Goal: Book appointment/travel/reservation

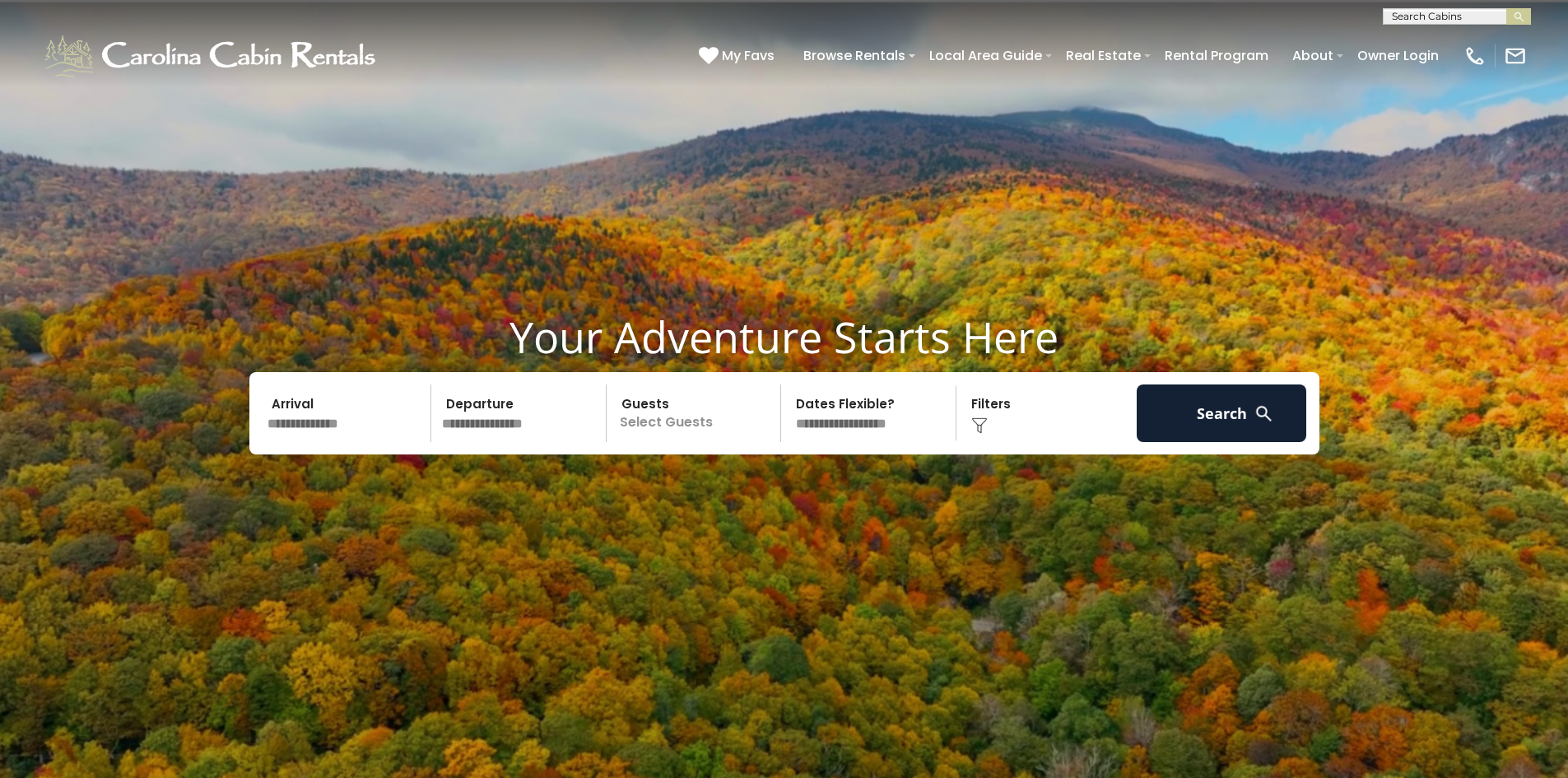
scroll to position [1, 0]
click at [1409, 17] on input "text" at bounding box center [1455, 18] width 144 height 16
type input "**********"
click at [1477, 32] on ul "Freedom Lodge" at bounding box center [1457, 41] width 146 height 28
click at [1522, 13] on img "submit" at bounding box center [1519, 16] width 12 height 12
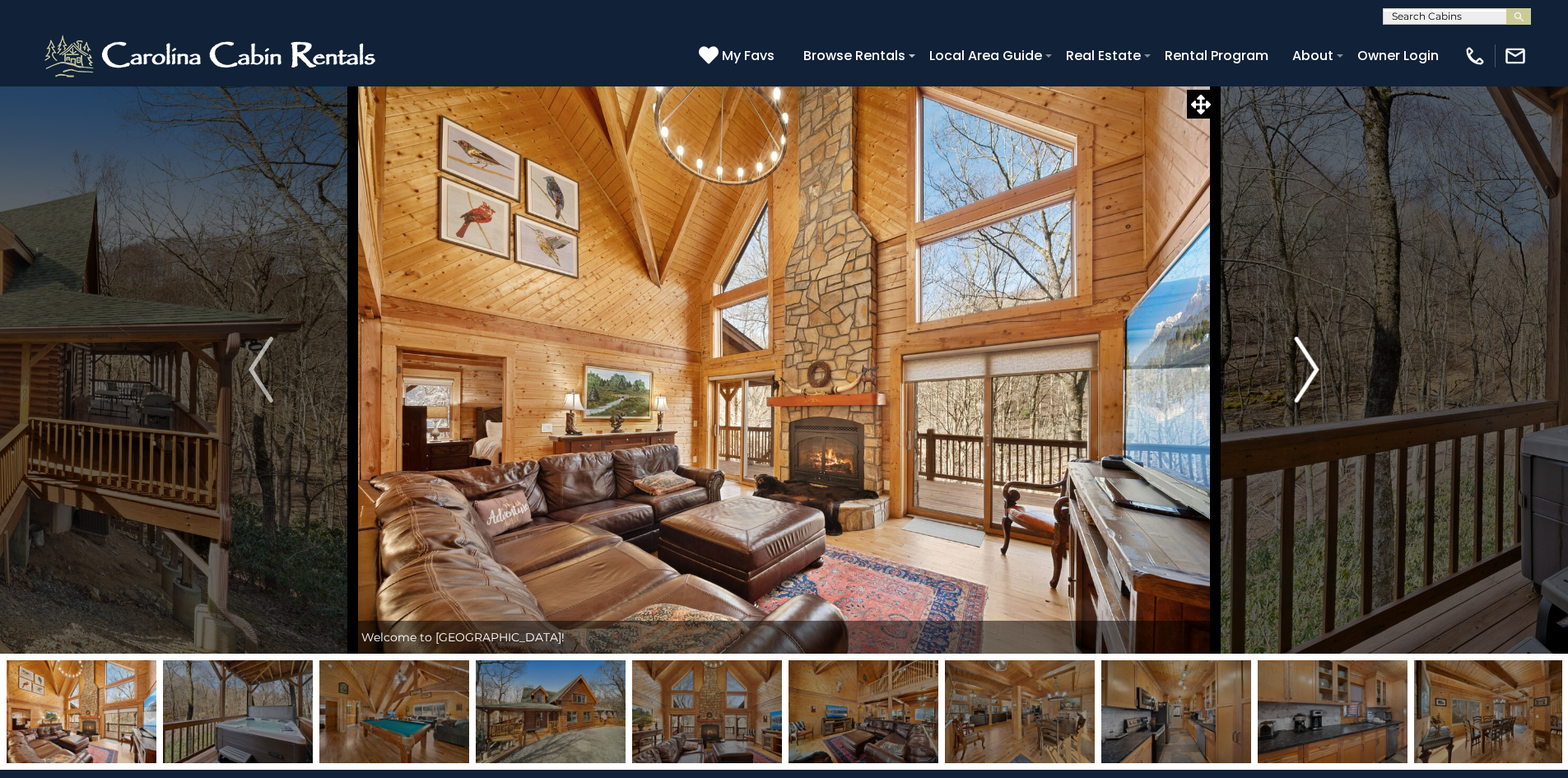
click at [1307, 371] on img "Next" at bounding box center [1307, 369] width 25 height 66
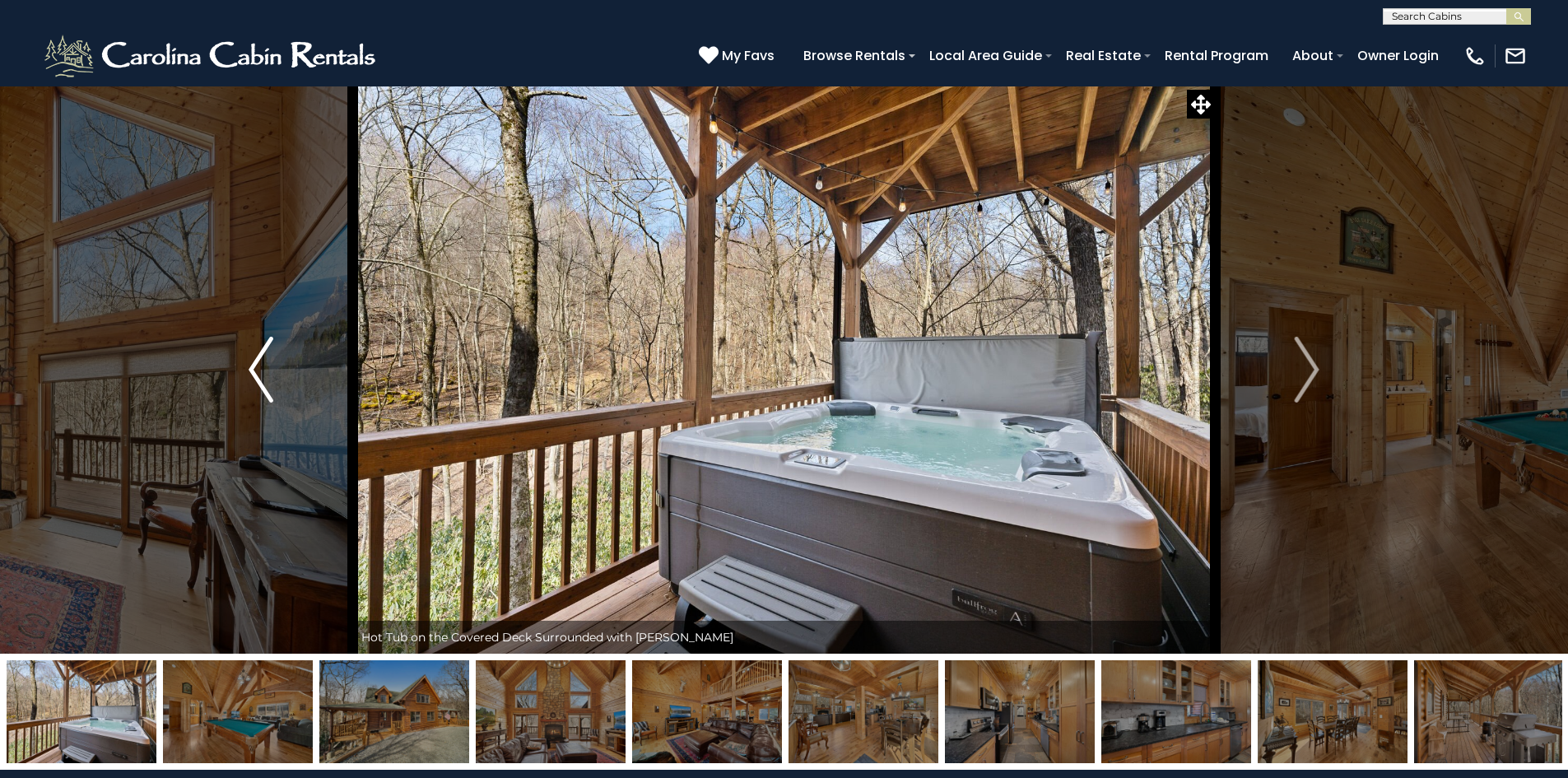
click at [267, 362] on img "Previous" at bounding box center [261, 369] width 25 height 66
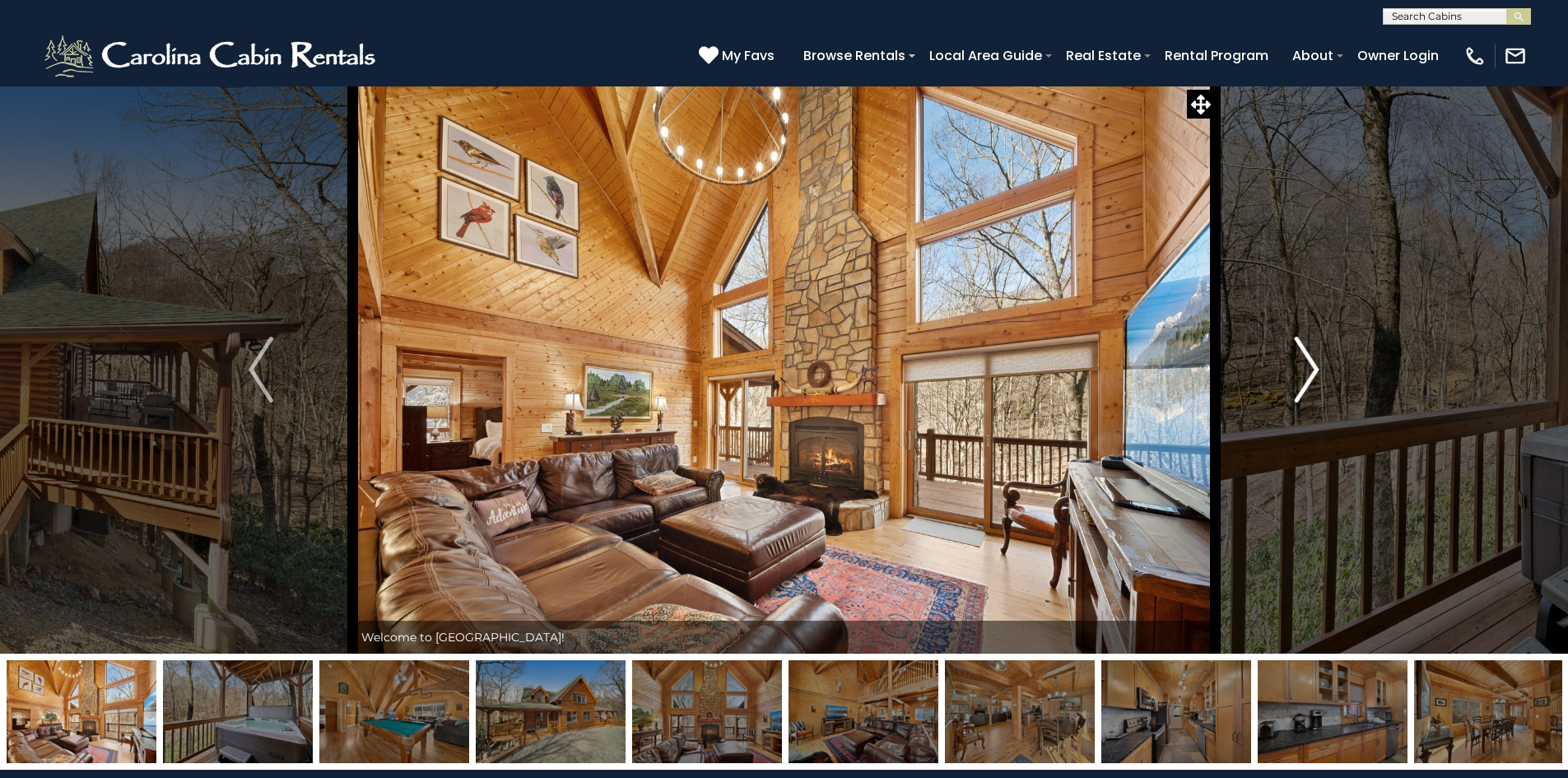
click at [1286, 379] on button "Next" at bounding box center [1307, 370] width 183 height 568
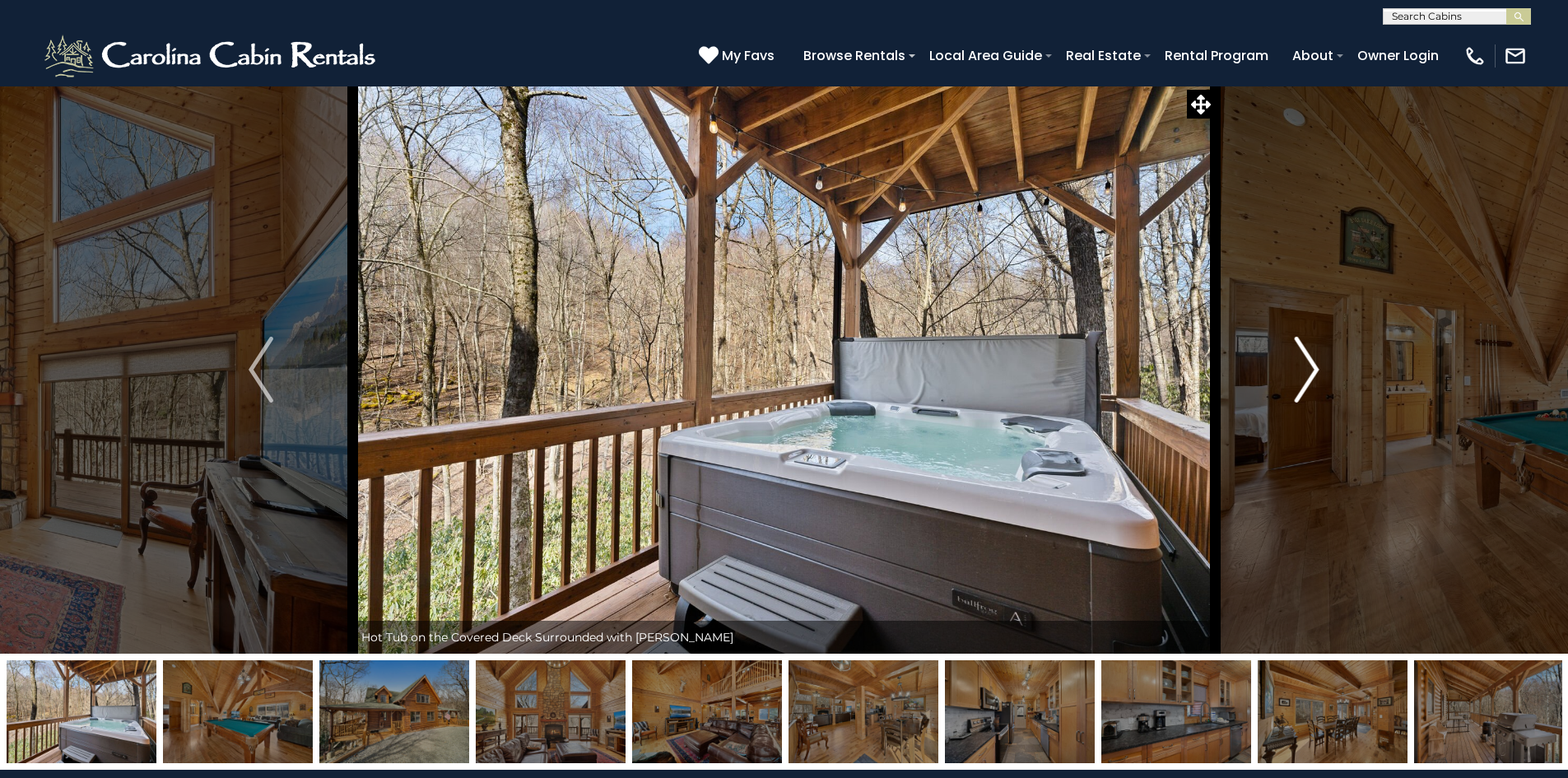
click at [1286, 379] on button "Next" at bounding box center [1307, 370] width 183 height 568
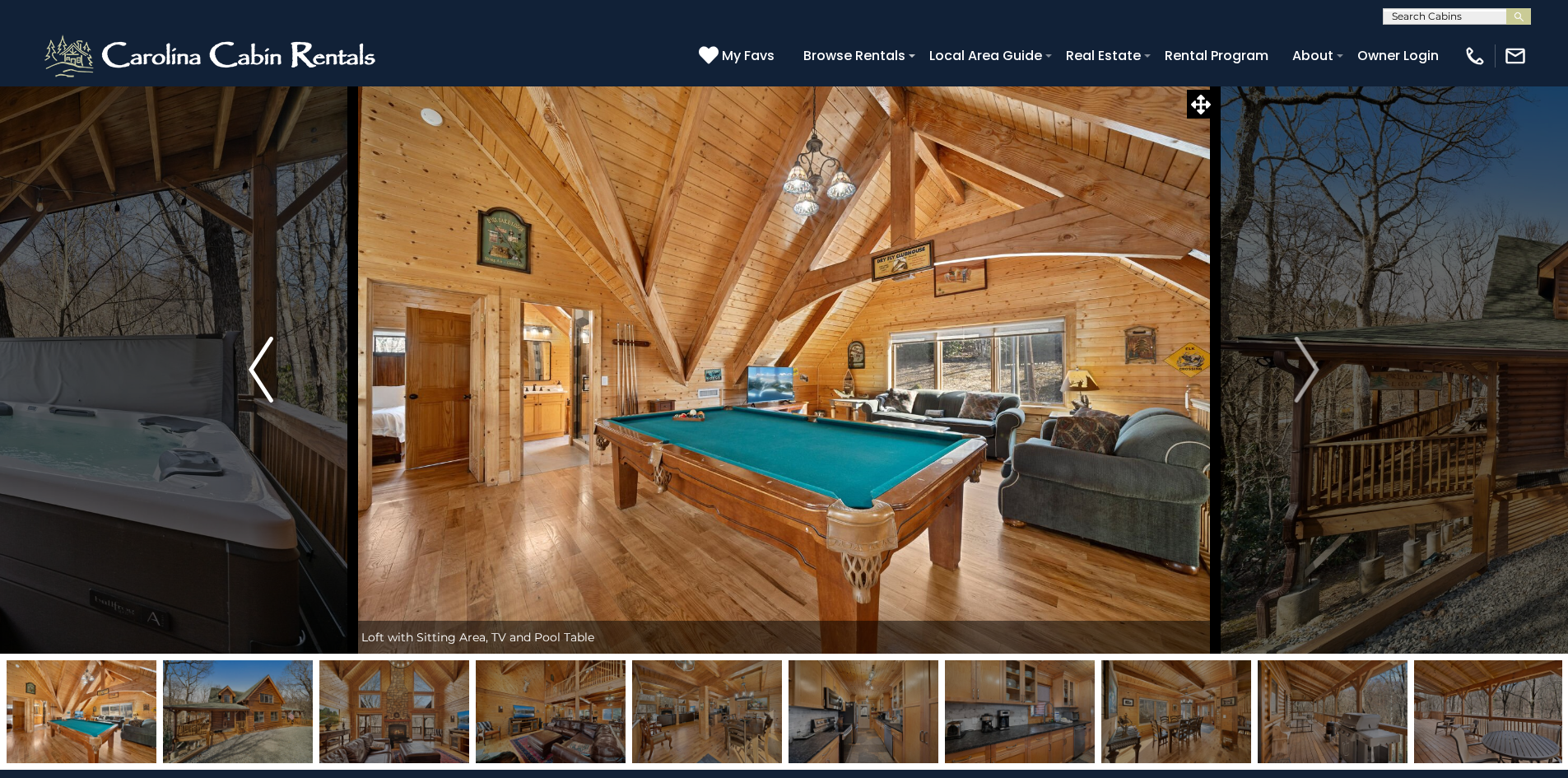
click at [261, 360] on img "Previous" at bounding box center [261, 369] width 25 height 66
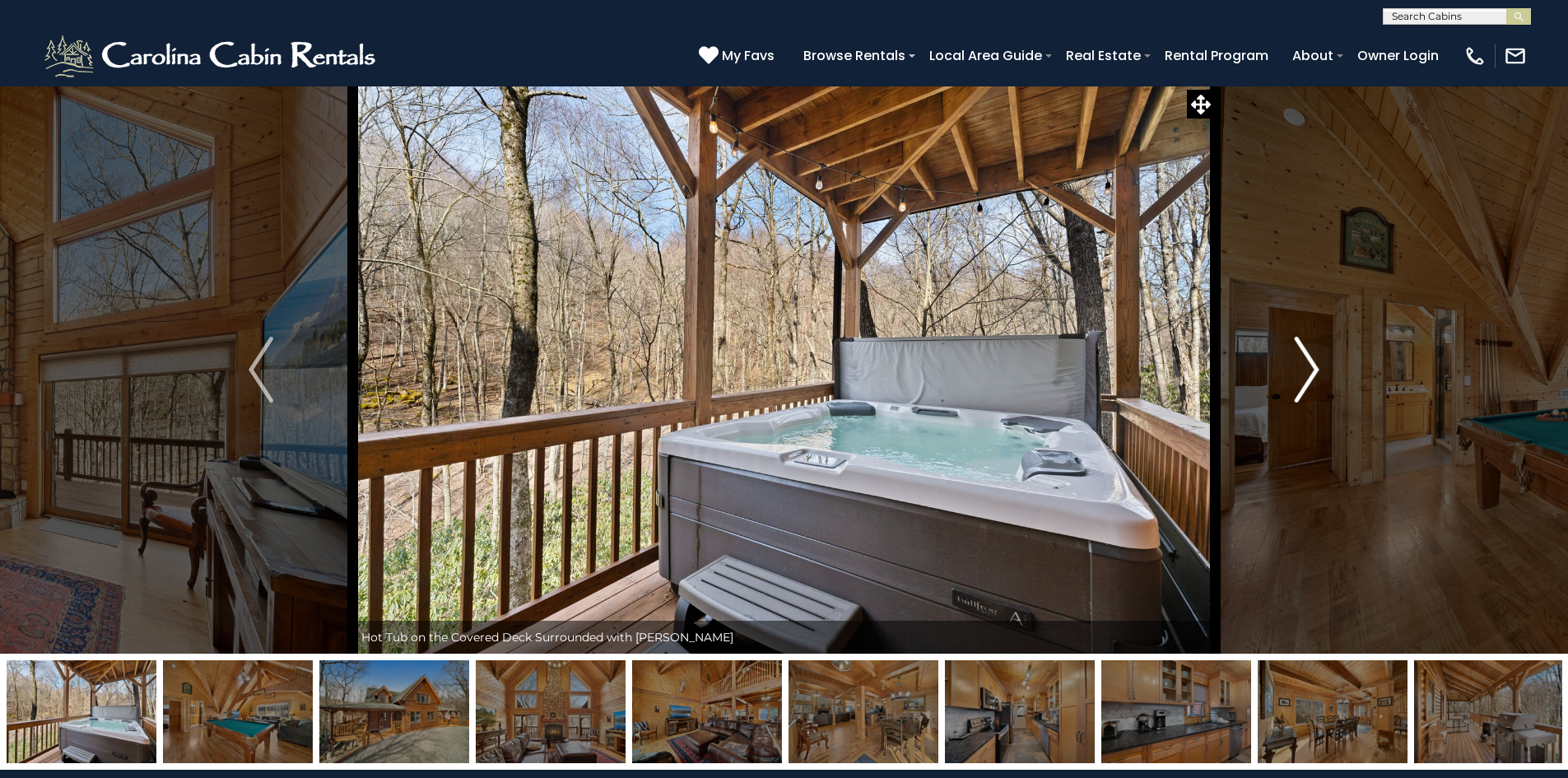
click at [1281, 363] on button "Next" at bounding box center [1307, 370] width 183 height 568
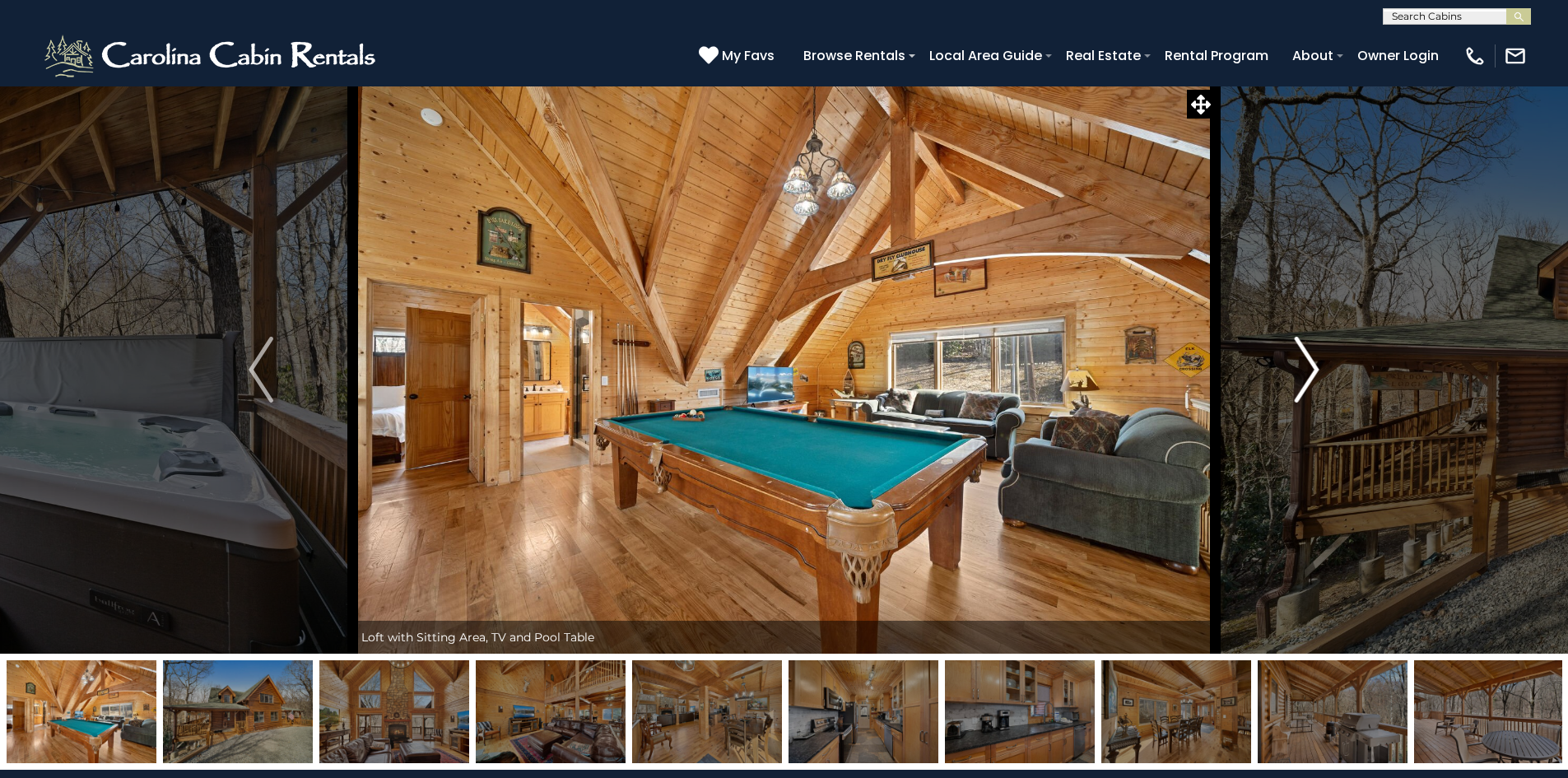
click at [1282, 363] on button "Next" at bounding box center [1307, 370] width 183 height 568
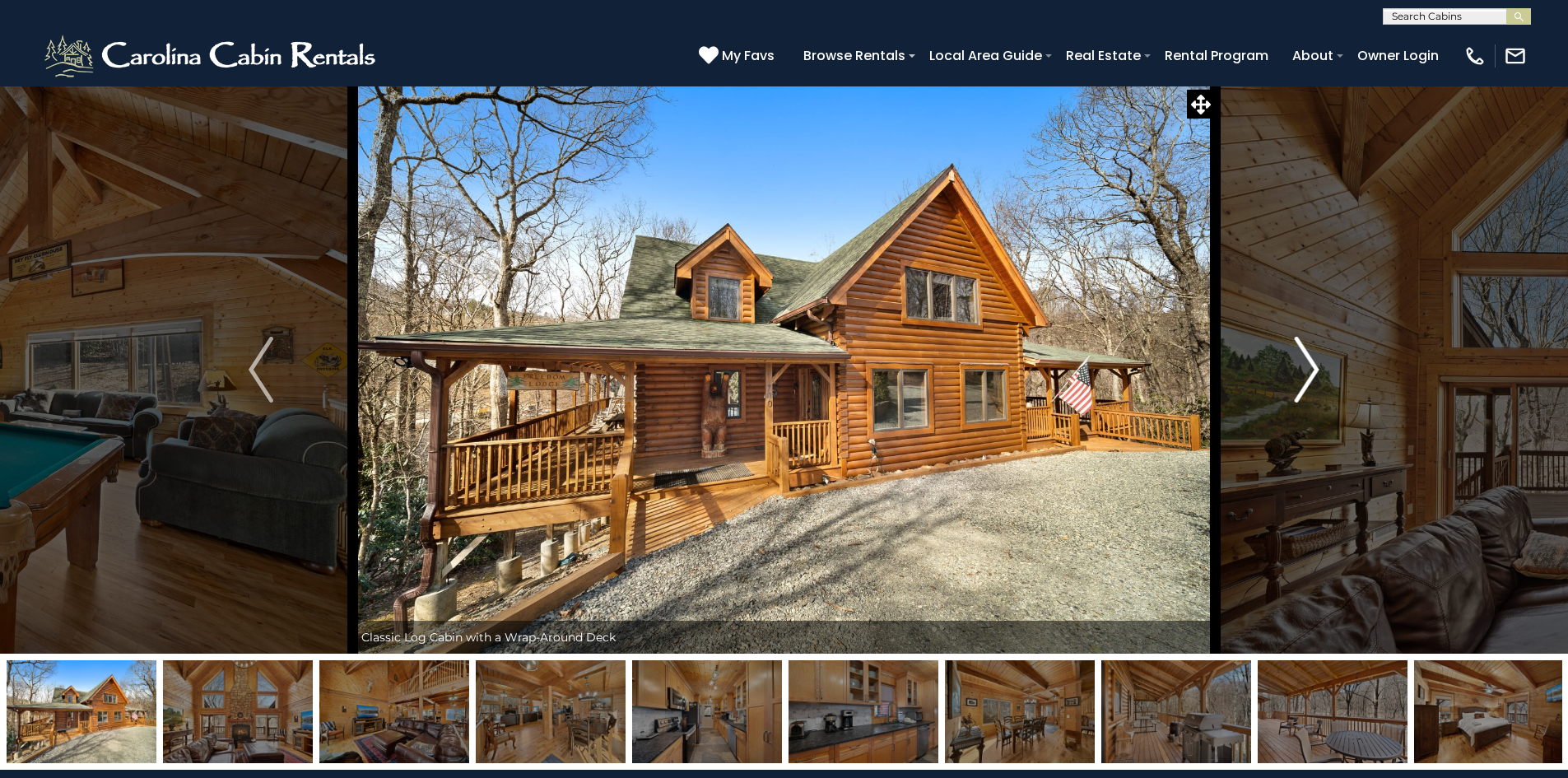
click at [1307, 371] on img "Next" at bounding box center [1307, 369] width 25 height 66
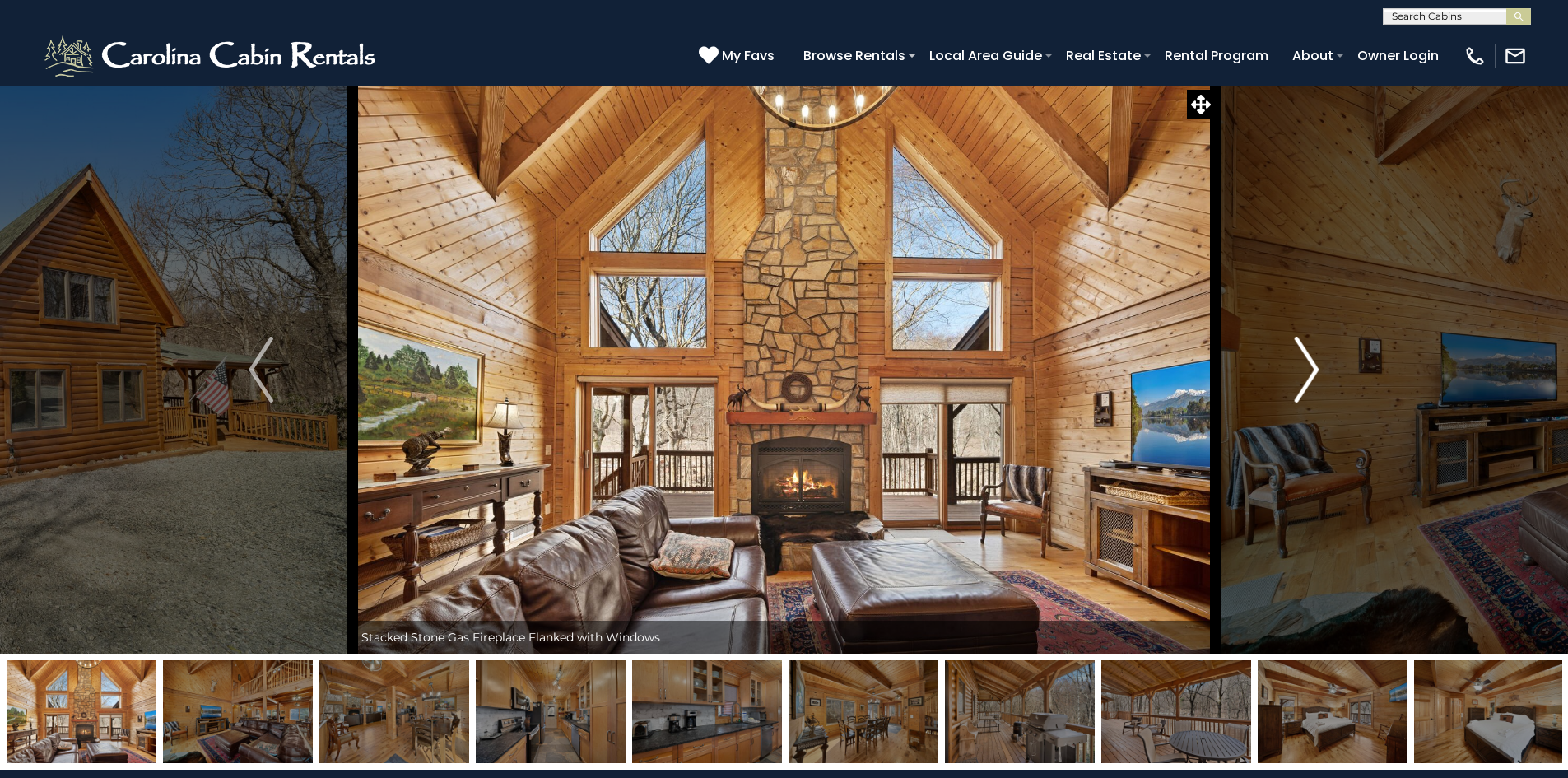
click at [1275, 366] on button "Next" at bounding box center [1307, 370] width 183 height 568
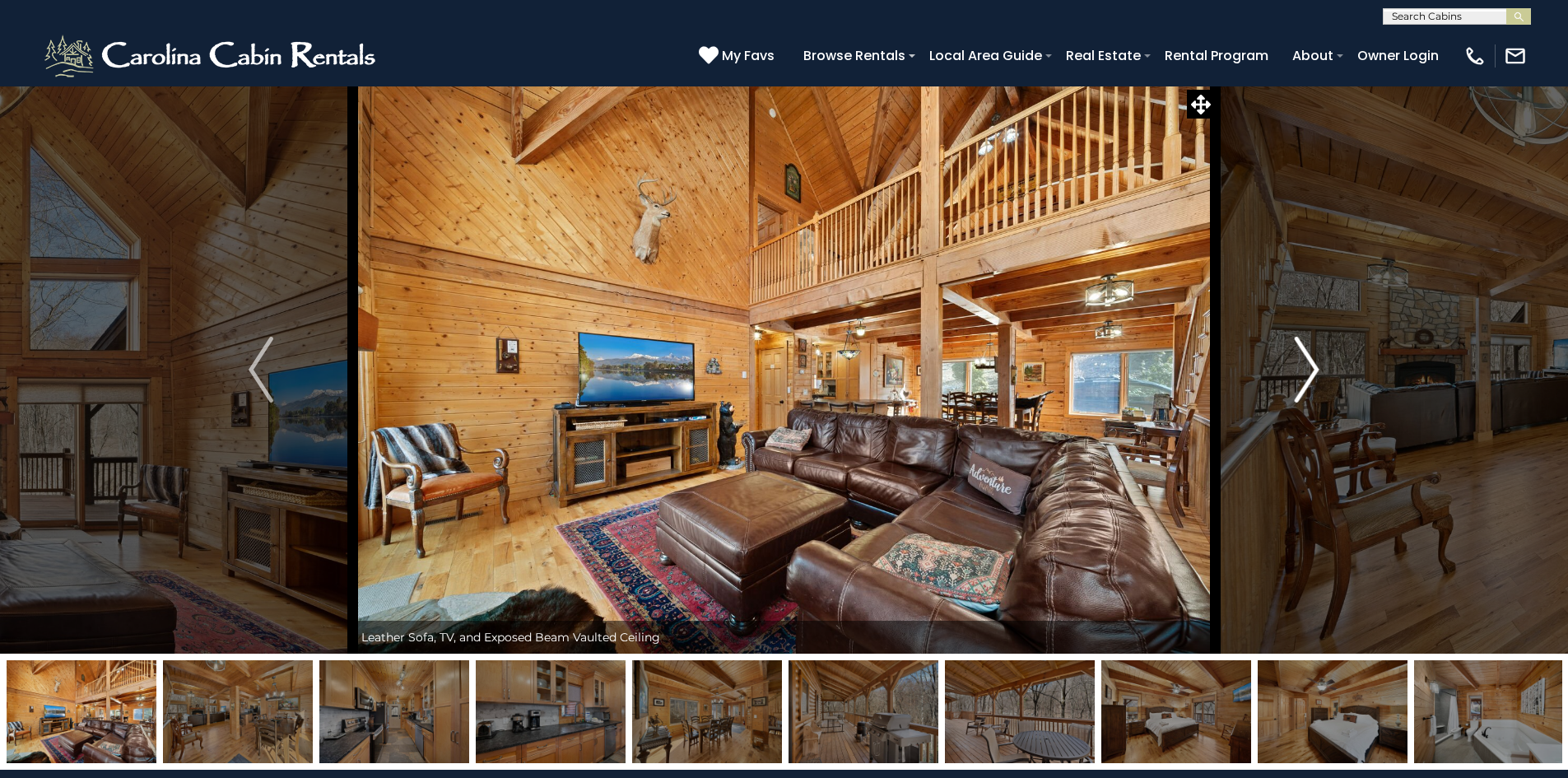
click at [1268, 367] on button "Next" at bounding box center [1307, 370] width 183 height 568
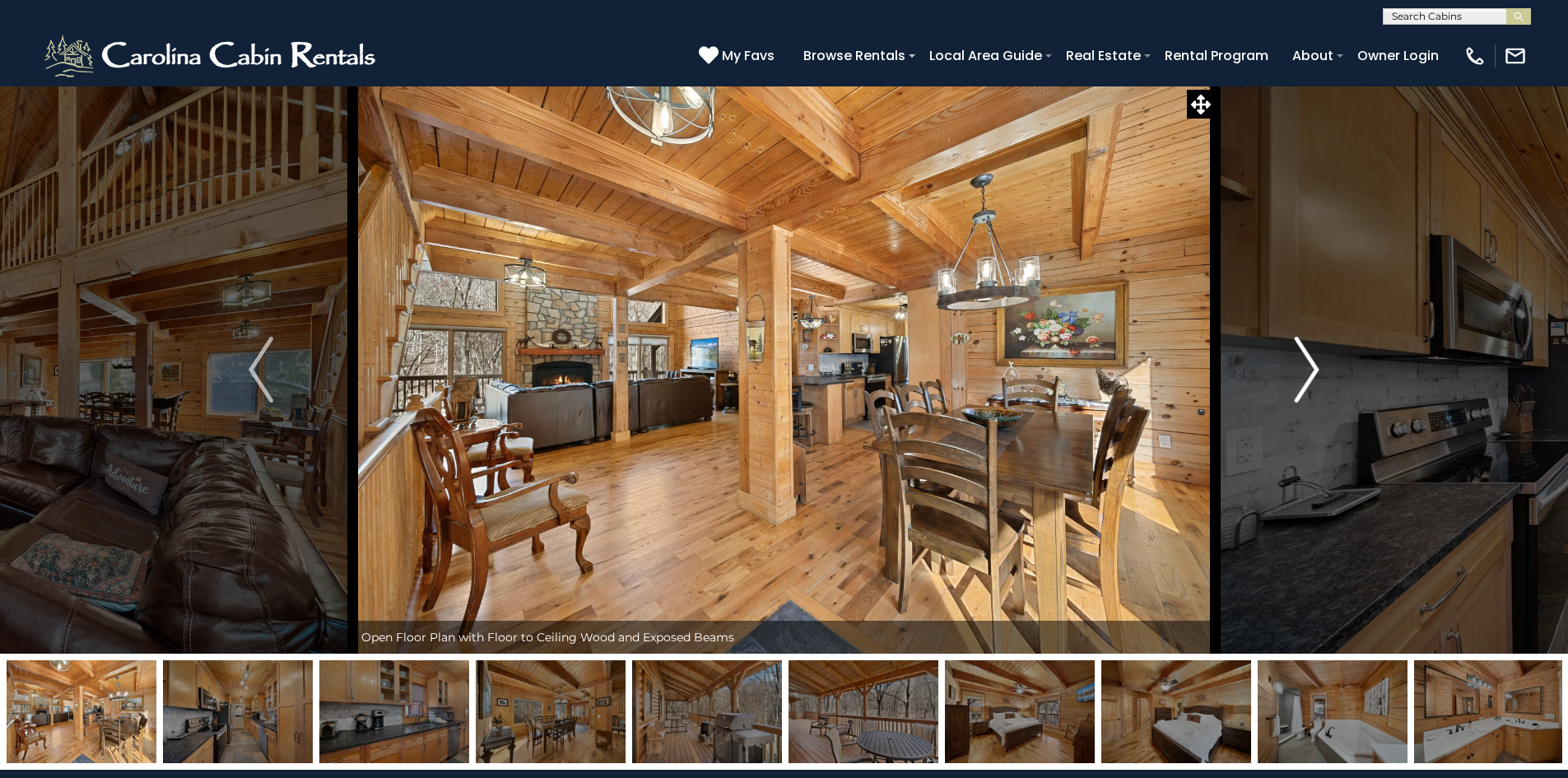
click at [1268, 367] on button "Next" at bounding box center [1307, 370] width 183 height 568
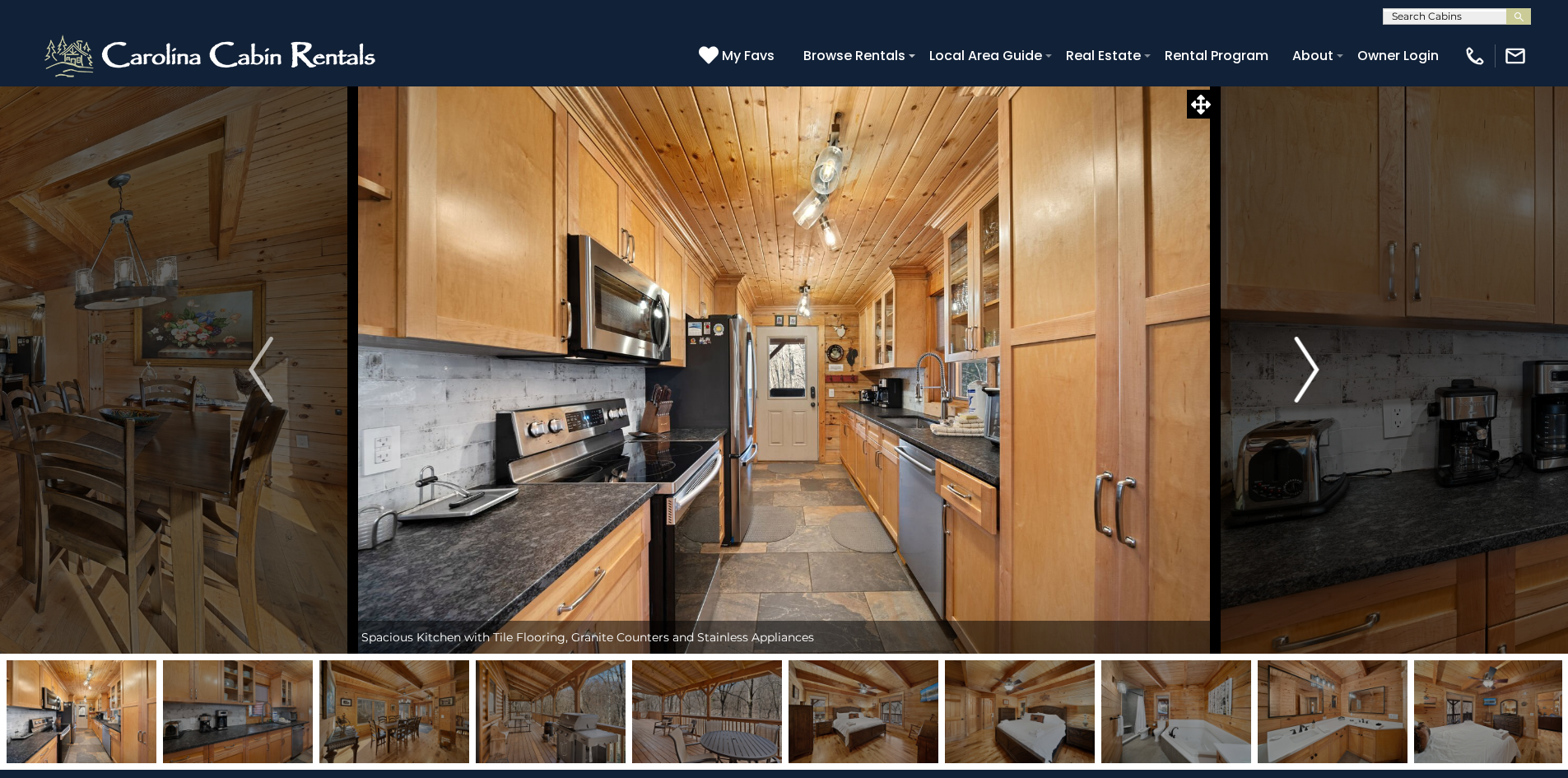
click at [1299, 374] on img "Next" at bounding box center [1307, 369] width 25 height 66
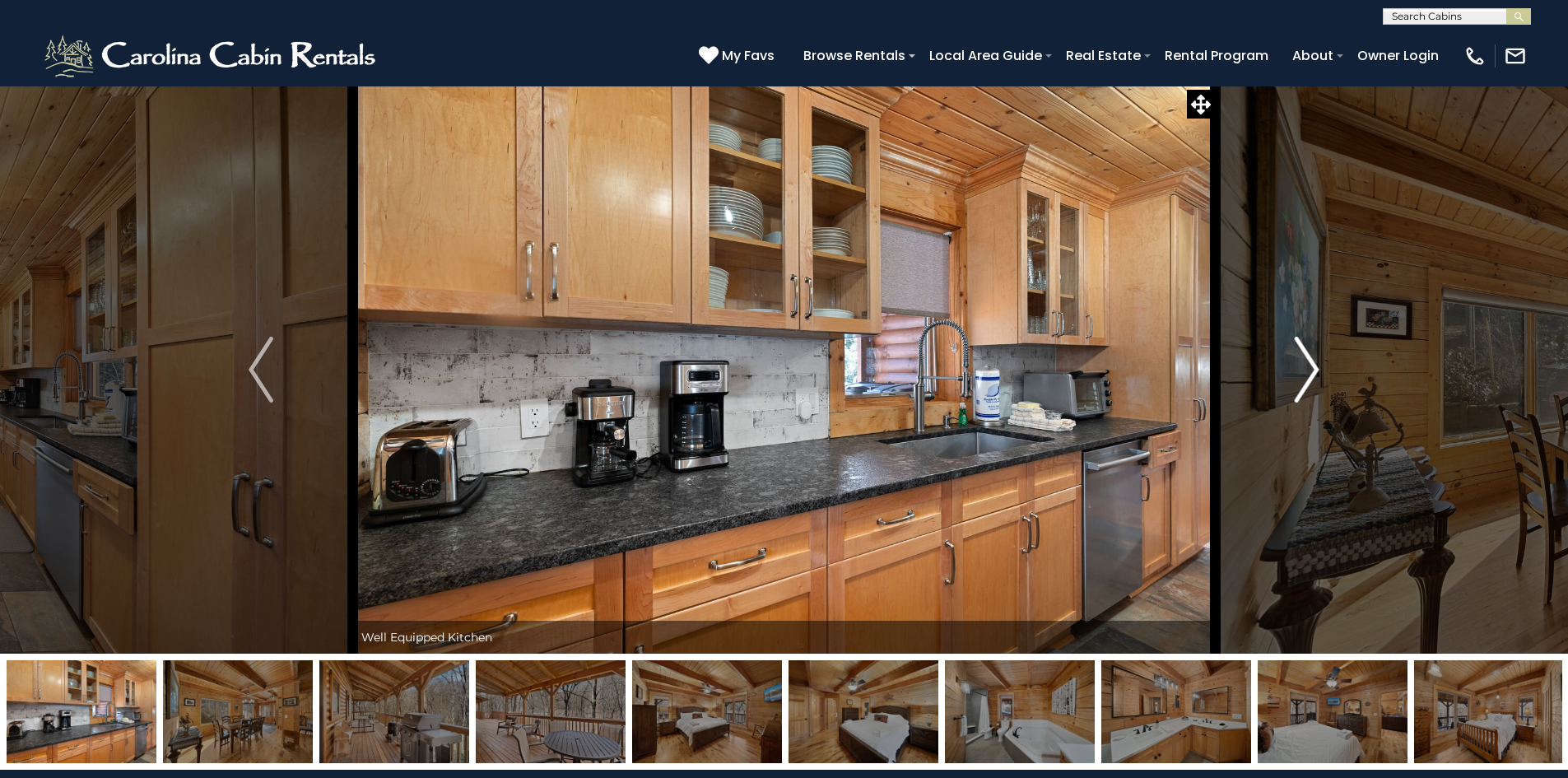
click at [1299, 374] on img "Next" at bounding box center [1307, 369] width 25 height 66
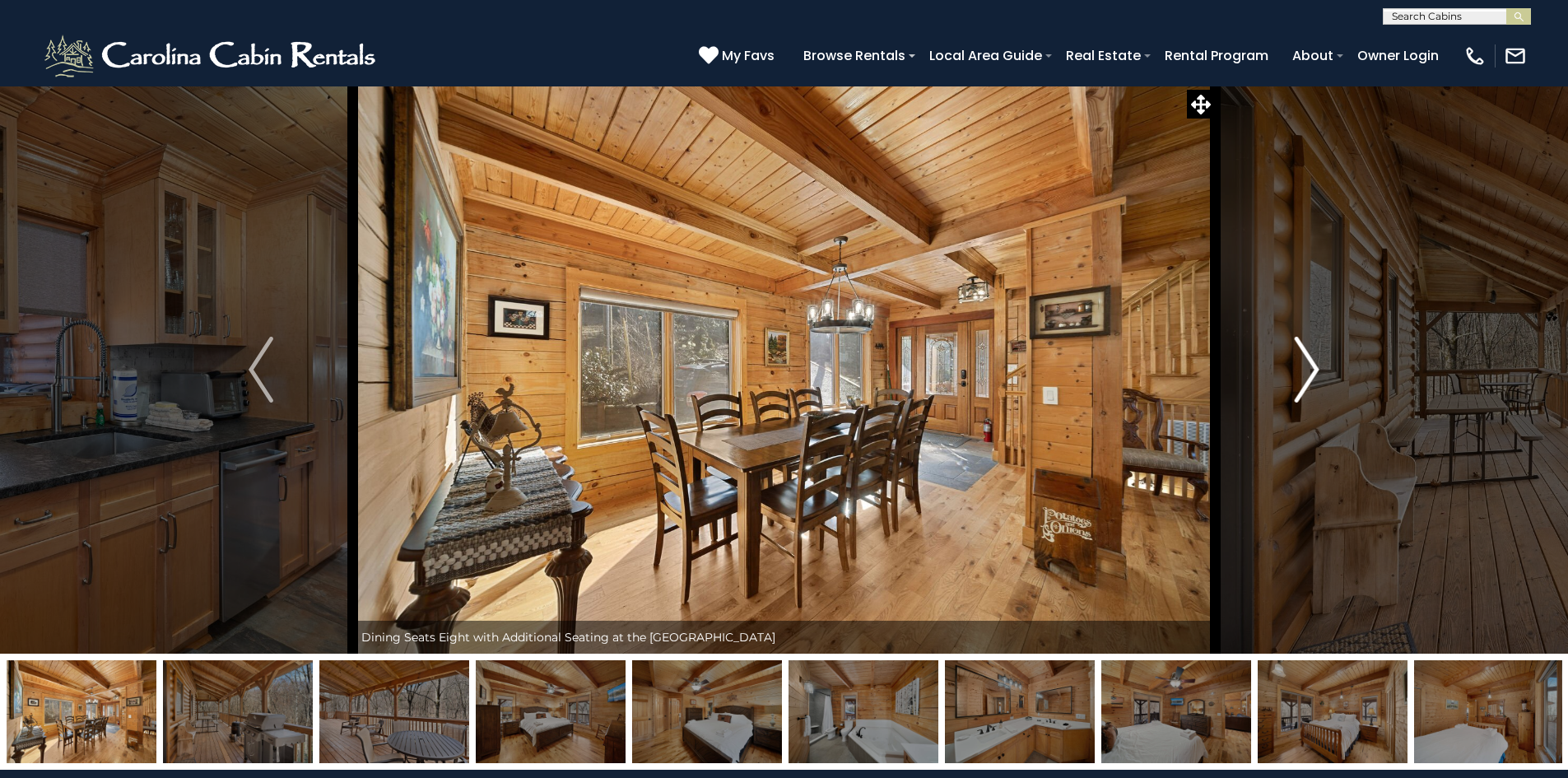
click at [1297, 374] on img "Next" at bounding box center [1307, 369] width 25 height 66
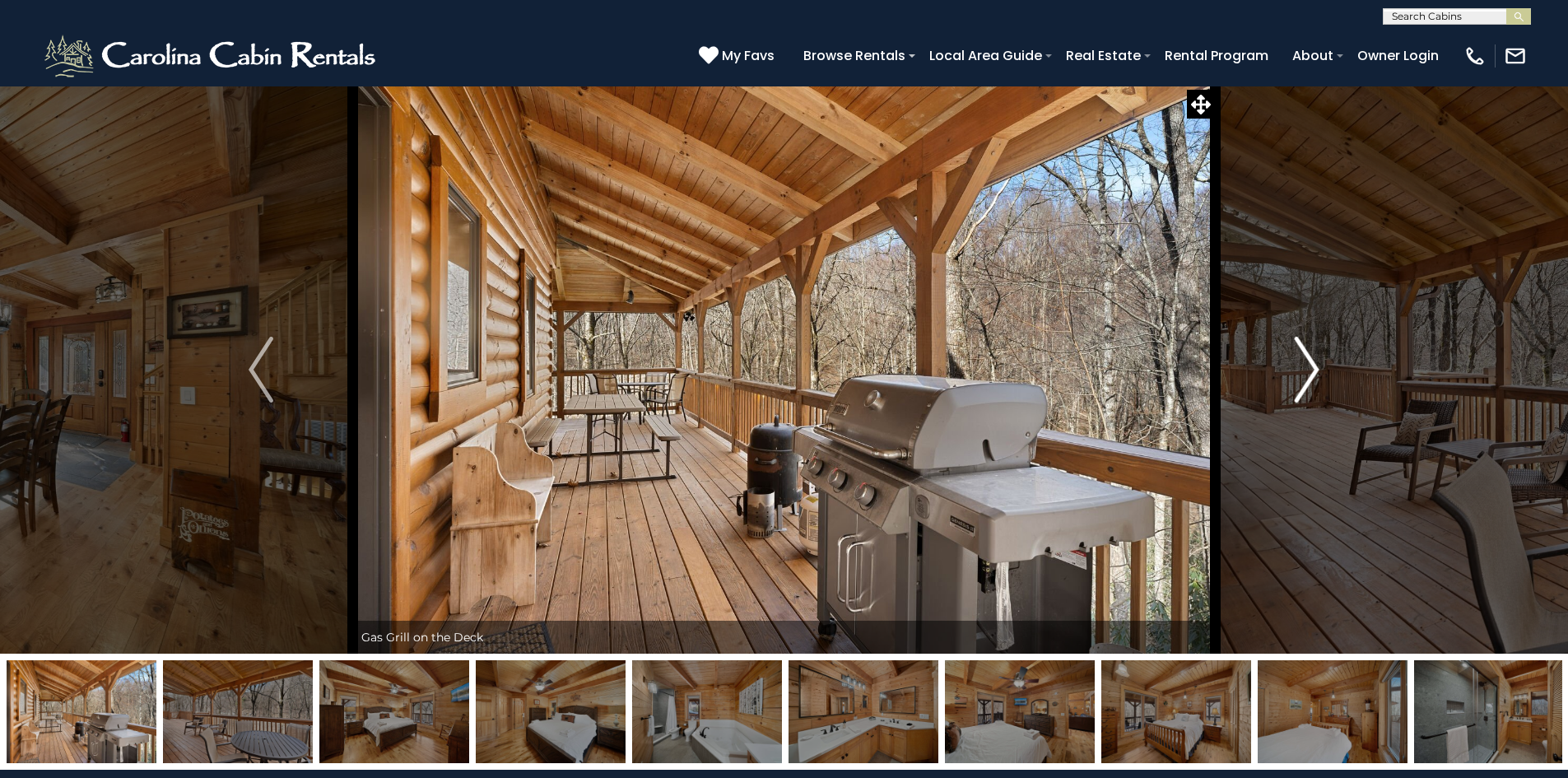
click at [1301, 377] on img "Next" at bounding box center [1307, 369] width 25 height 66
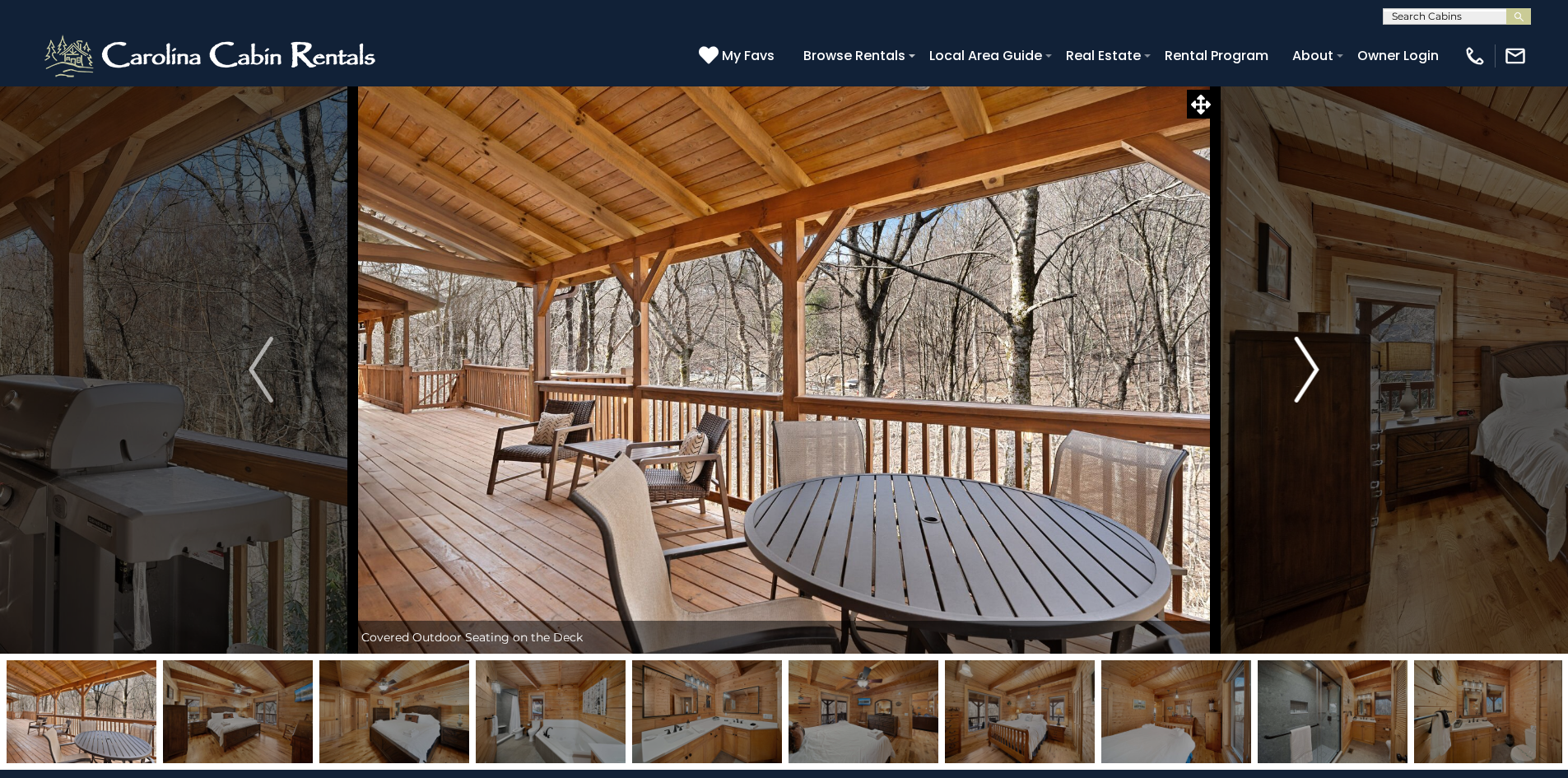
click at [1292, 366] on button "Next" at bounding box center [1307, 370] width 183 height 568
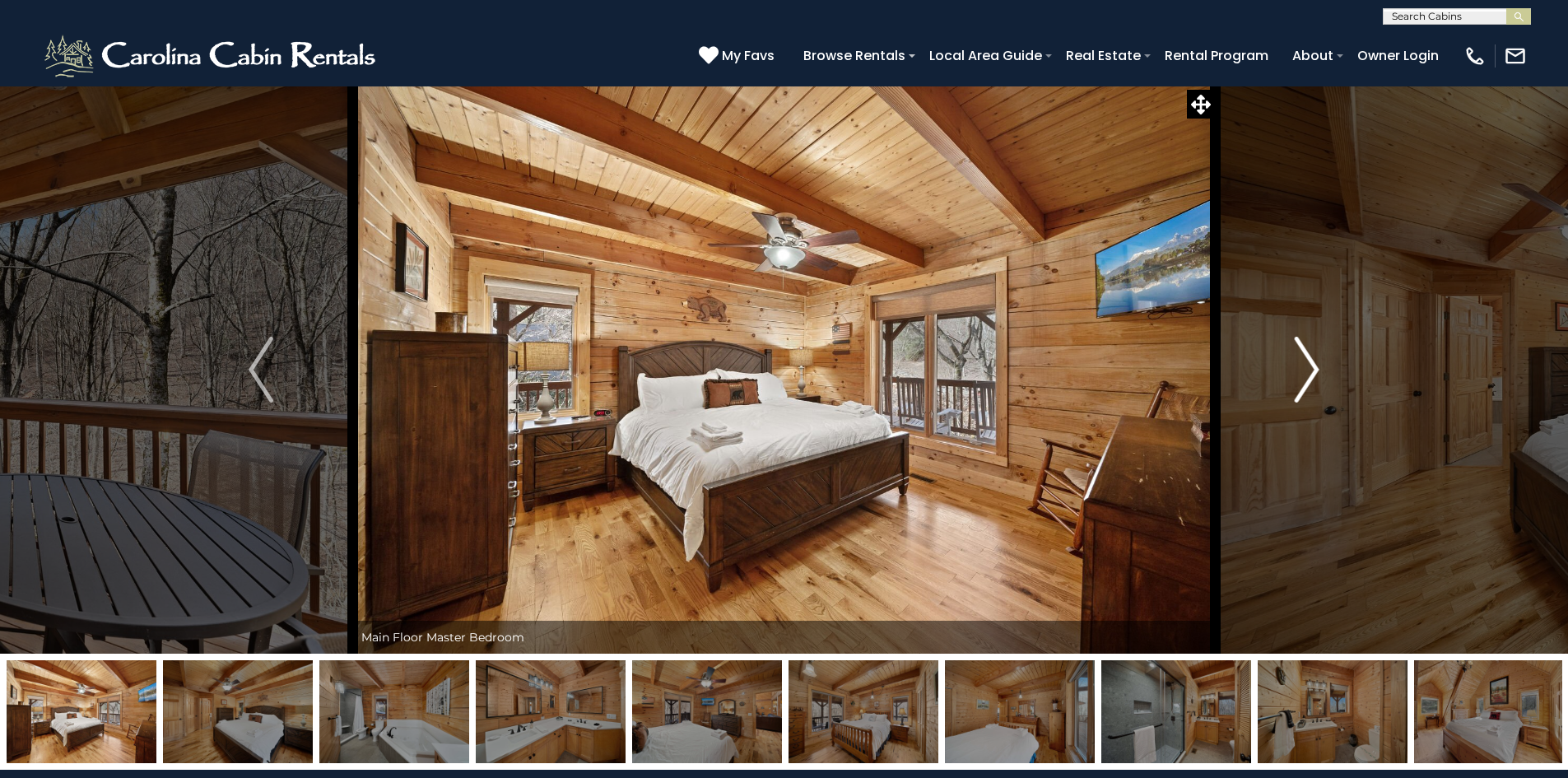
click at [1292, 366] on button "Next" at bounding box center [1307, 370] width 183 height 568
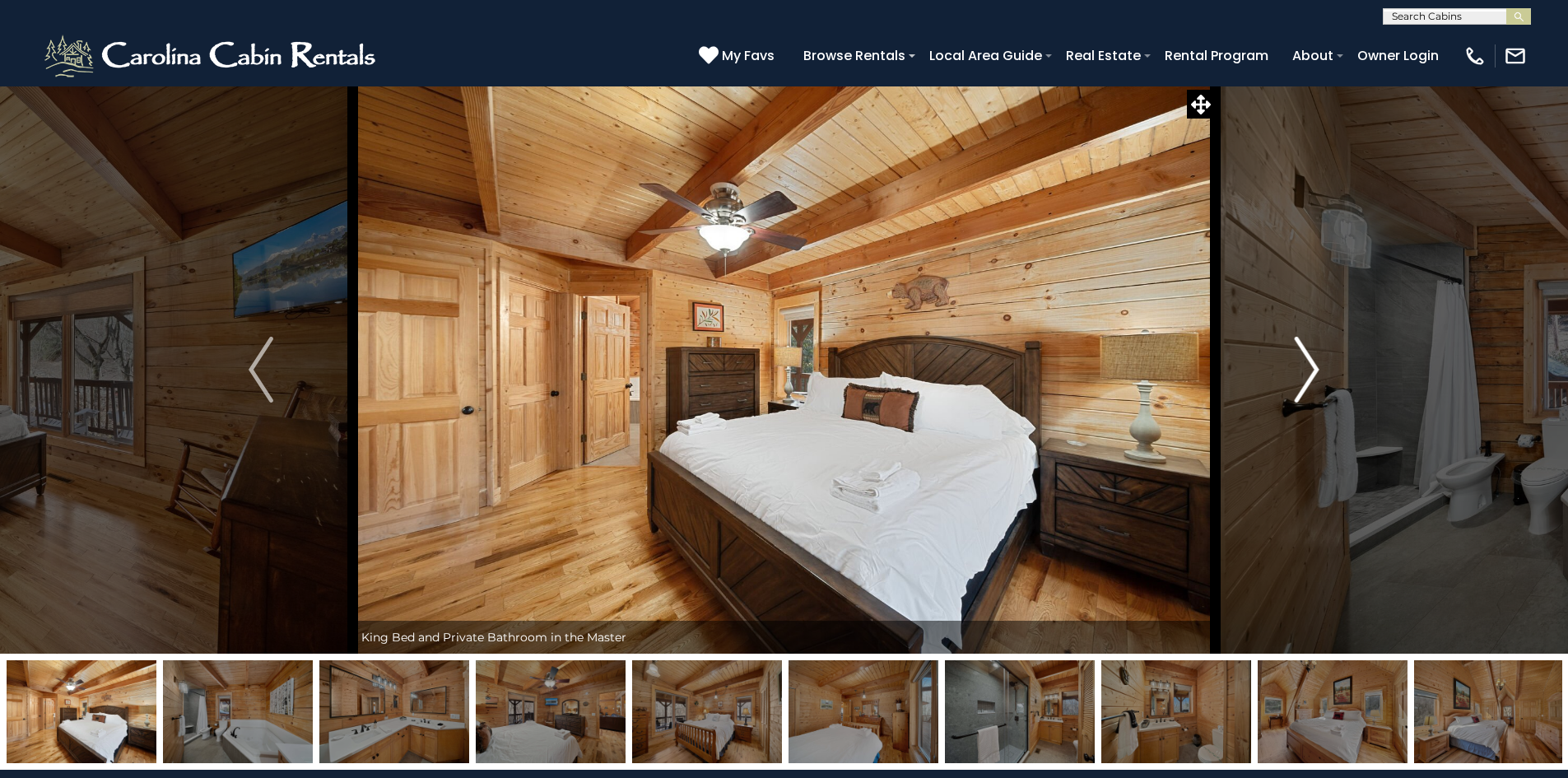
click at [1292, 366] on button "Next" at bounding box center [1307, 370] width 183 height 568
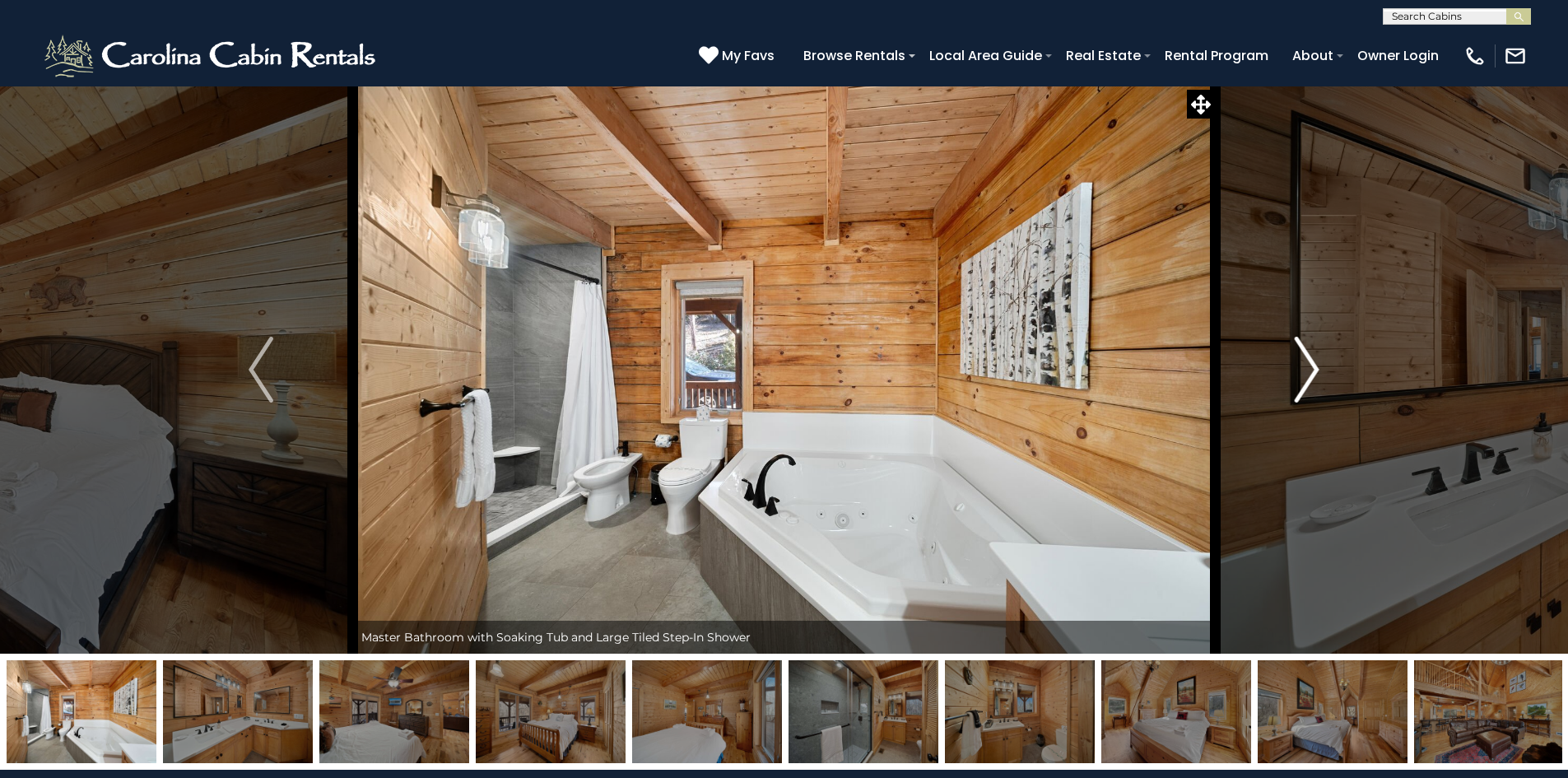
click at [1301, 365] on img "Next" at bounding box center [1307, 369] width 25 height 66
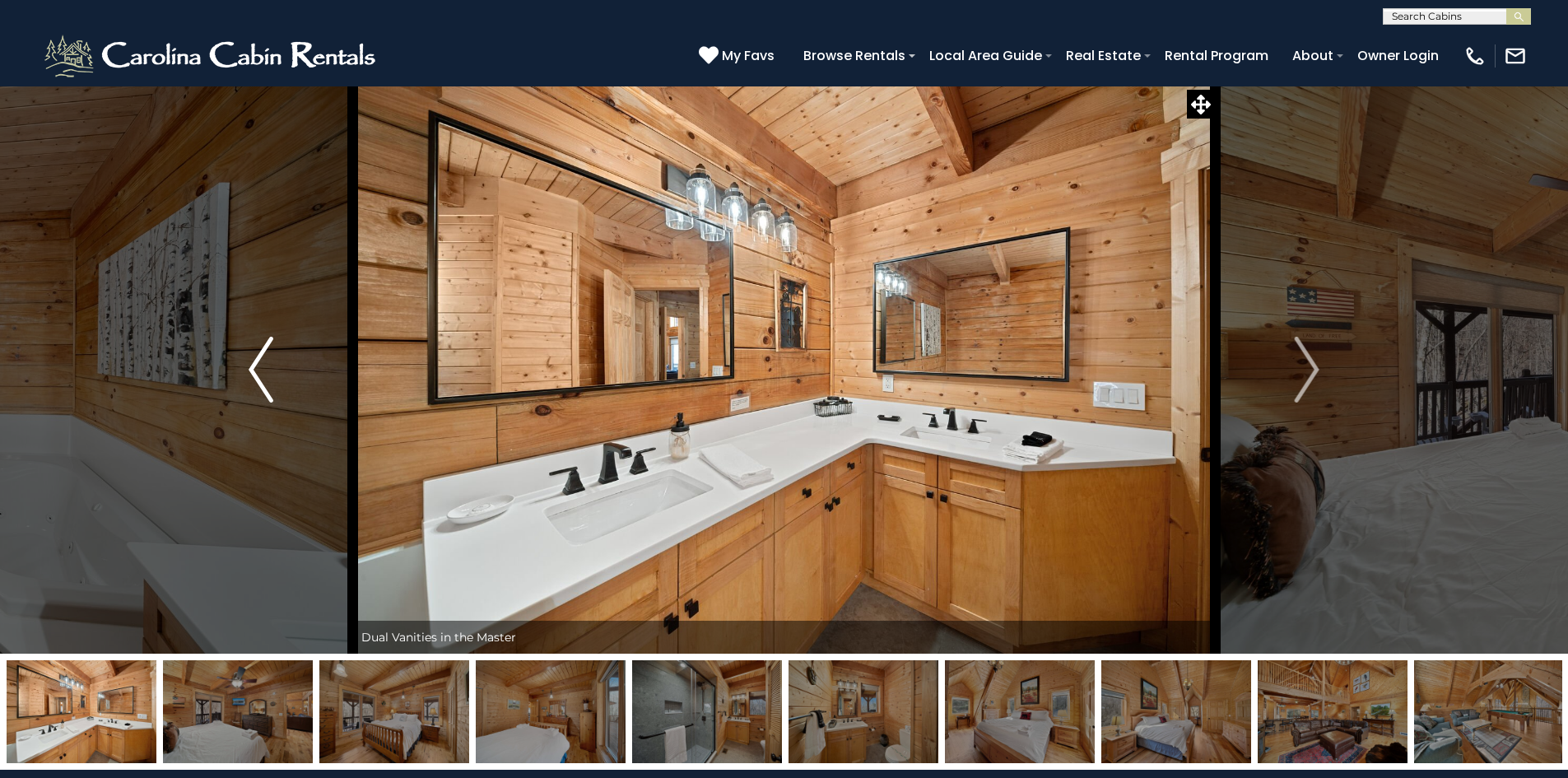
click at [224, 354] on button "Previous" at bounding box center [261, 370] width 183 height 568
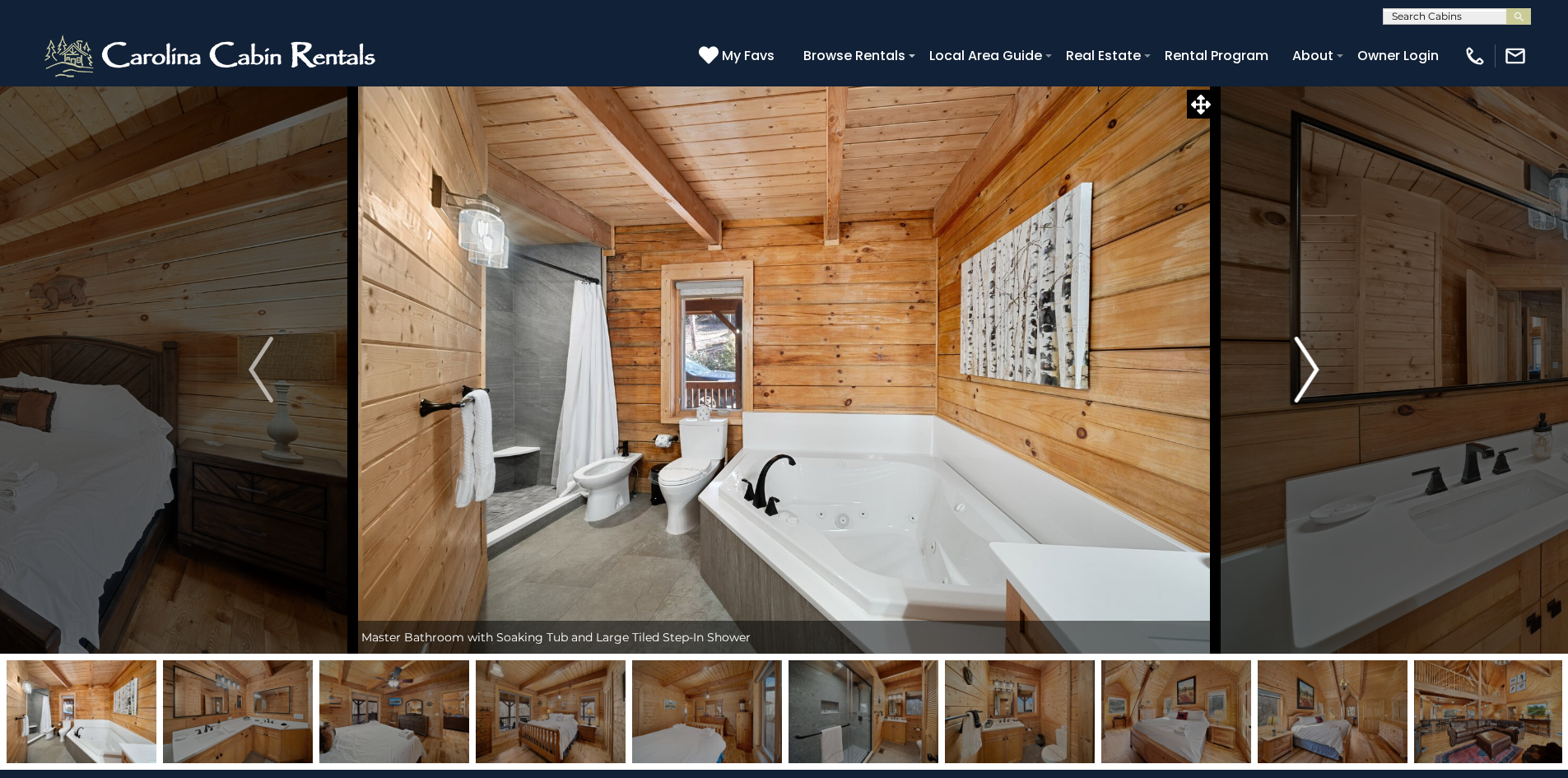
click at [1289, 376] on button "Next" at bounding box center [1307, 370] width 183 height 568
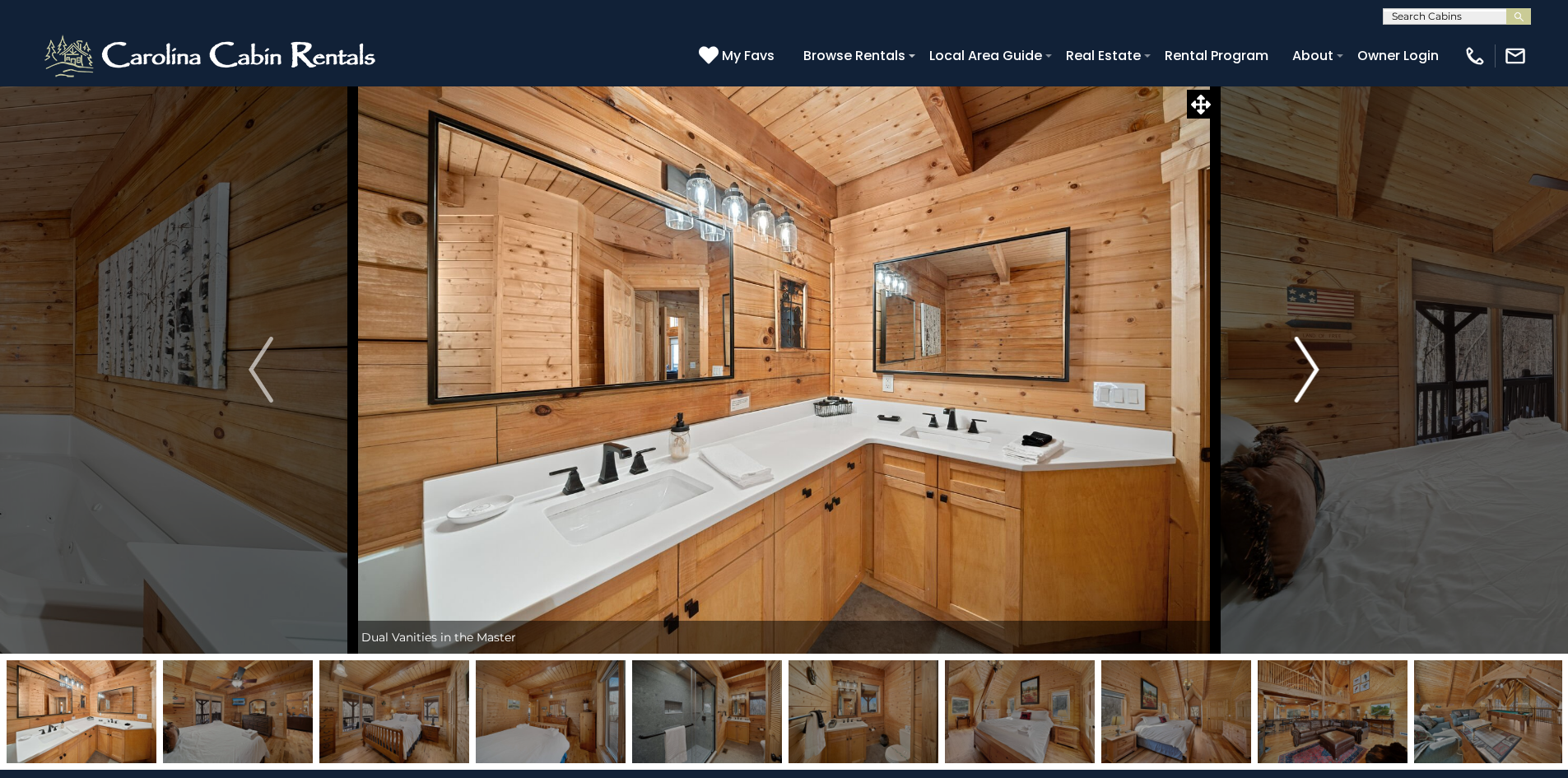
click at [1292, 355] on button "Next" at bounding box center [1307, 370] width 183 height 568
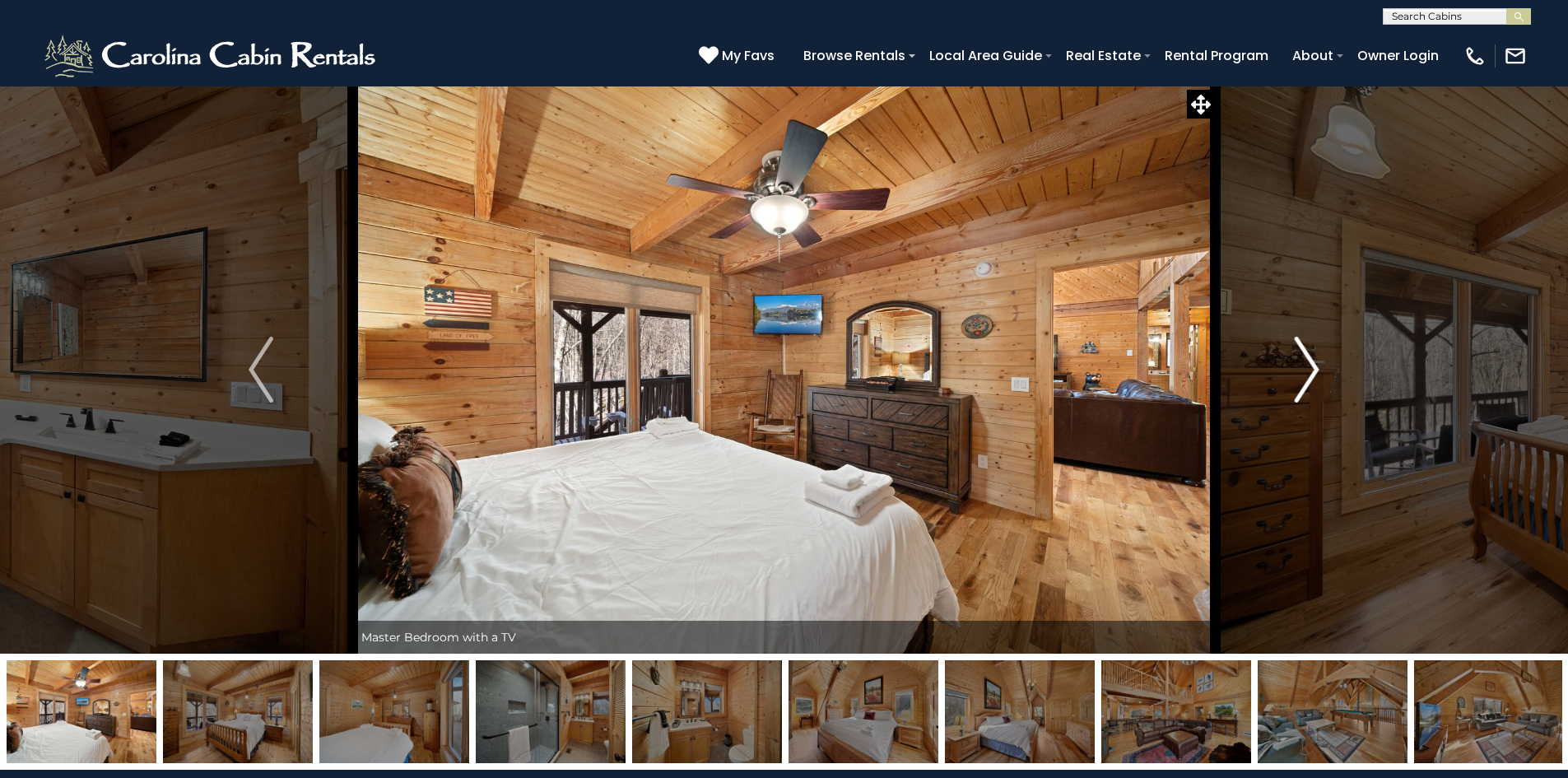
click at [1292, 355] on button "Next" at bounding box center [1307, 370] width 183 height 568
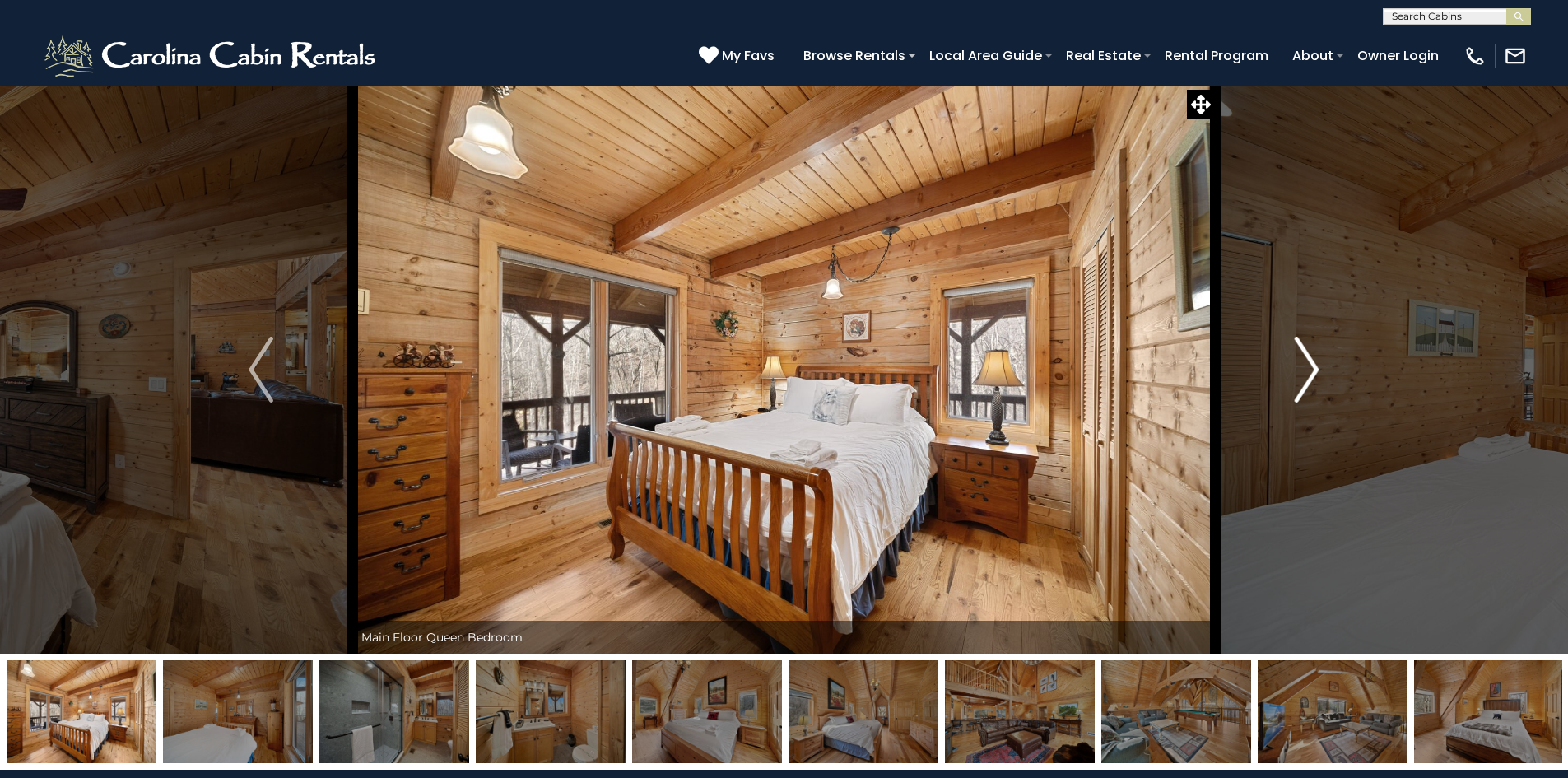
click at [1292, 355] on button "Next" at bounding box center [1307, 370] width 183 height 568
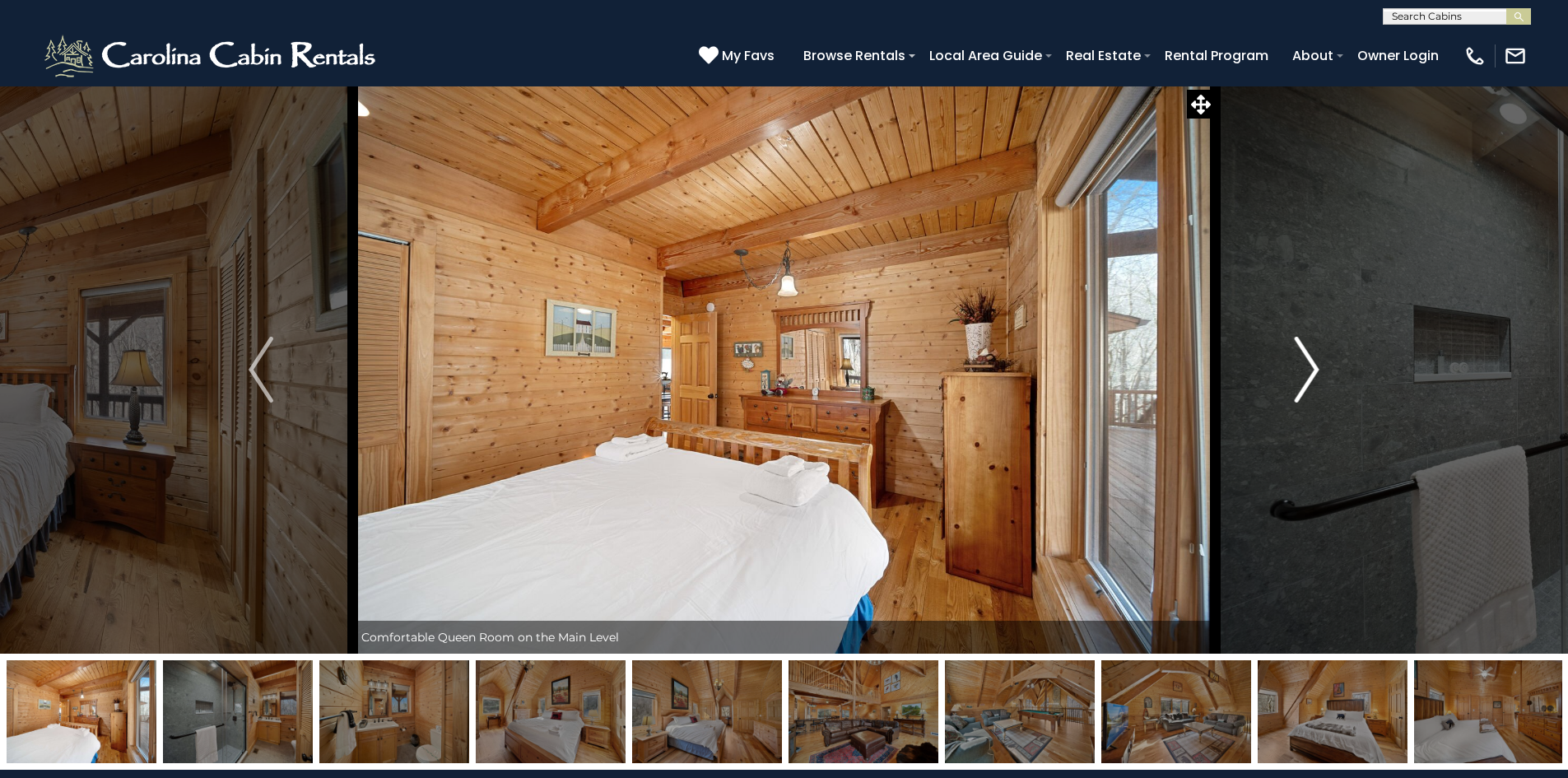
click at [1292, 355] on button "Next" at bounding box center [1307, 370] width 183 height 568
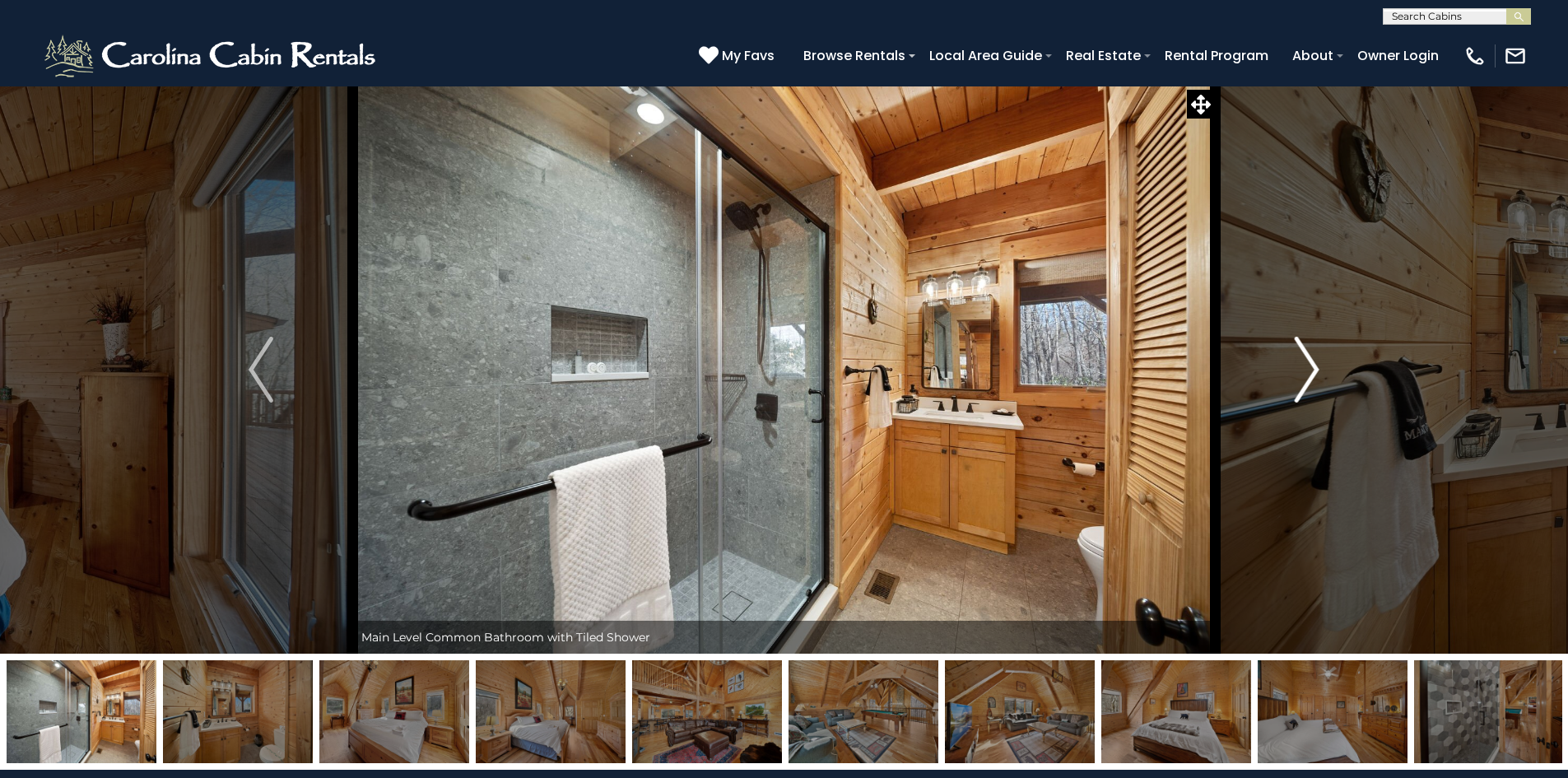
click at [1292, 355] on button "Next" at bounding box center [1307, 370] width 183 height 568
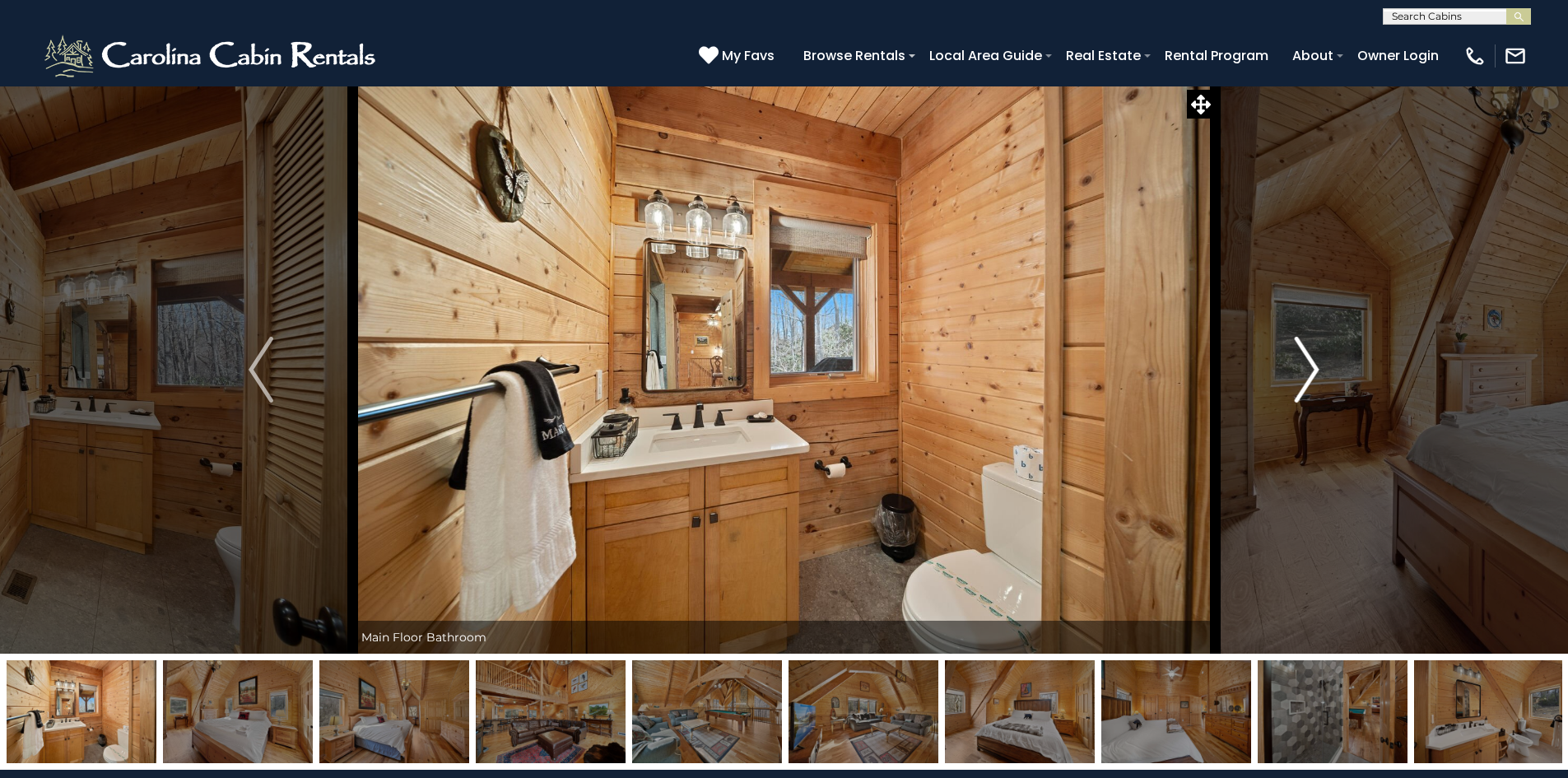
click at [1292, 355] on button "Next" at bounding box center [1307, 370] width 183 height 568
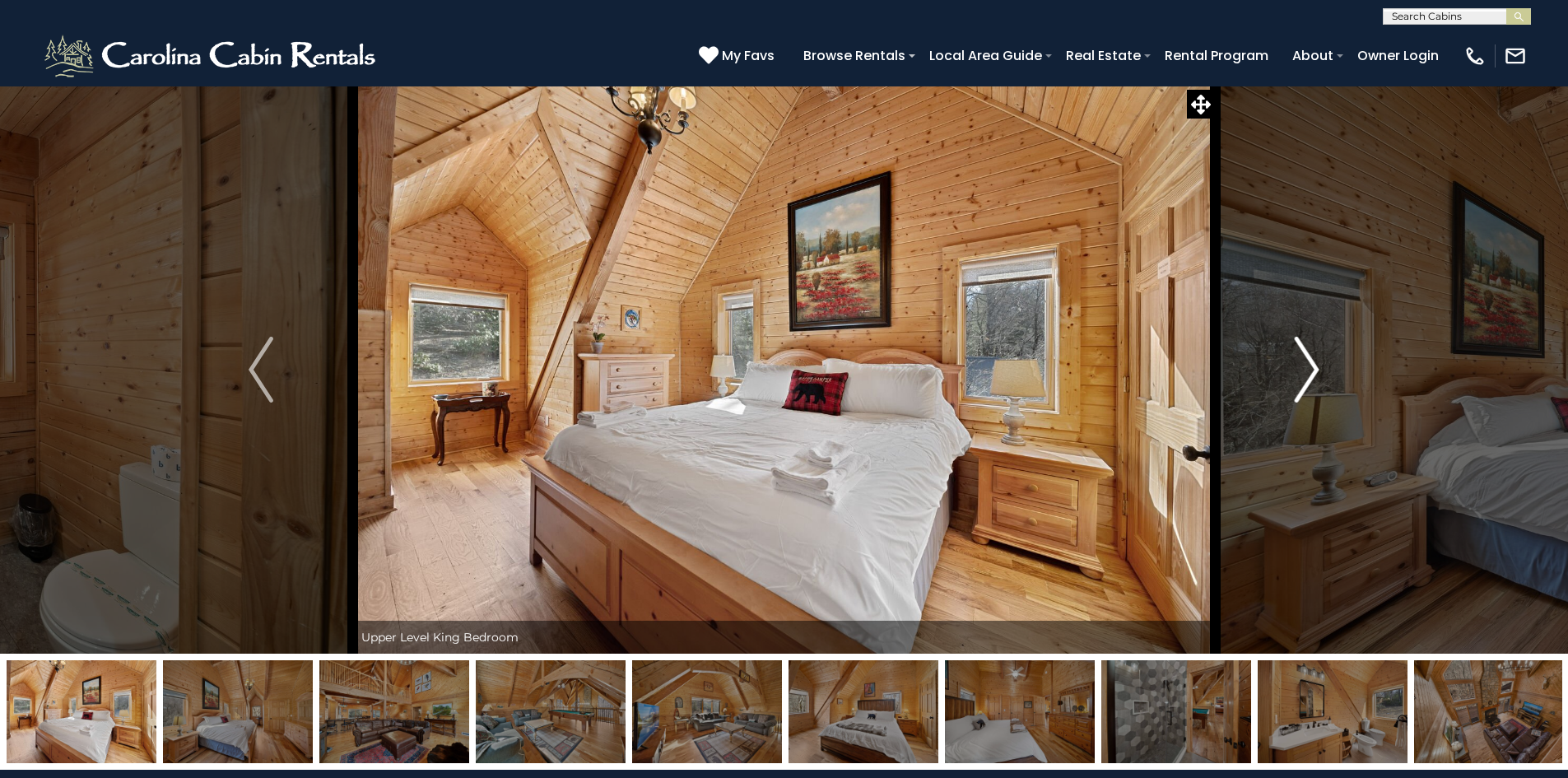
click at [1292, 355] on button "Next" at bounding box center [1307, 370] width 183 height 568
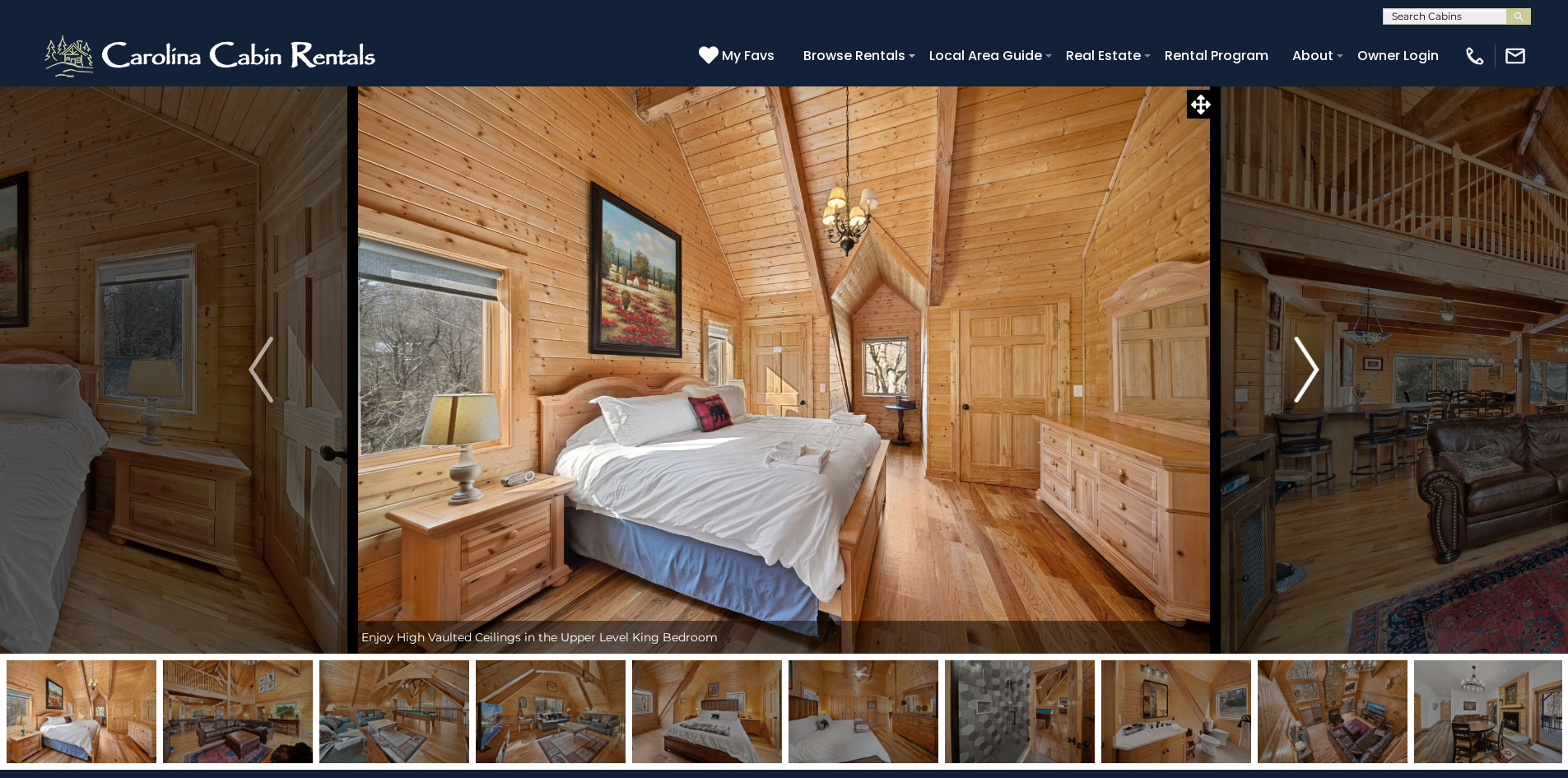
click at [1292, 355] on button "Next" at bounding box center [1307, 370] width 183 height 568
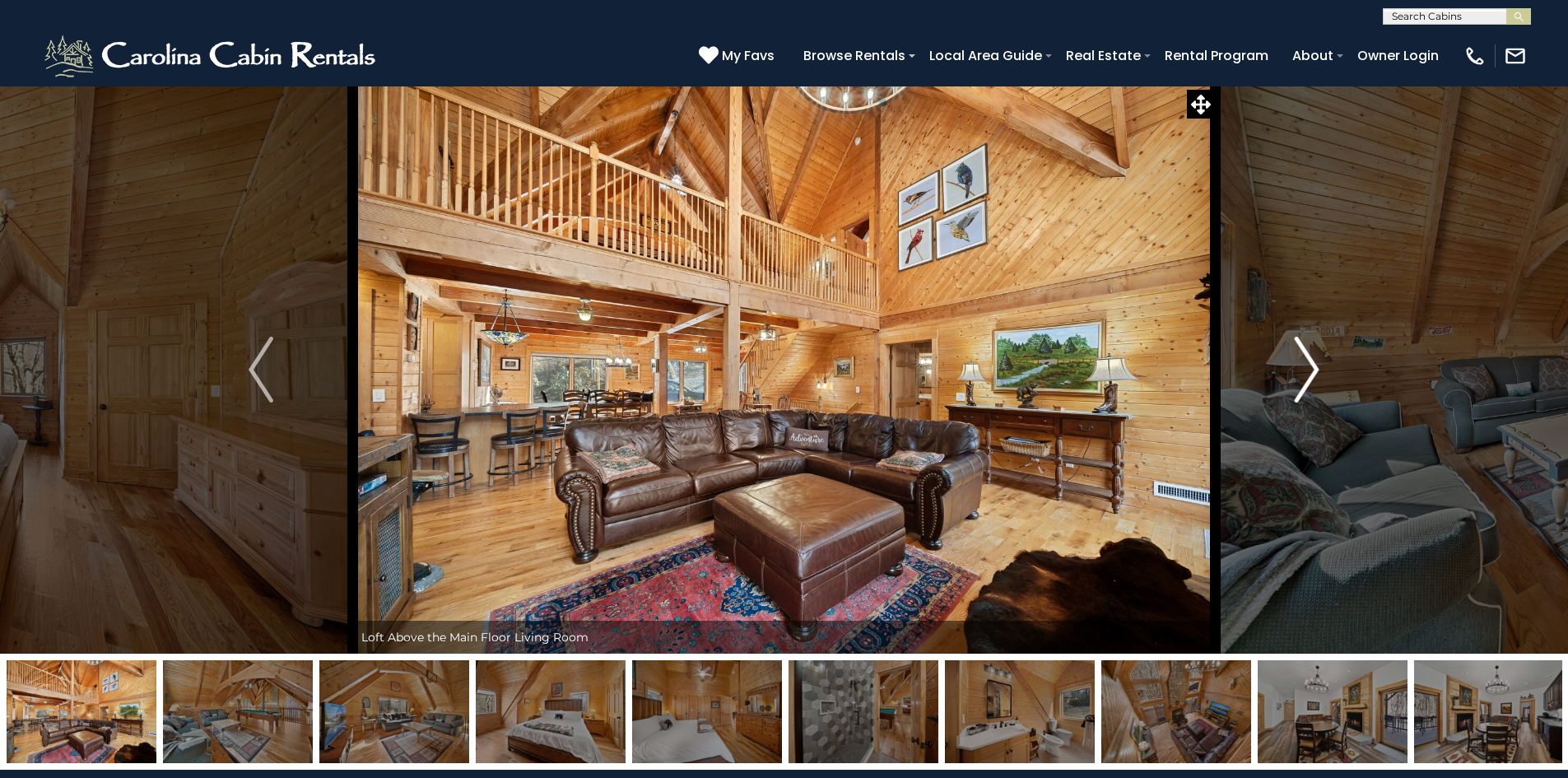
click at [1292, 355] on button "Next" at bounding box center [1307, 370] width 183 height 568
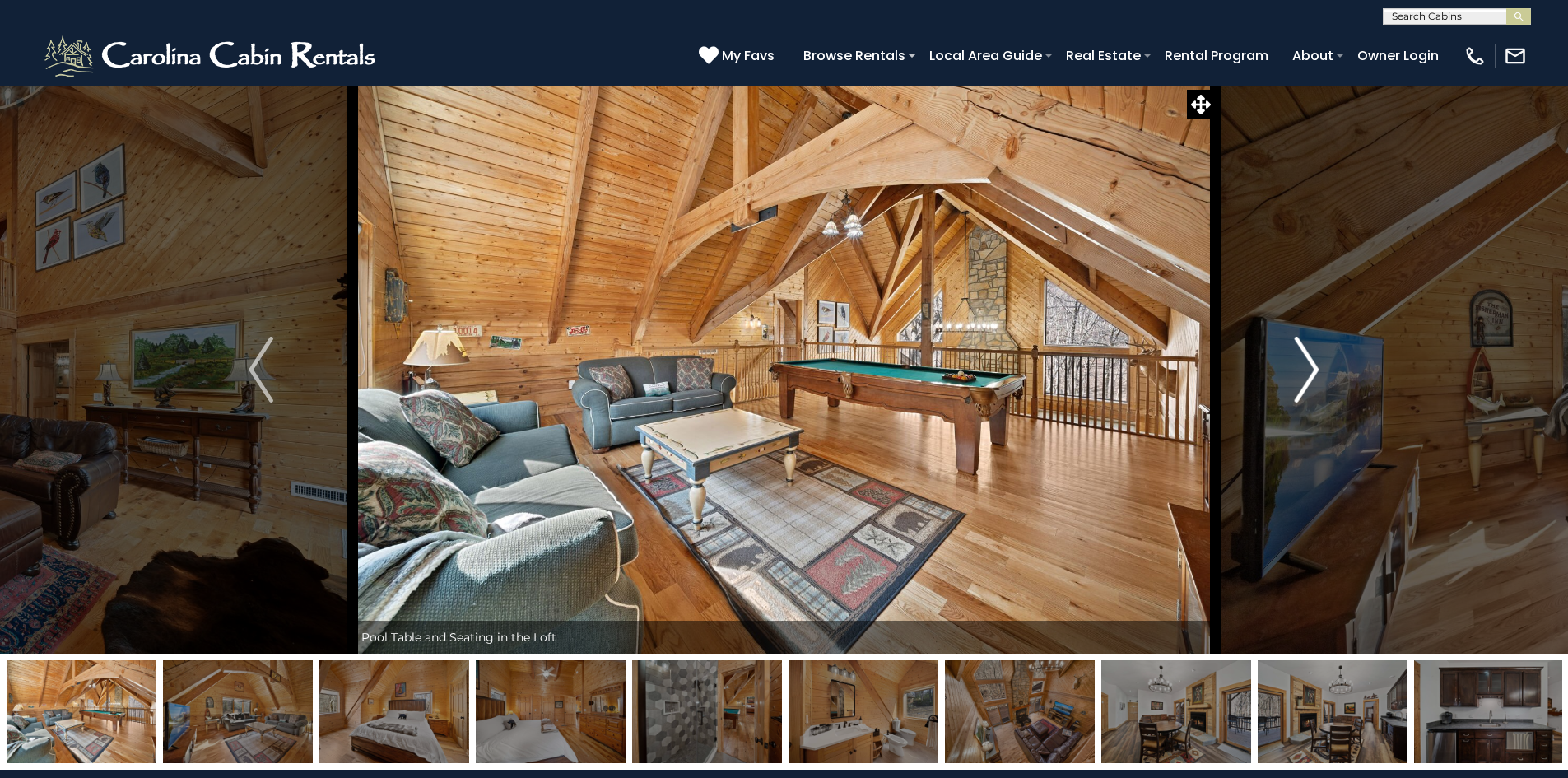
click at [1292, 355] on button "Next" at bounding box center [1307, 370] width 183 height 568
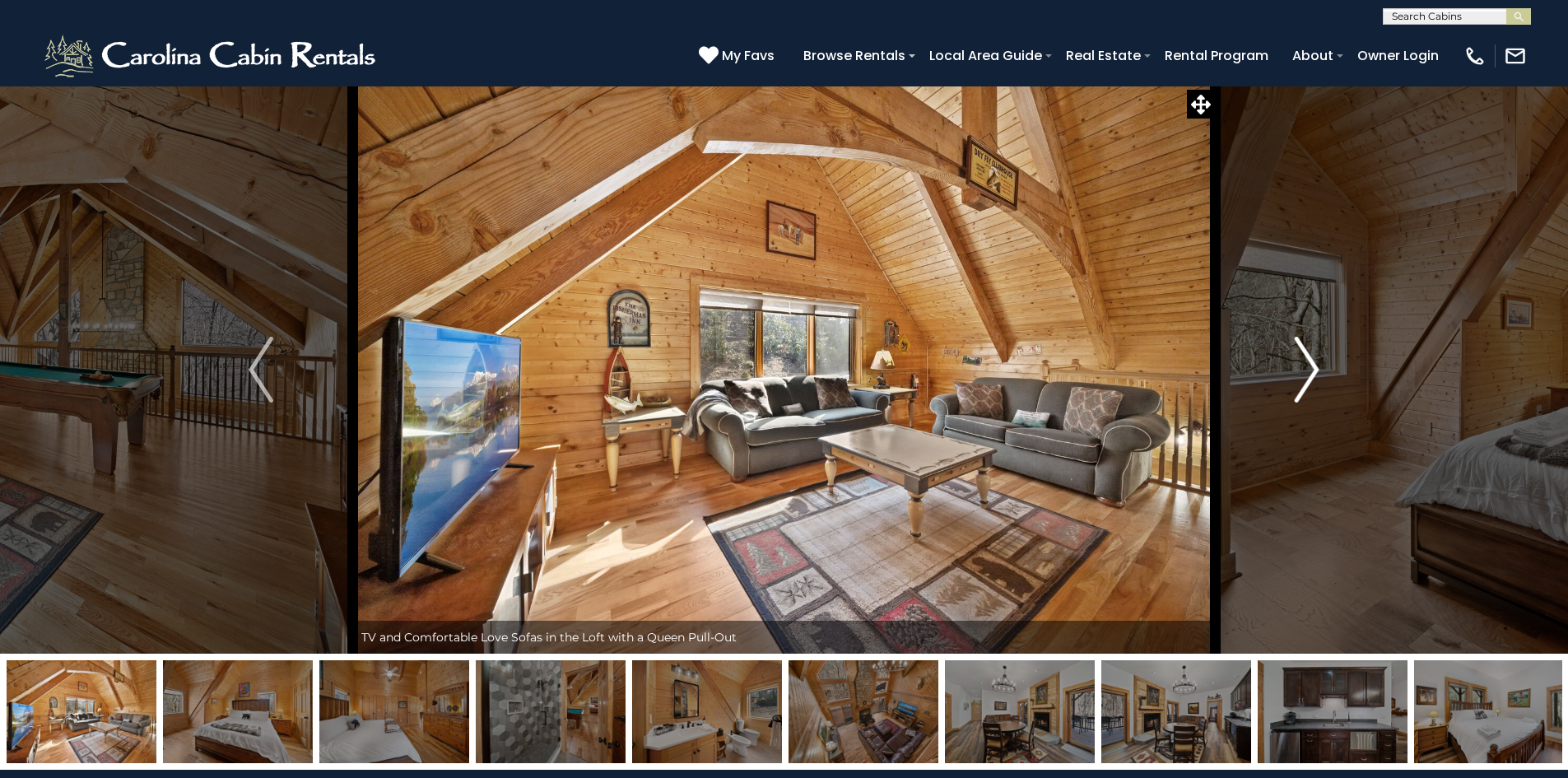
click at [1290, 355] on button "Next" at bounding box center [1307, 370] width 183 height 568
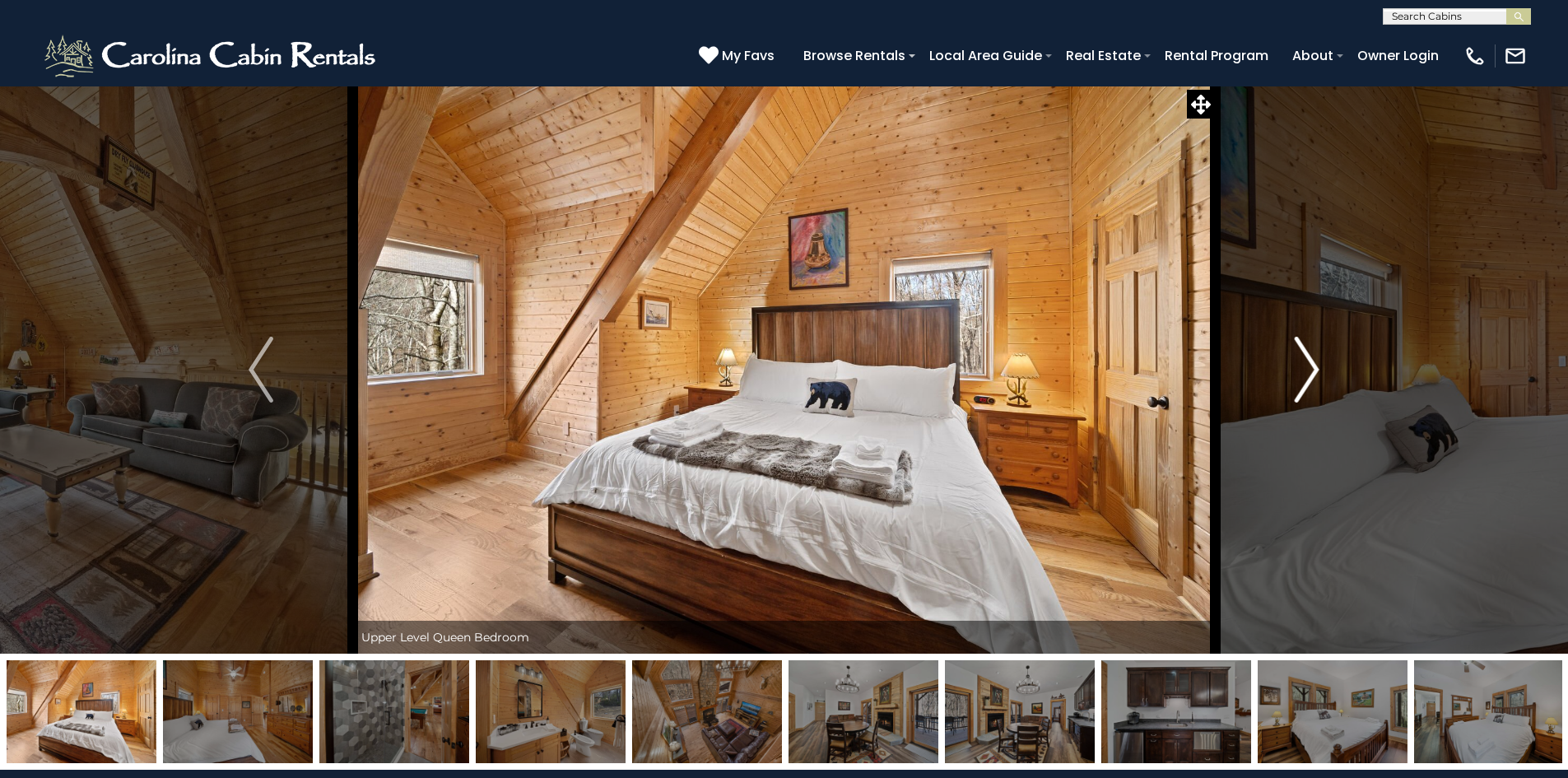
click at [1290, 355] on button "Next" at bounding box center [1307, 370] width 183 height 568
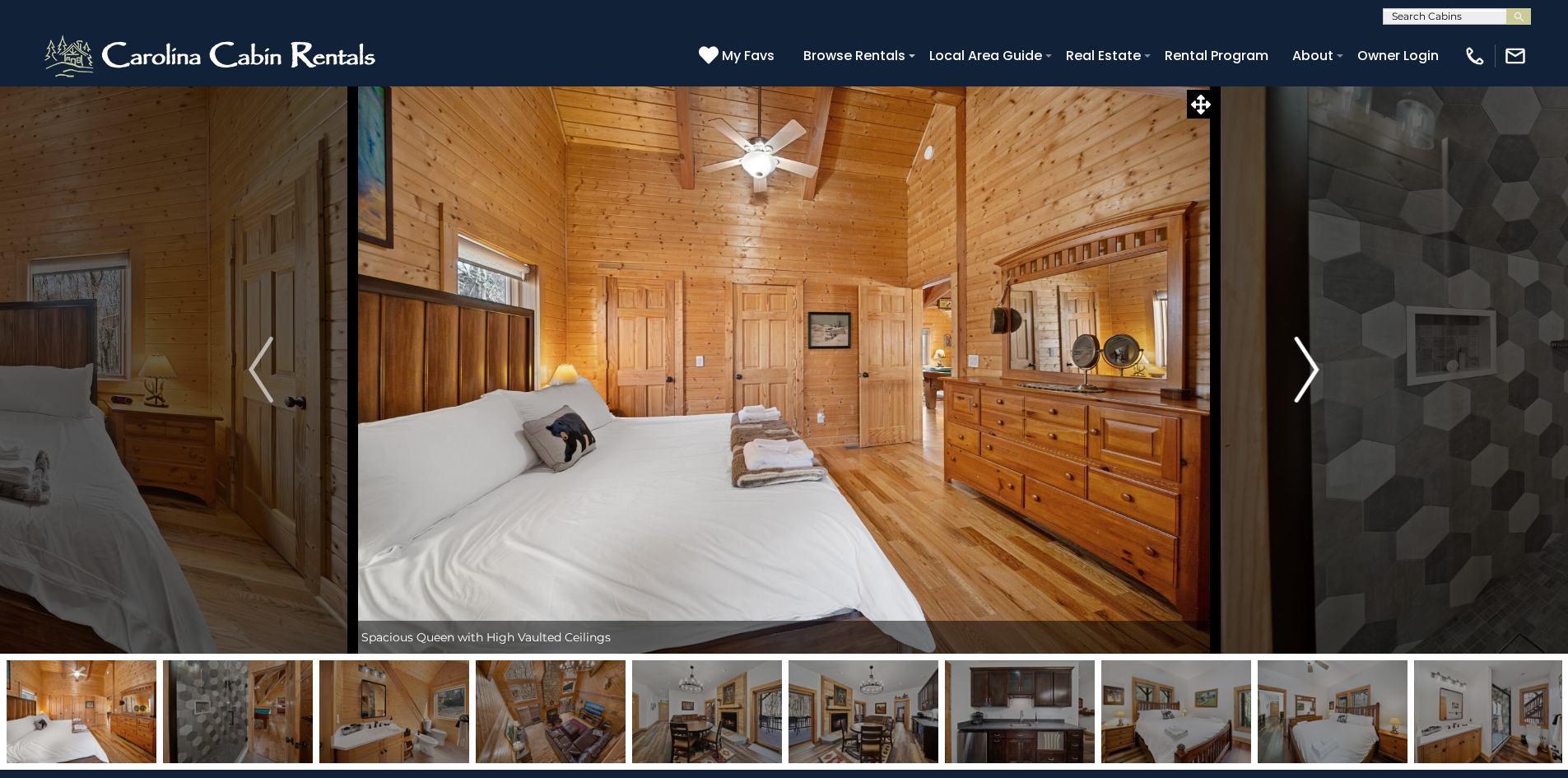
click at [1280, 367] on button "Next" at bounding box center [1307, 370] width 183 height 568
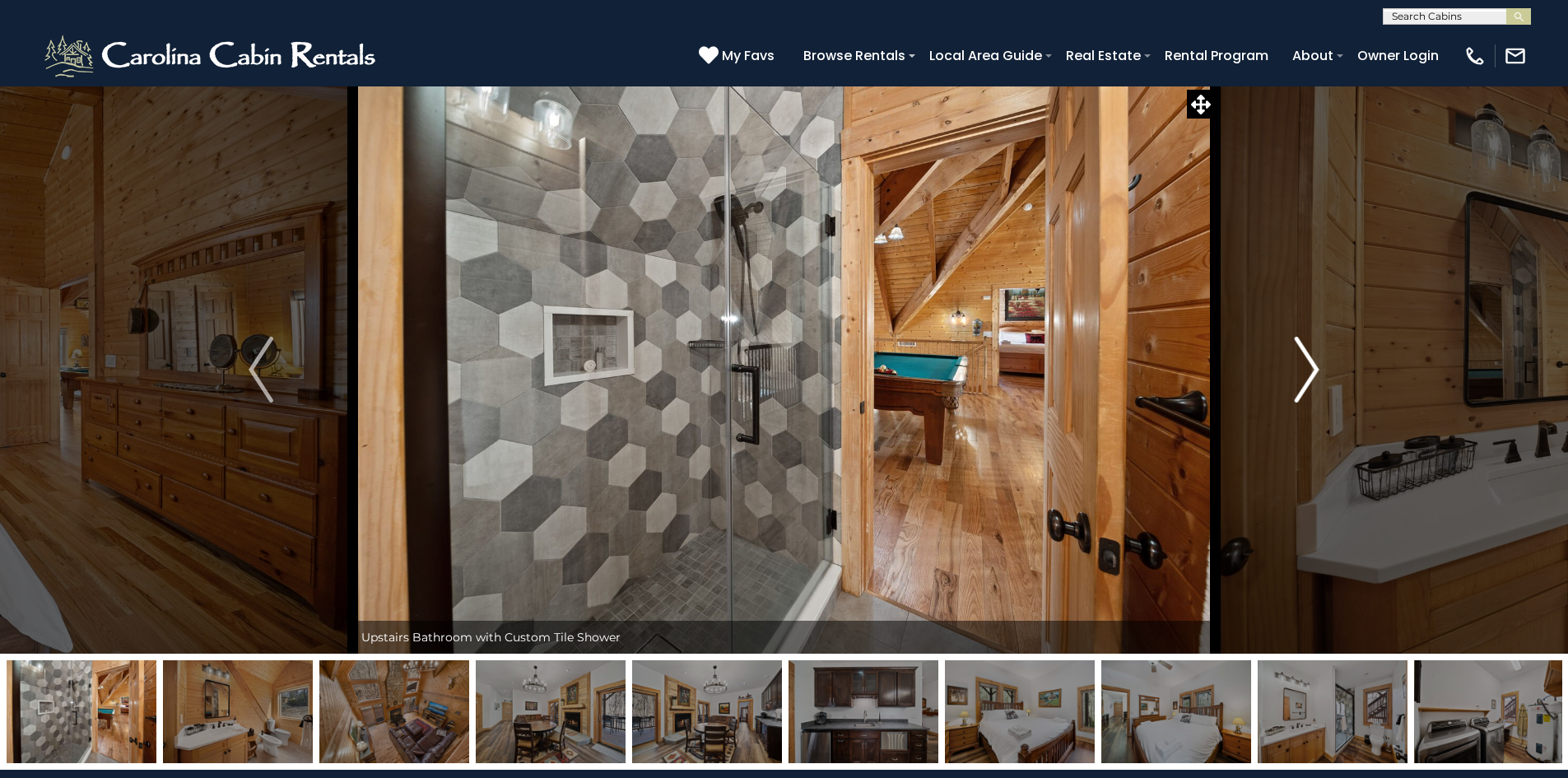
click at [1275, 370] on button "Next" at bounding box center [1307, 370] width 183 height 568
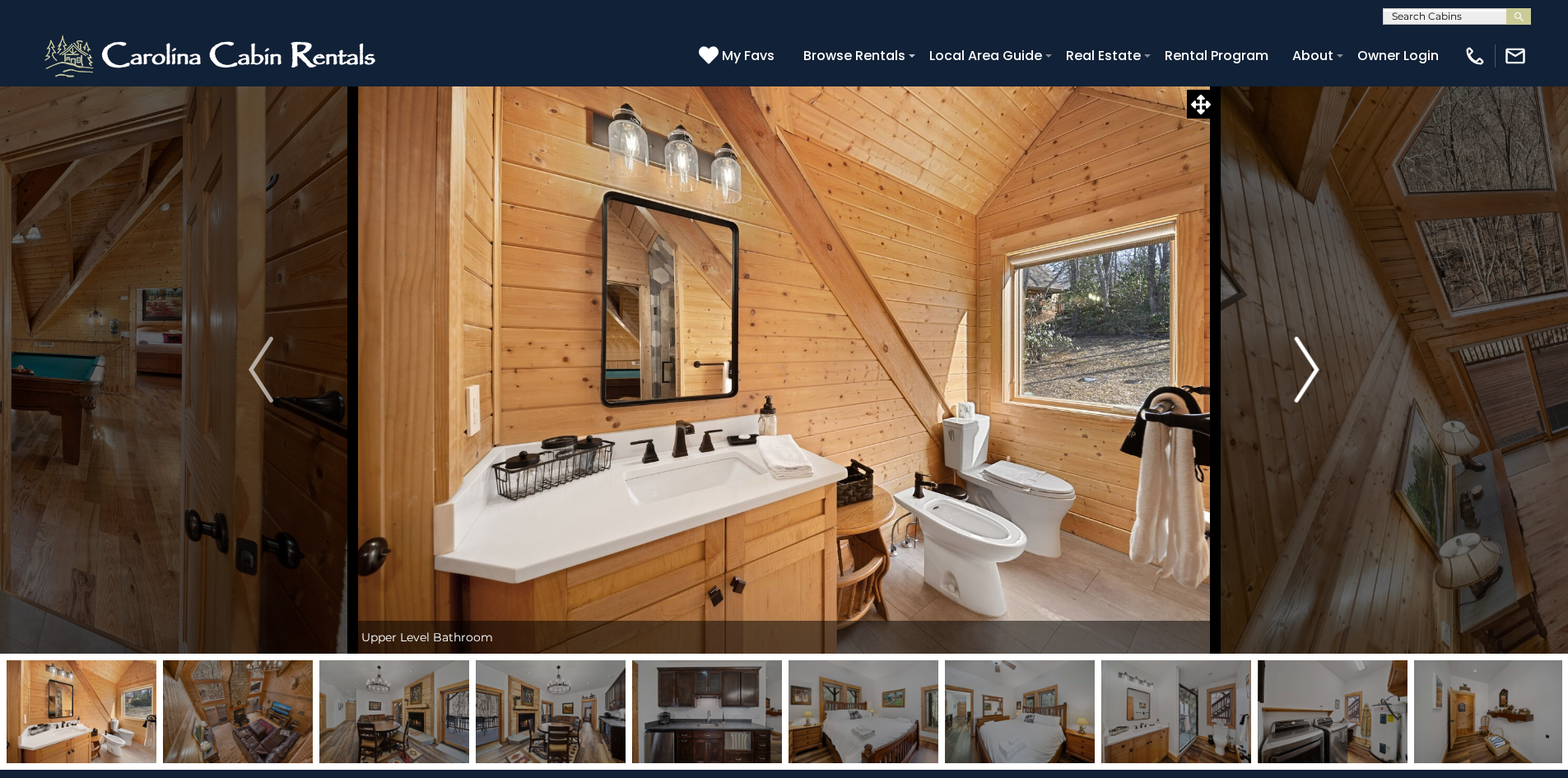
click at [1275, 370] on button "Next" at bounding box center [1307, 370] width 183 height 568
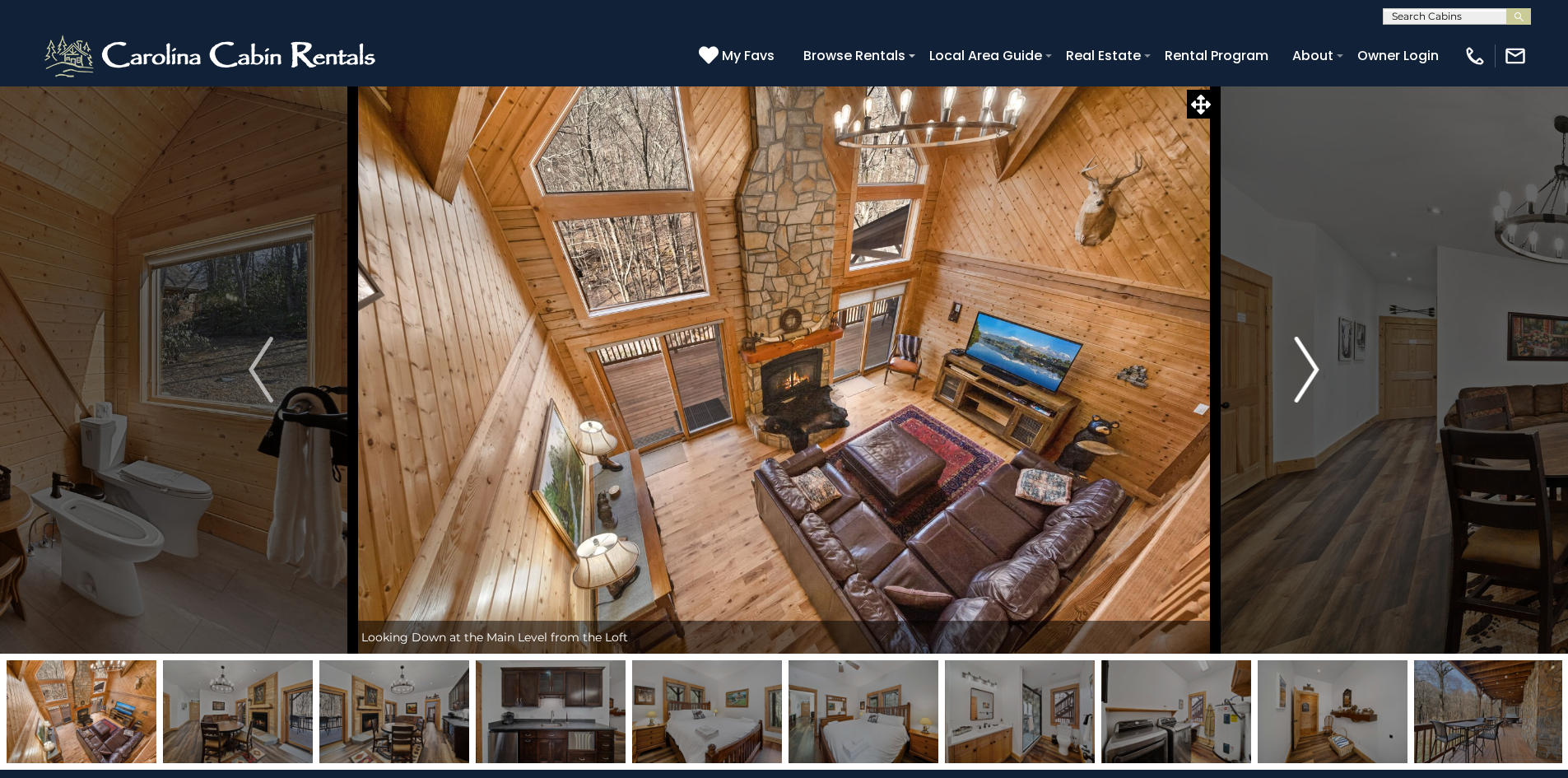
click at [1275, 370] on button "Next" at bounding box center [1307, 370] width 183 height 568
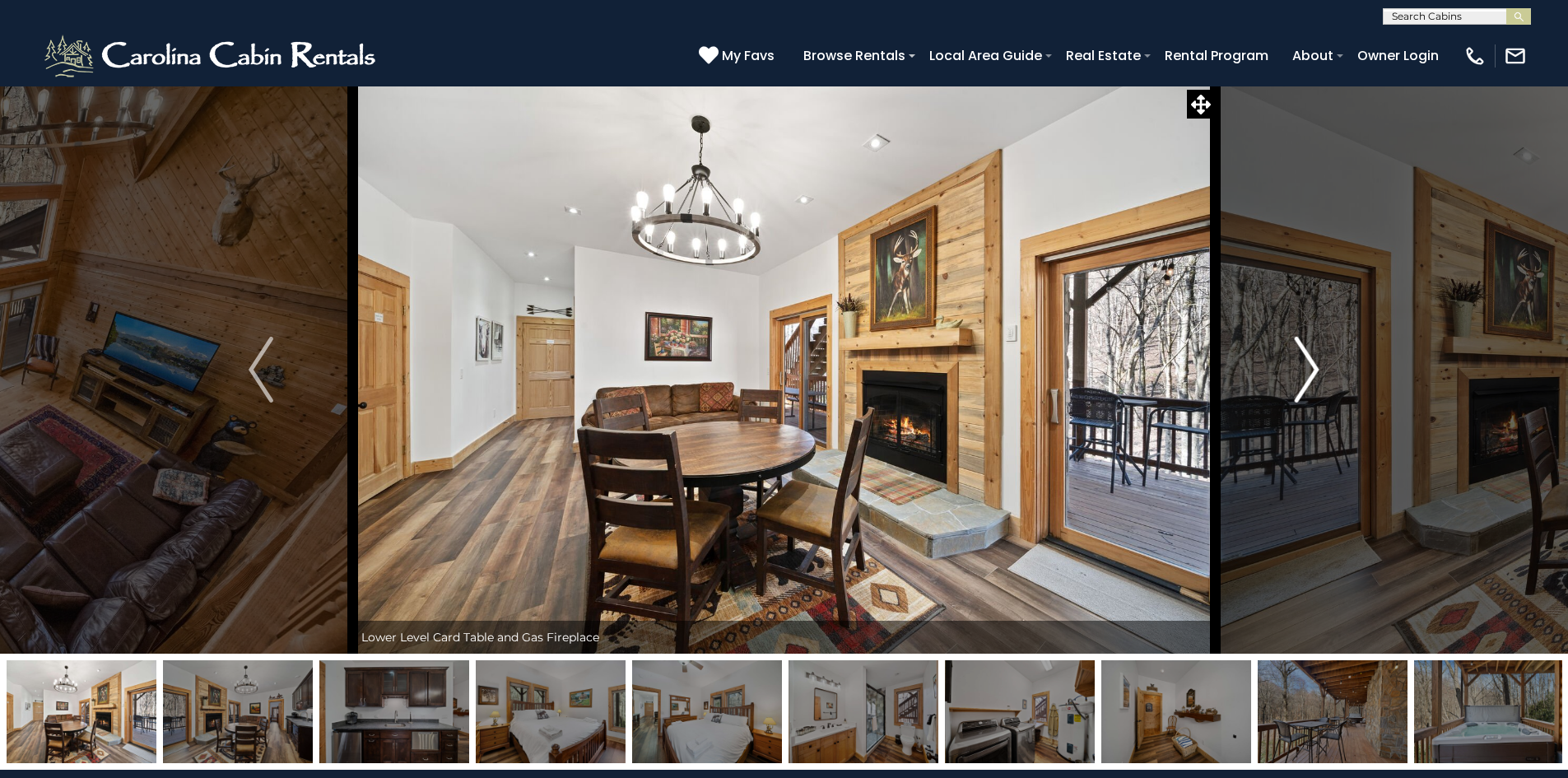
click at [1273, 370] on button "Next" at bounding box center [1307, 370] width 183 height 568
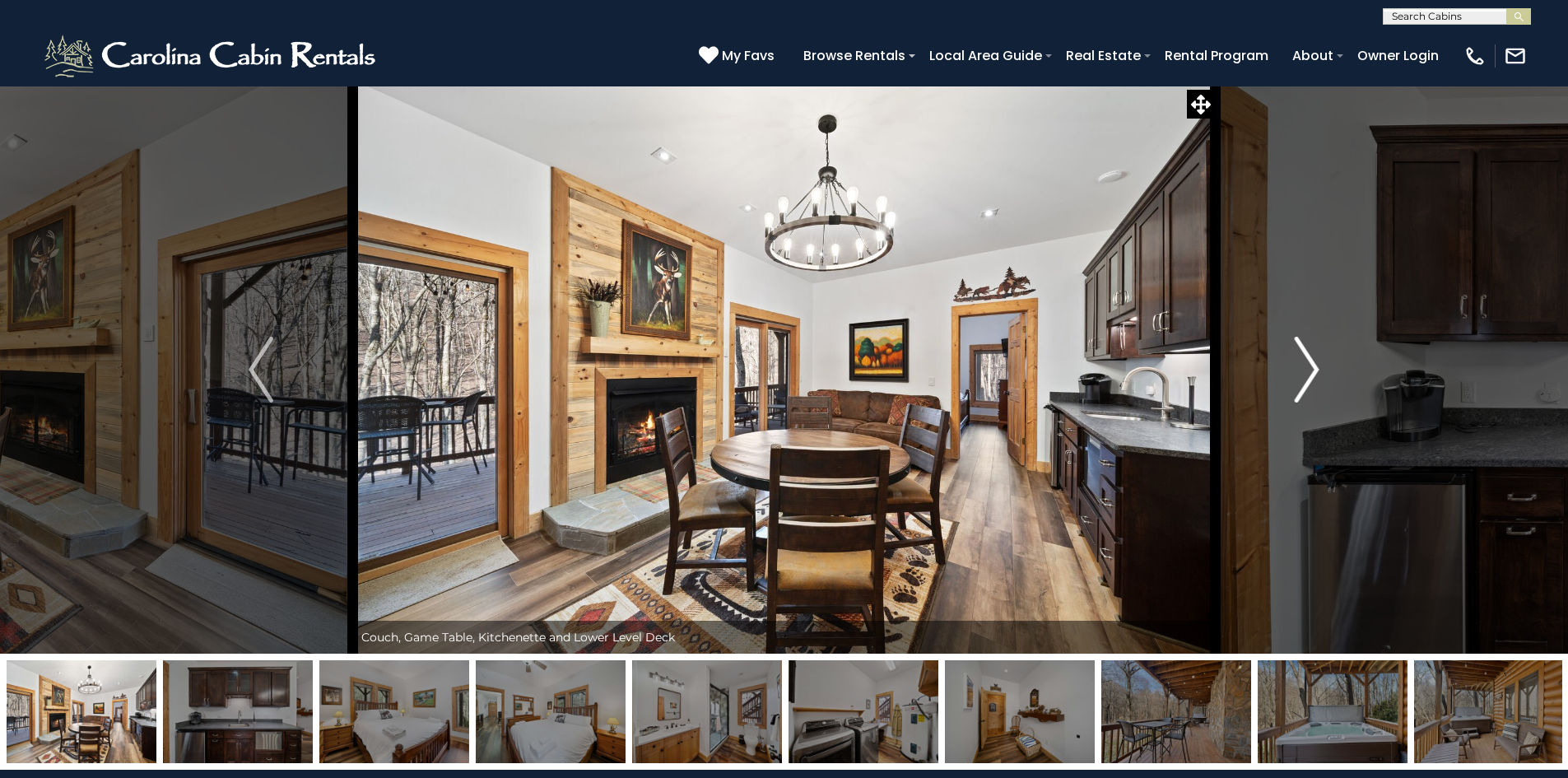
click at [1296, 371] on img "Next" at bounding box center [1307, 369] width 25 height 66
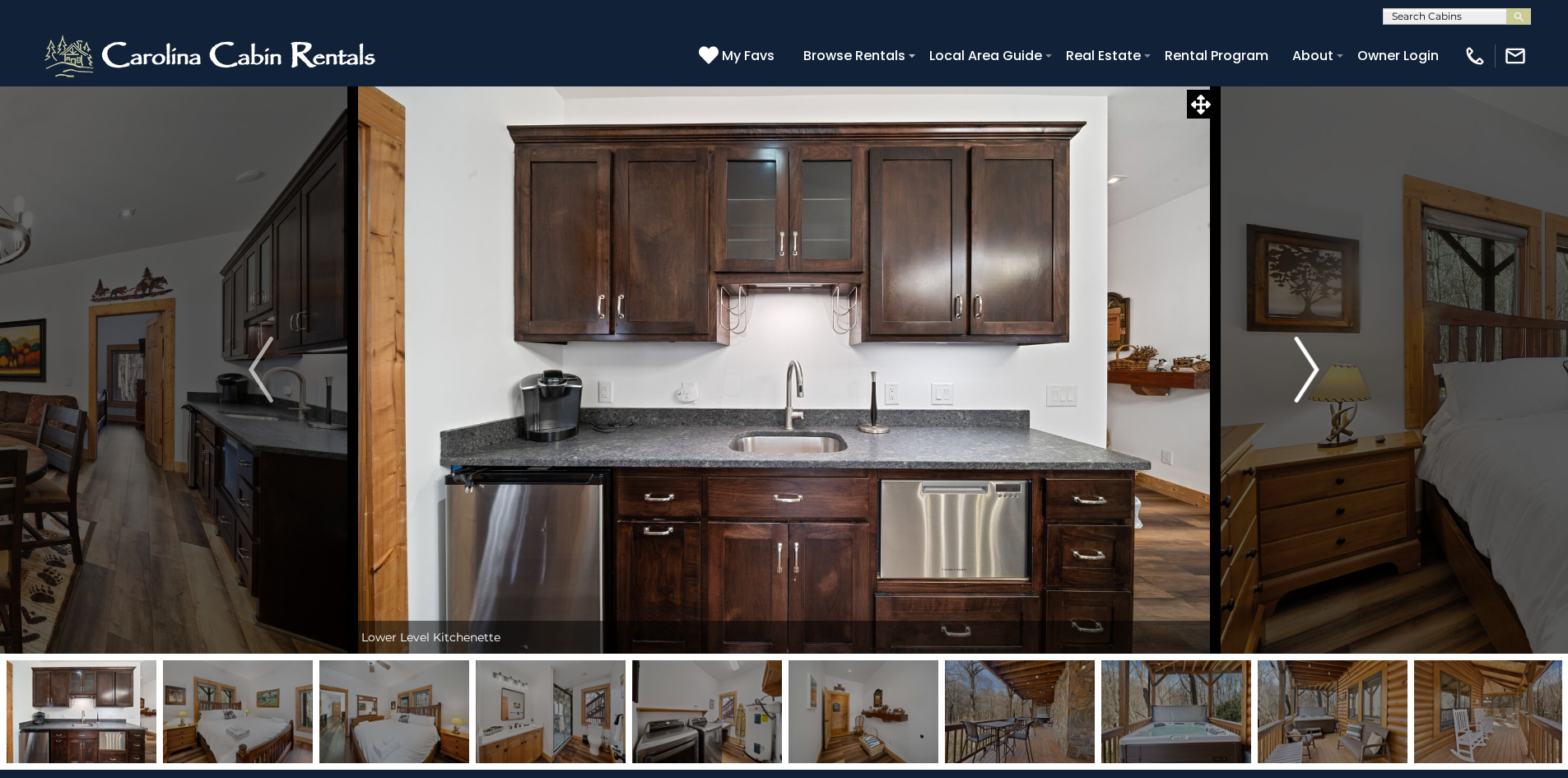
click at [1292, 369] on button "Next" at bounding box center [1307, 370] width 183 height 568
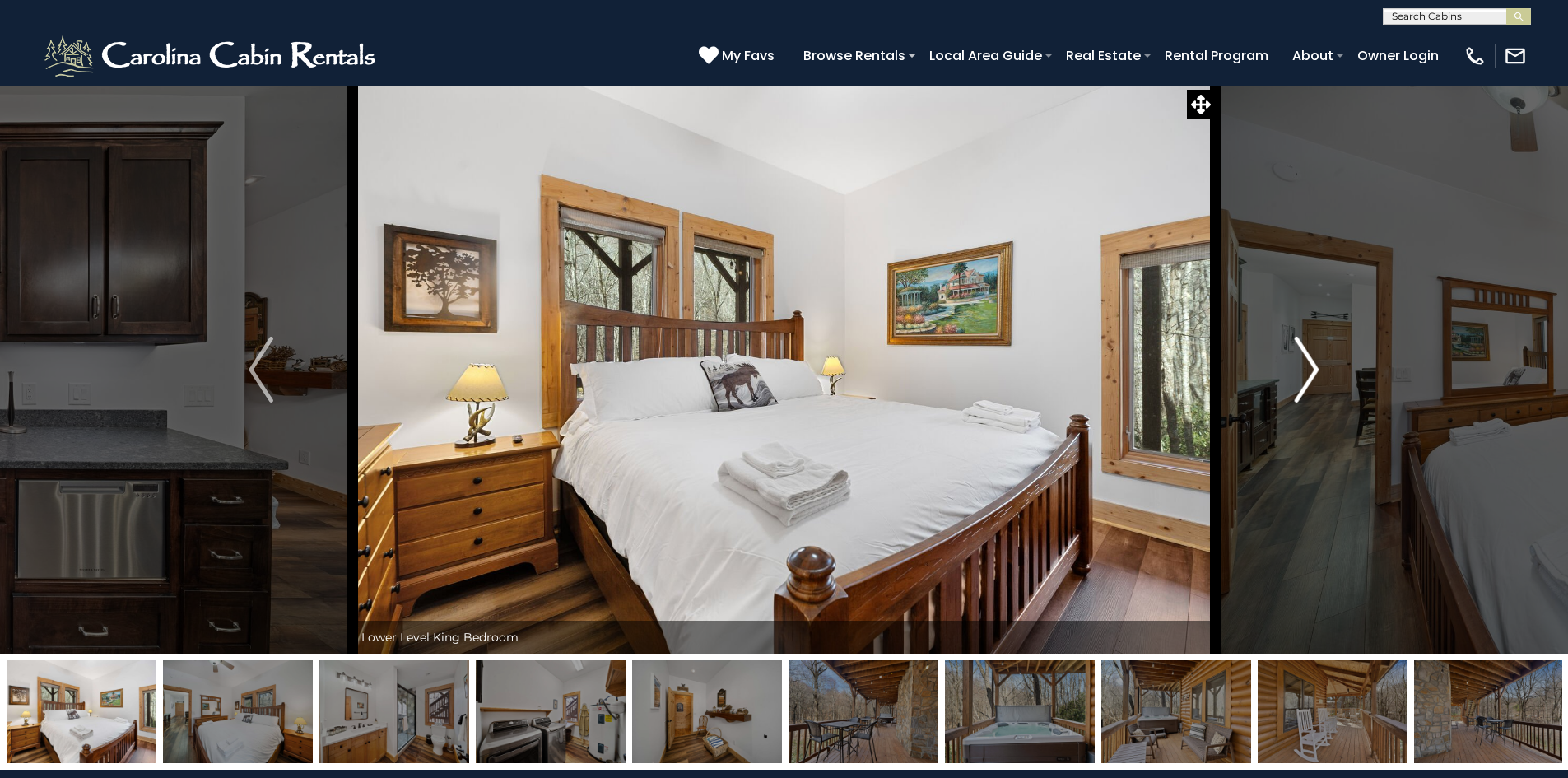
click at [1291, 368] on button "Next" at bounding box center [1307, 370] width 183 height 568
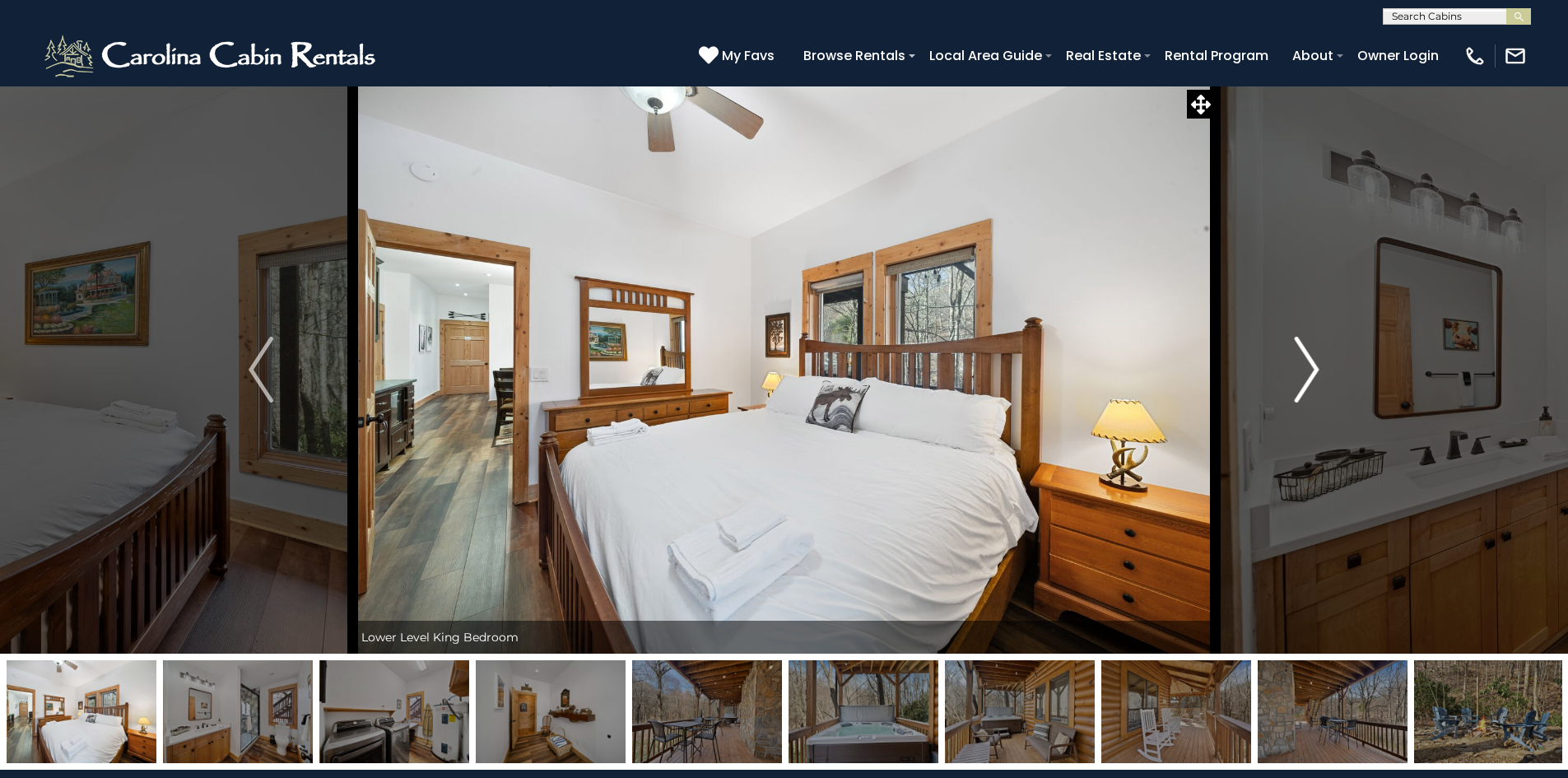
click at [1286, 371] on button "Next" at bounding box center [1307, 370] width 183 height 568
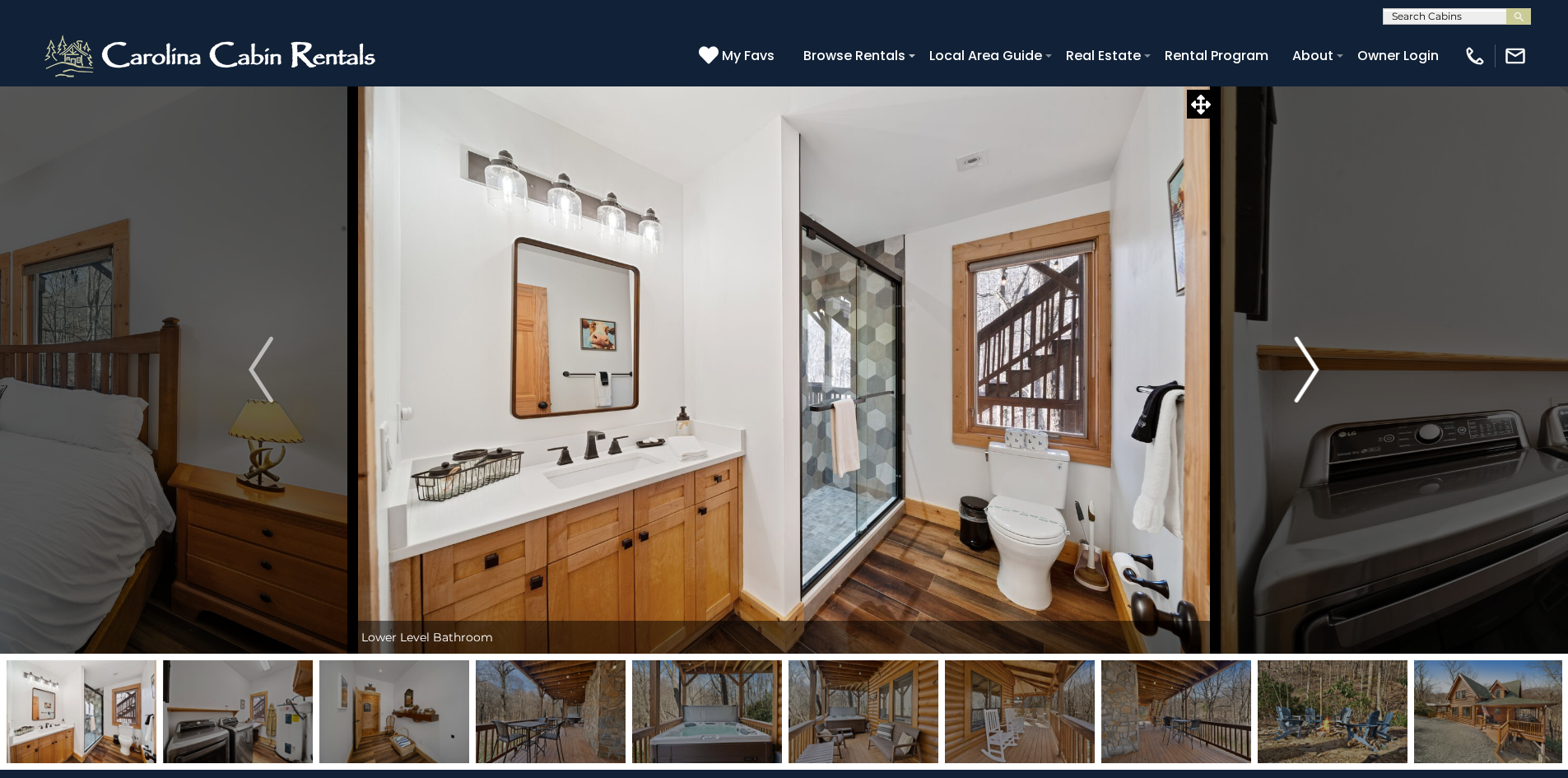
drag, startPoint x: 1286, startPoint y: 371, endPoint x: 1274, endPoint y: 374, distance: 12.4
click at [1274, 374] on button "Next" at bounding box center [1307, 370] width 183 height 568
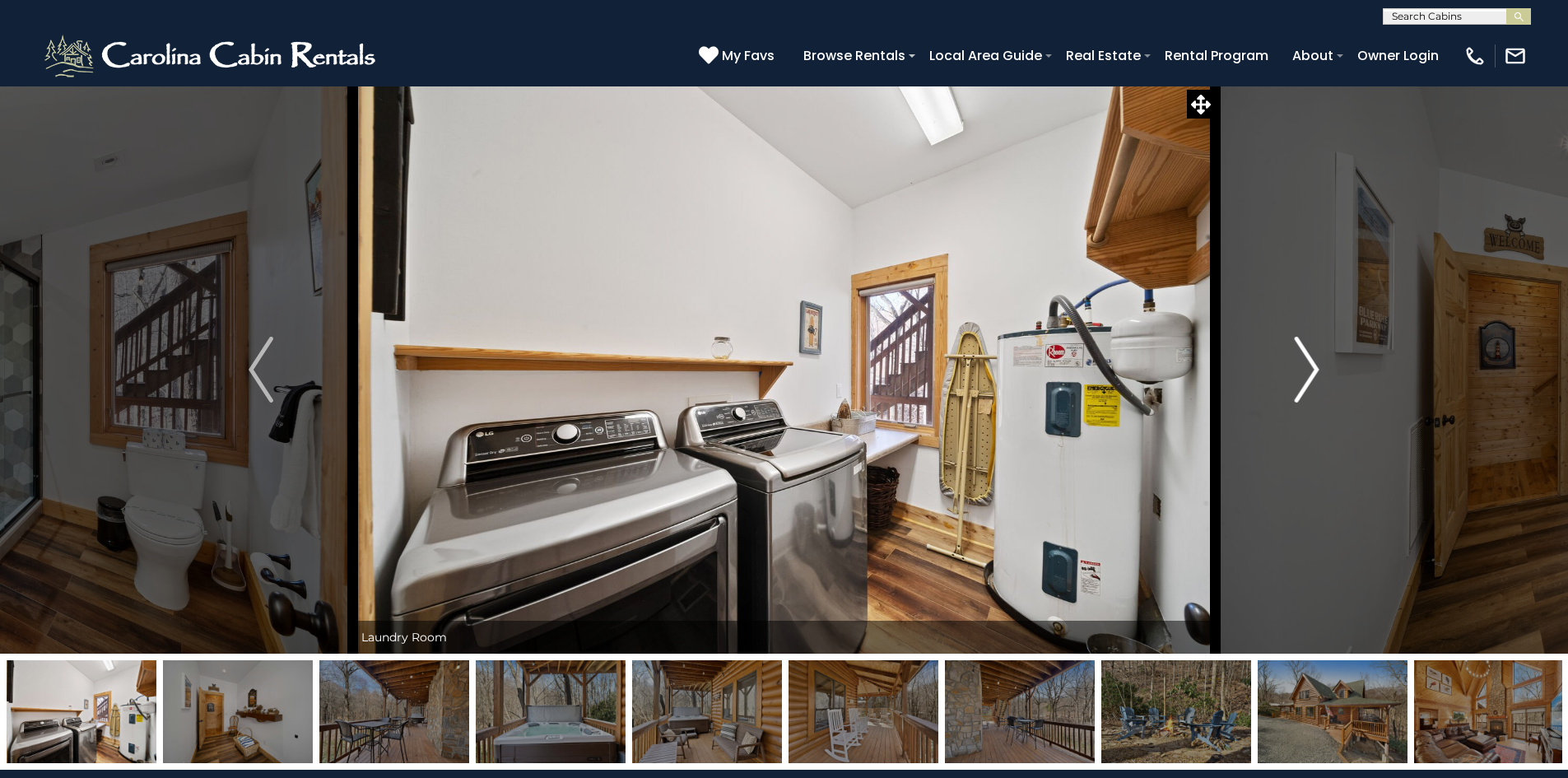
click at [1274, 374] on button "Next" at bounding box center [1307, 370] width 183 height 568
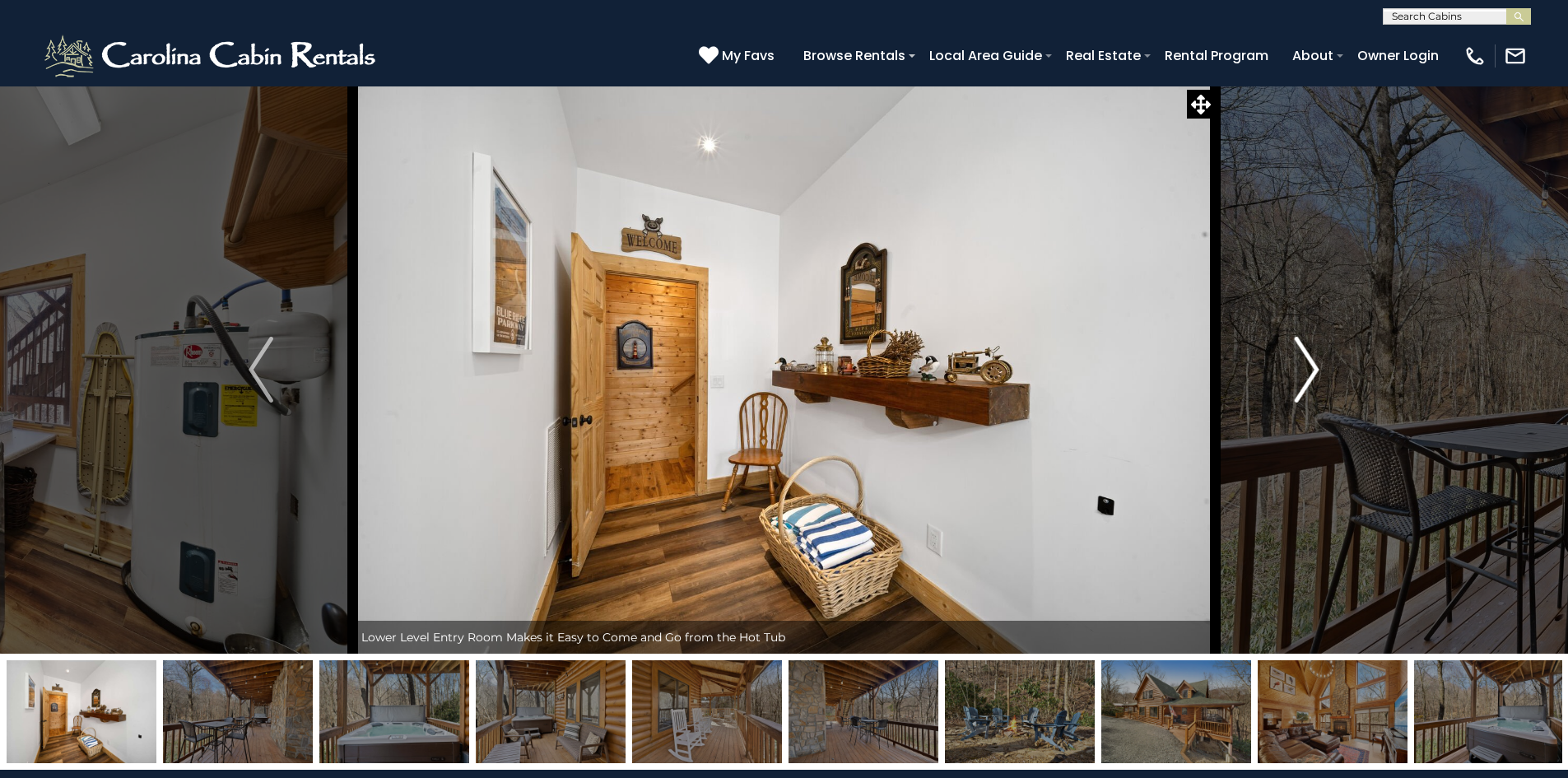
click at [1271, 375] on button "Next" at bounding box center [1307, 370] width 183 height 568
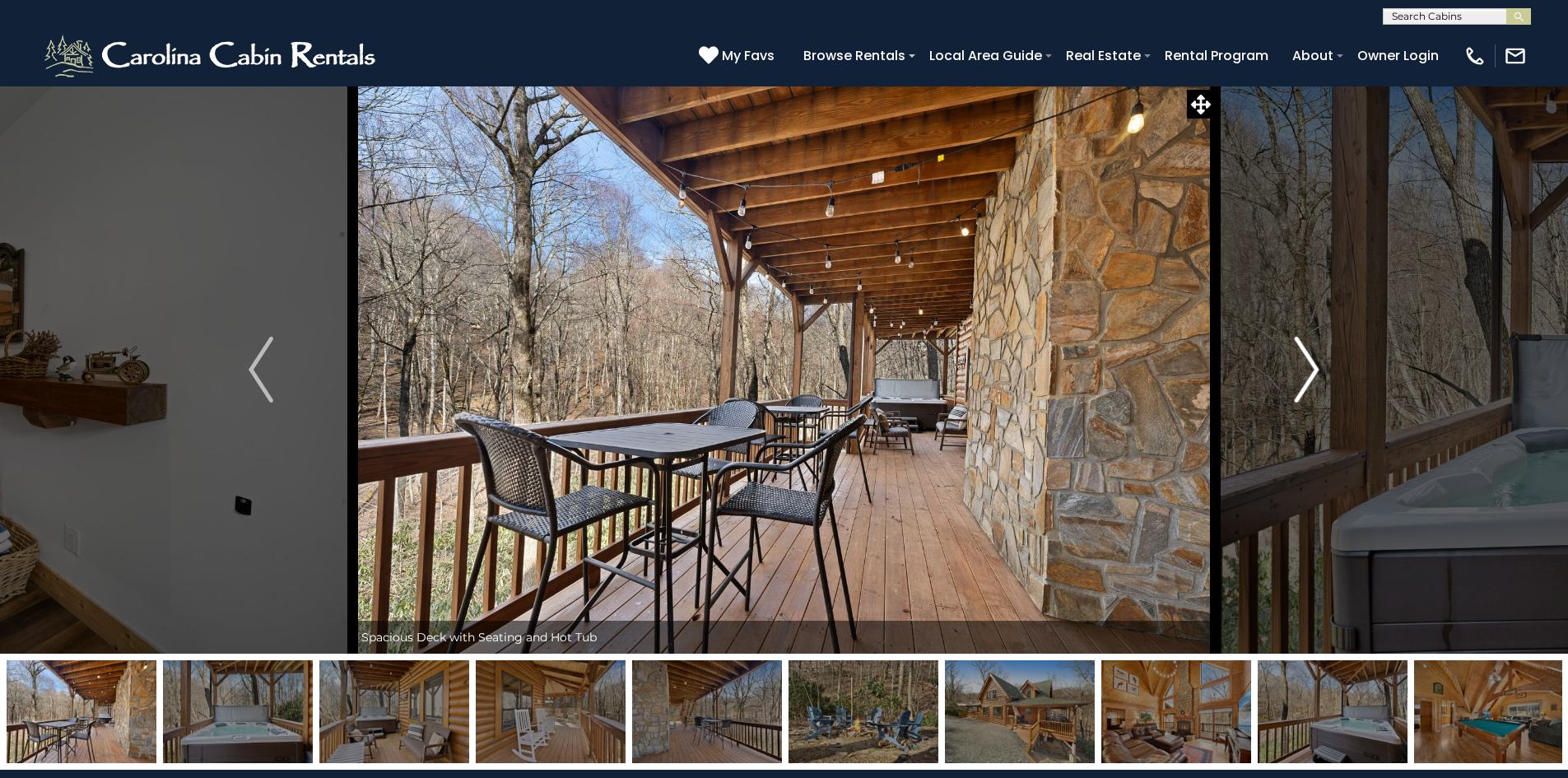
click at [1270, 376] on button "Next" at bounding box center [1307, 370] width 183 height 568
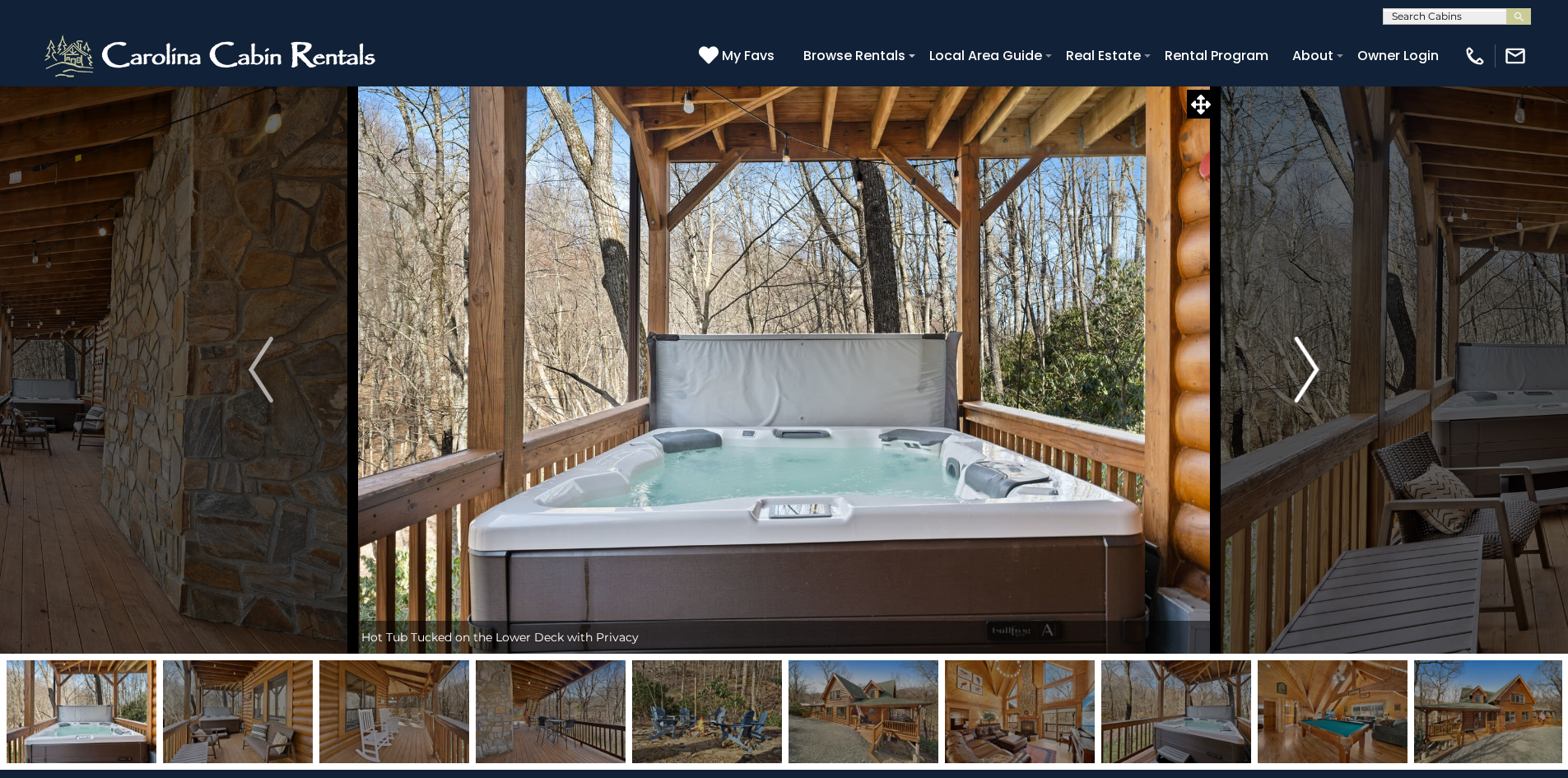
click at [1270, 376] on button "Next" at bounding box center [1307, 370] width 183 height 568
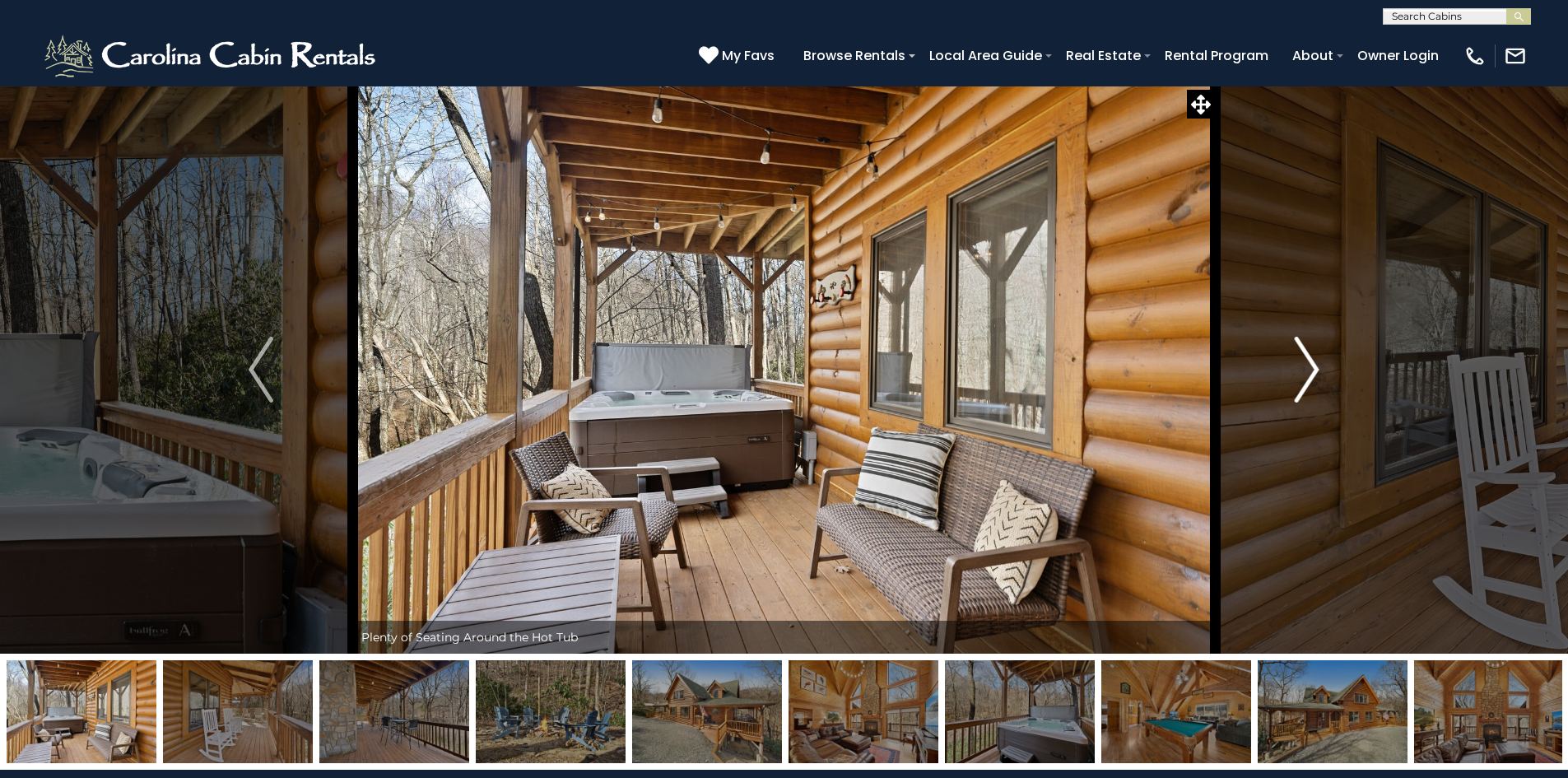
click at [1270, 376] on button "Next" at bounding box center [1307, 370] width 183 height 568
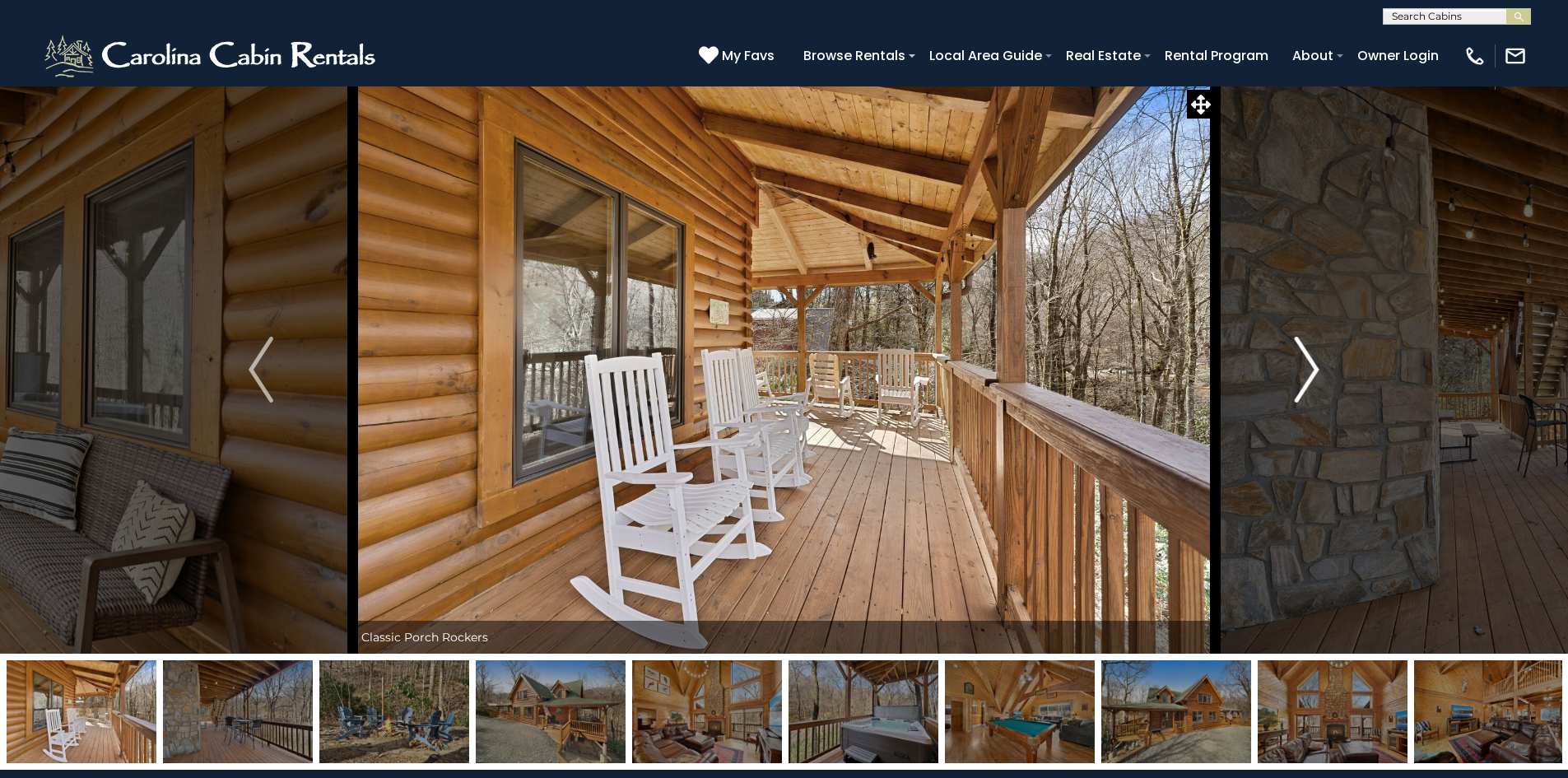
click at [1270, 376] on button "Next" at bounding box center [1307, 370] width 183 height 568
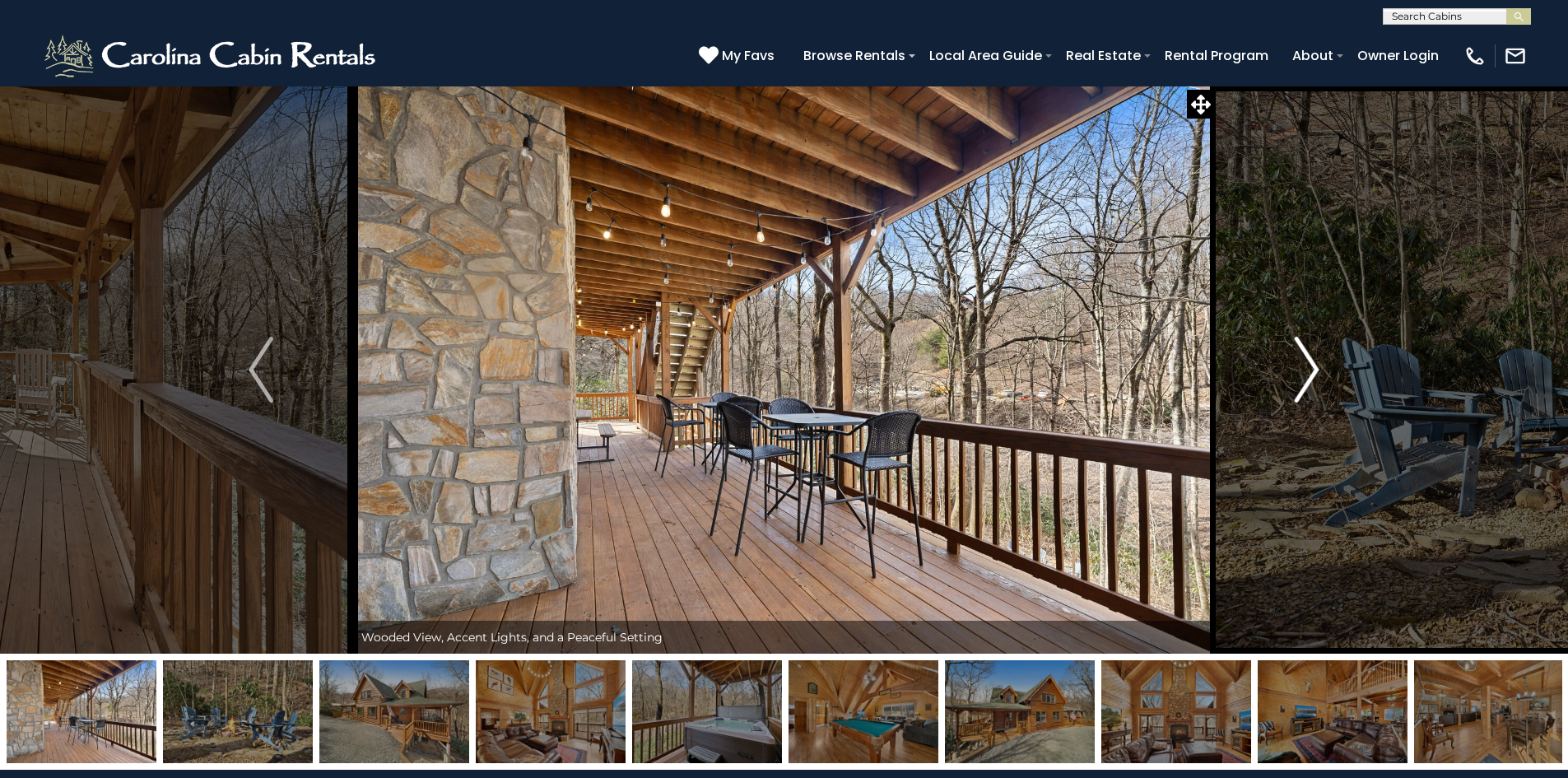
click at [1268, 378] on button "Next" at bounding box center [1307, 370] width 183 height 568
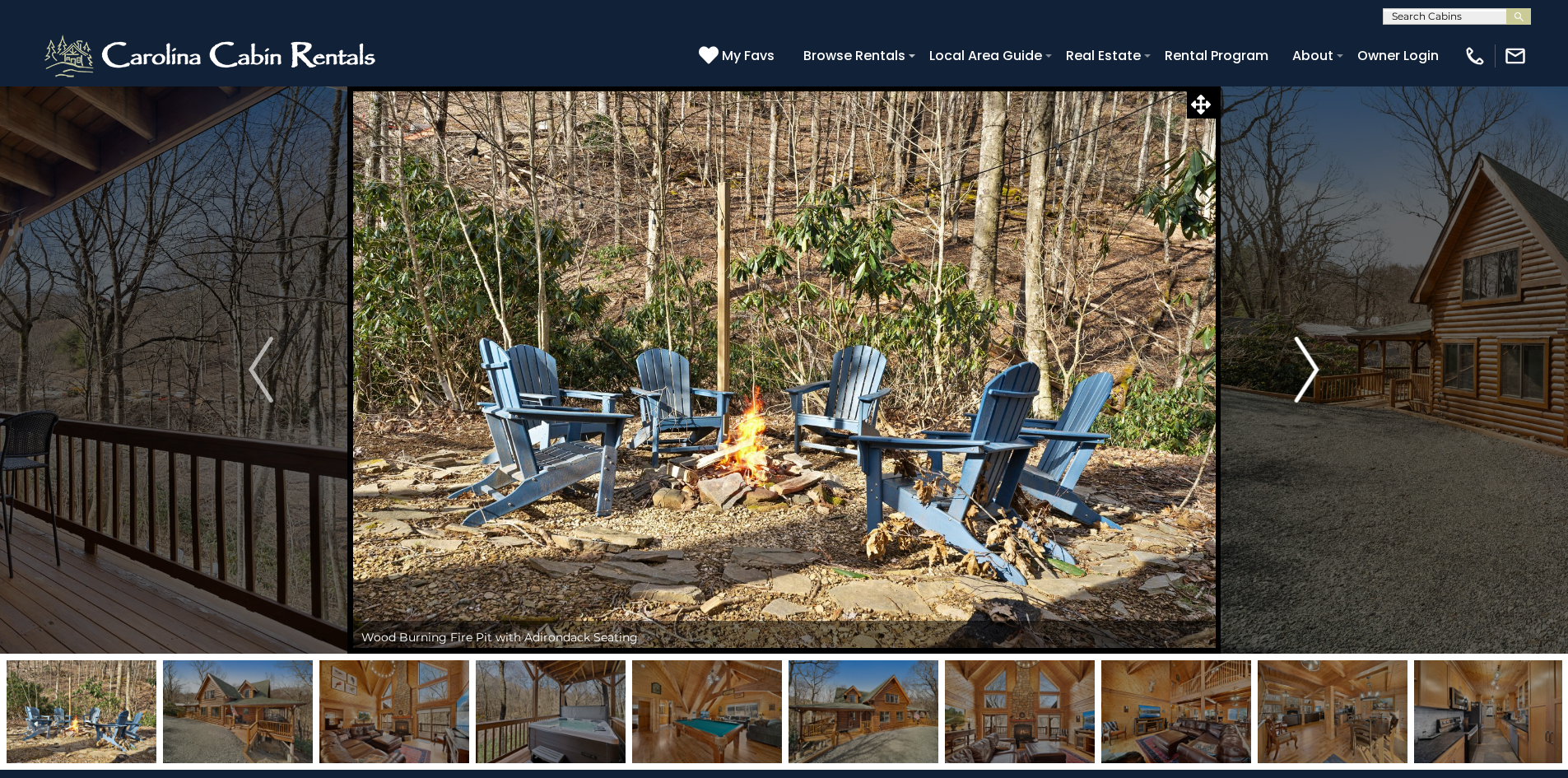
click at [1268, 378] on button "Next" at bounding box center [1307, 370] width 183 height 568
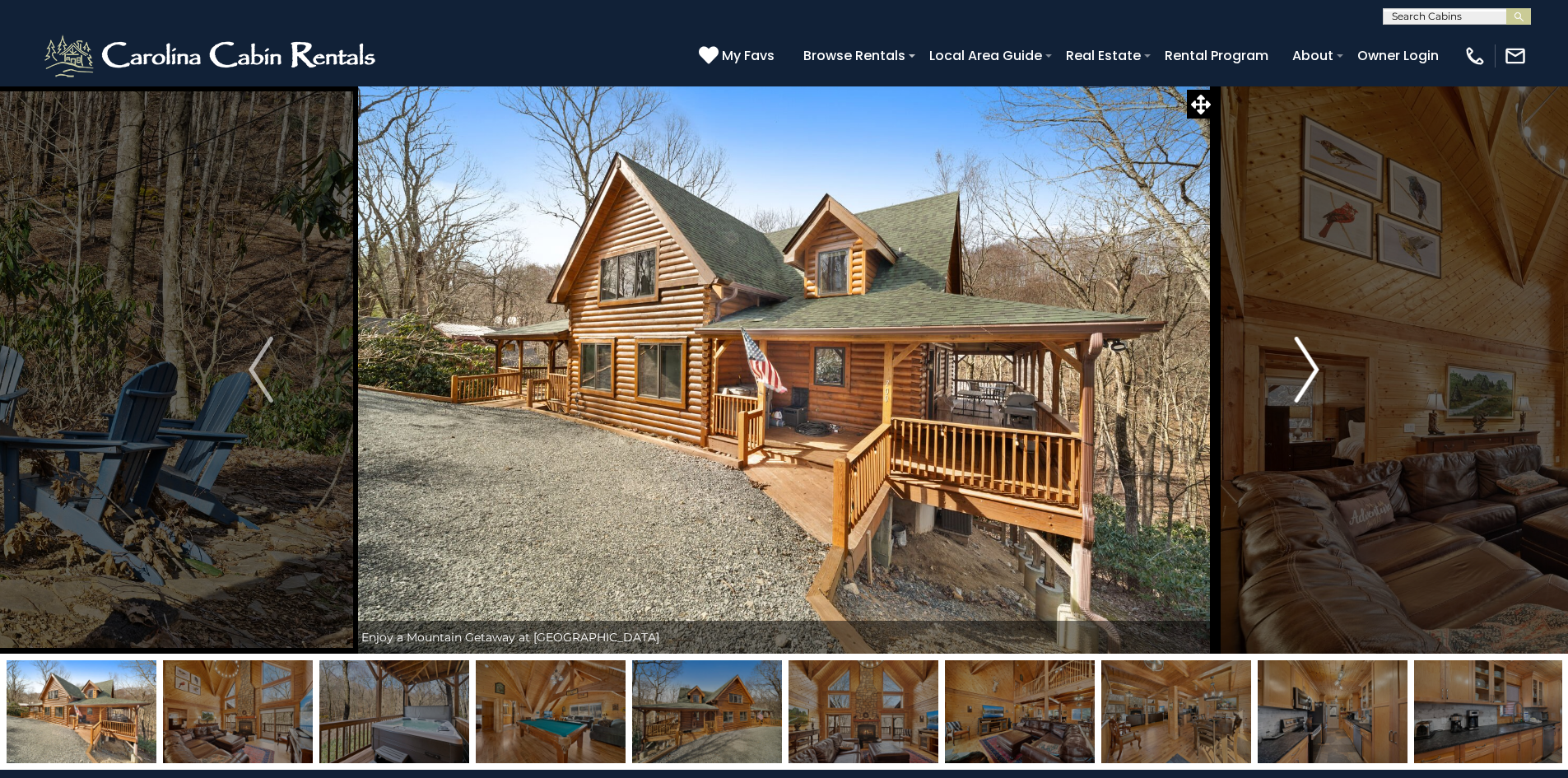
click at [1313, 355] on img "Next" at bounding box center [1307, 369] width 25 height 66
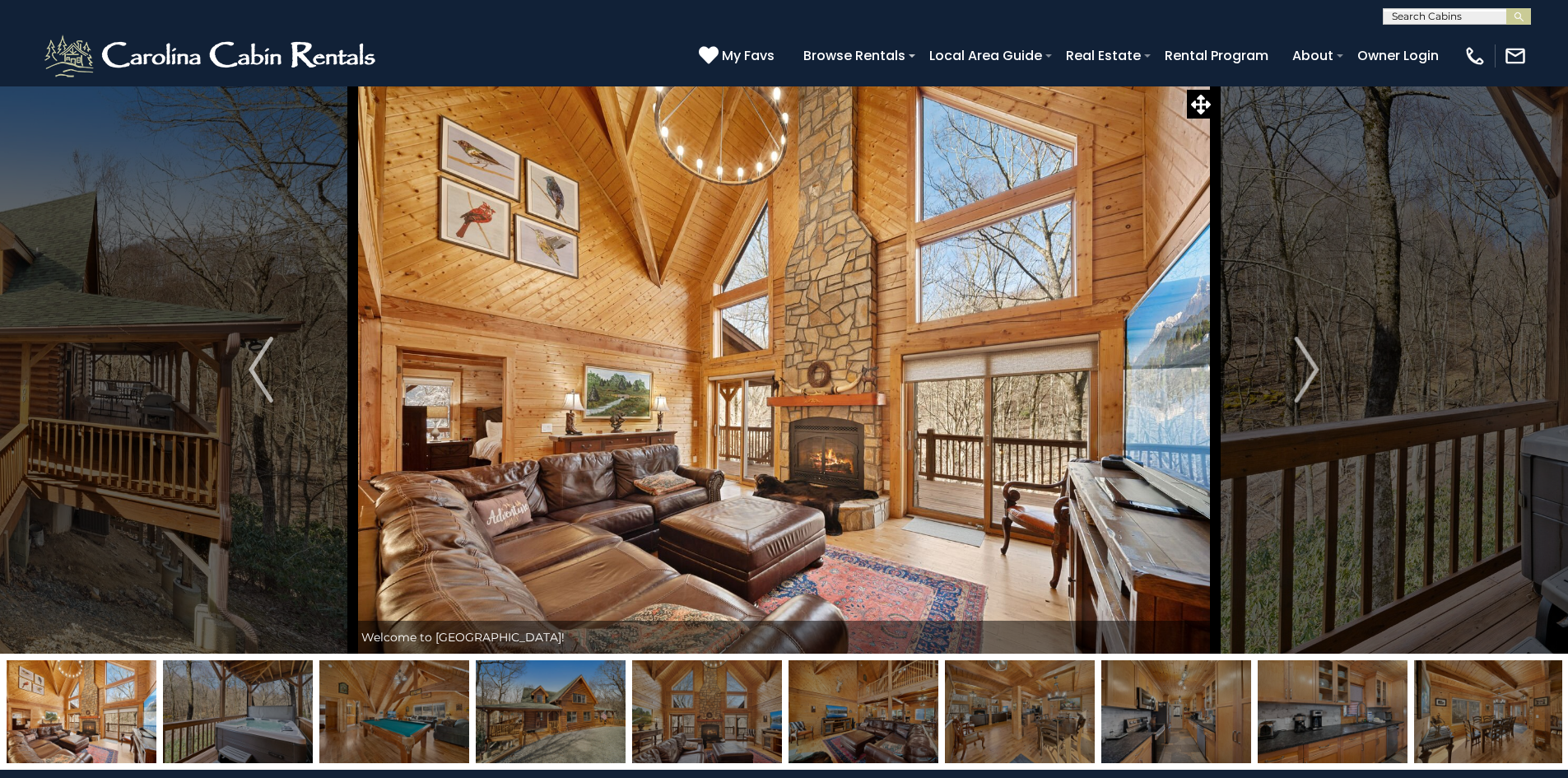
scroll to position [1, 0]
click at [1466, 11] on input "text" at bounding box center [1455, 18] width 144 height 16
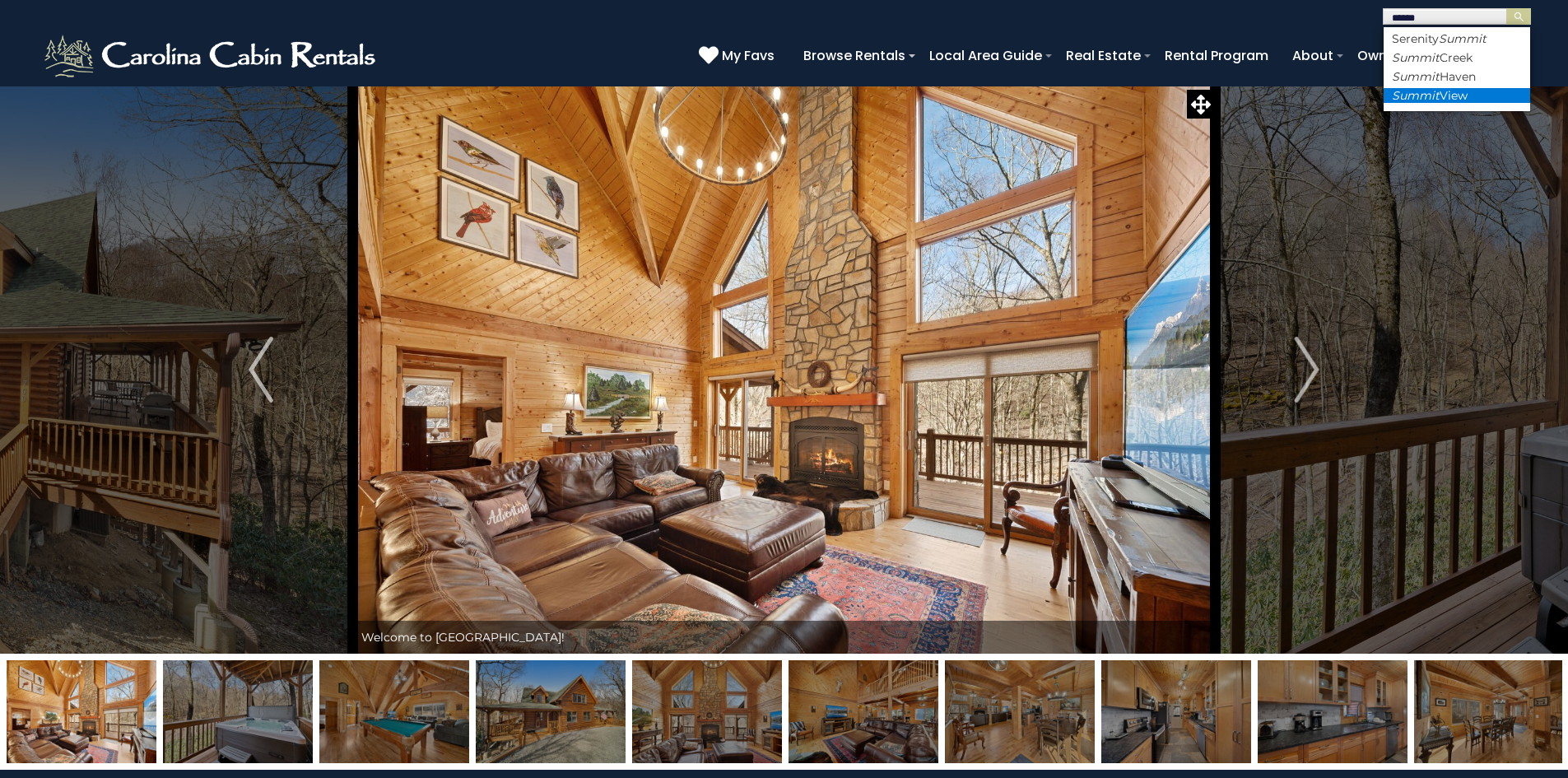
type input "******"
click at [1462, 92] on li "Summit View" at bounding box center [1457, 95] width 146 height 15
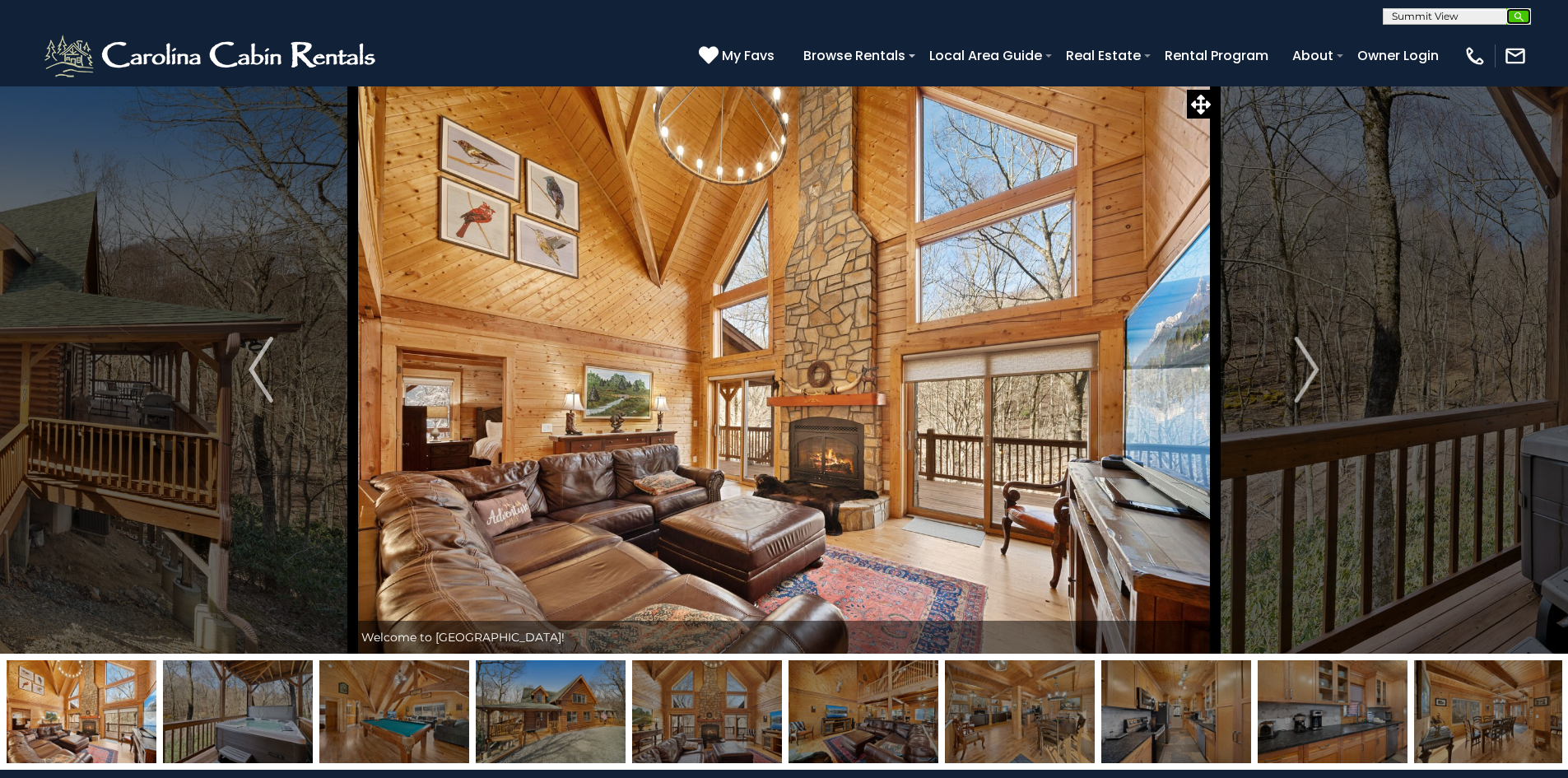
click at [1519, 13] on img "submit" at bounding box center [1519, 16] width 12 height 12
click at [1477, 15] on input "text" at bounding box center [1455, 18] width 144 height 16
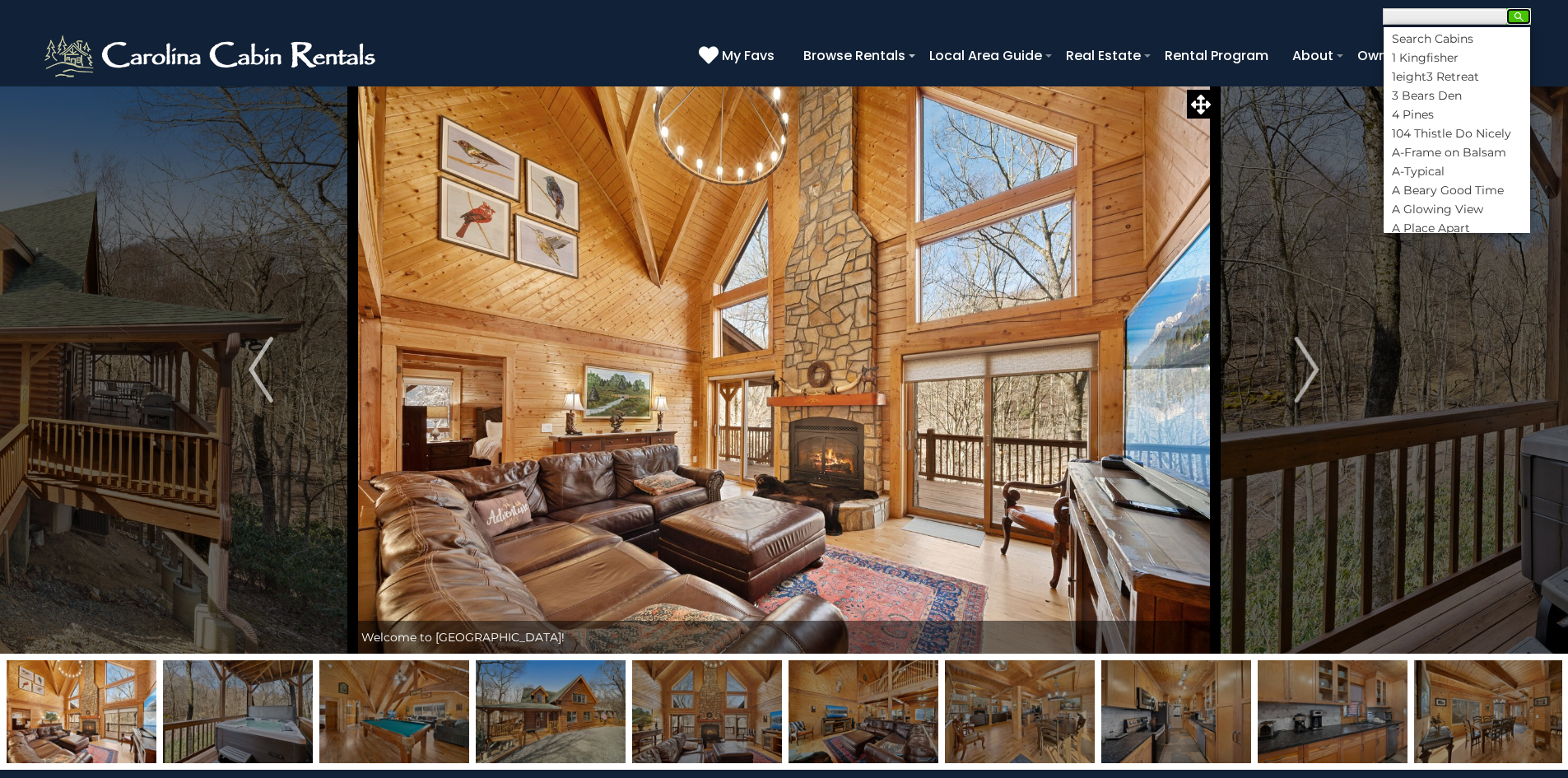
click at [1523, 9] on button "submit" at bounding box center [1518, 16] width 25 height 16
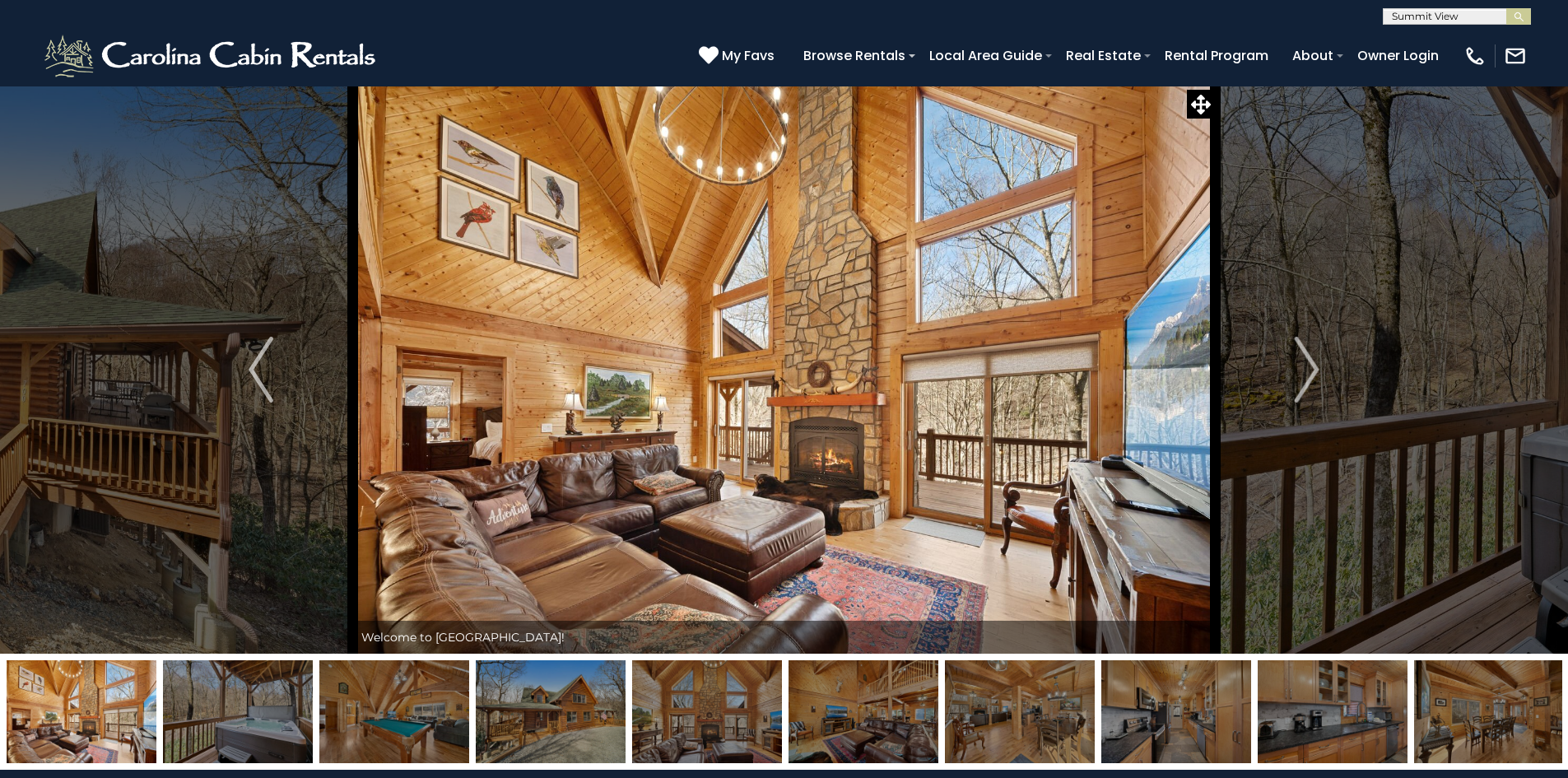
click at [1458, 12] on input "text" at bounding box center [1455, 18] width 144 height 16
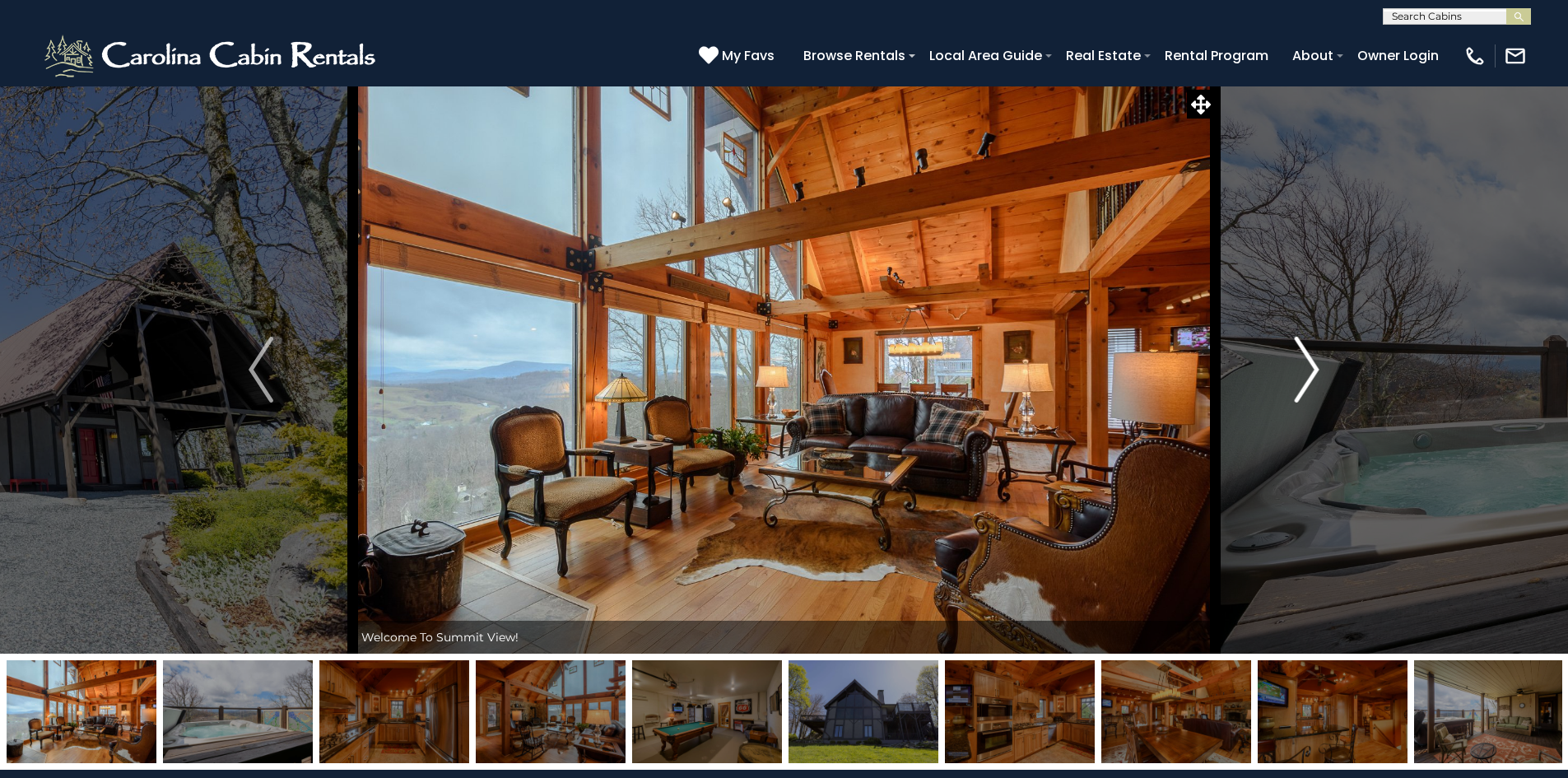
click at [1295, 370] on img "Next" at bounding box center [1307, 369] width 25 height 66
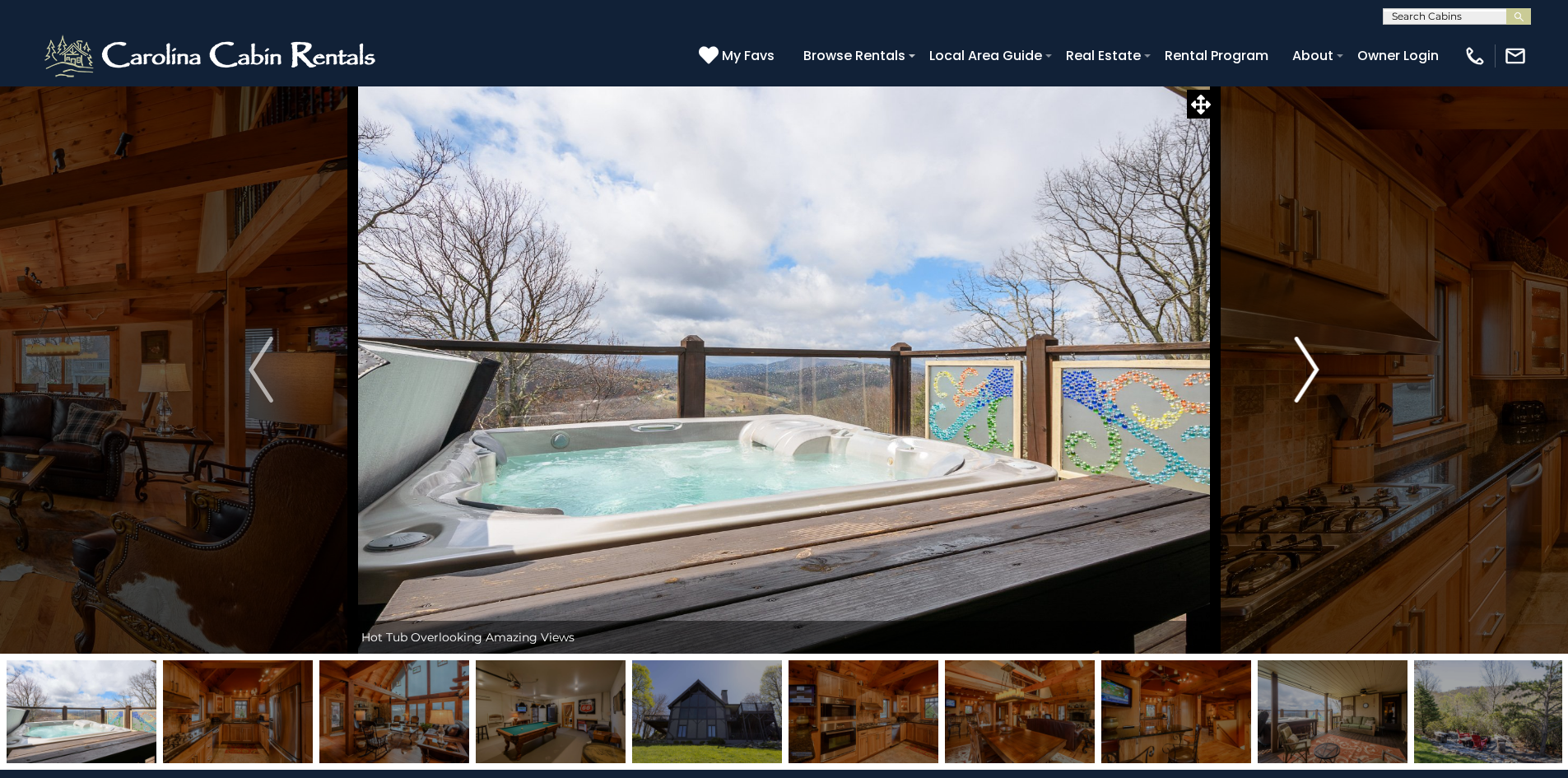
click at [1279, 370] on button "Next" at bounding box center [1307, 370] width 183 height 568
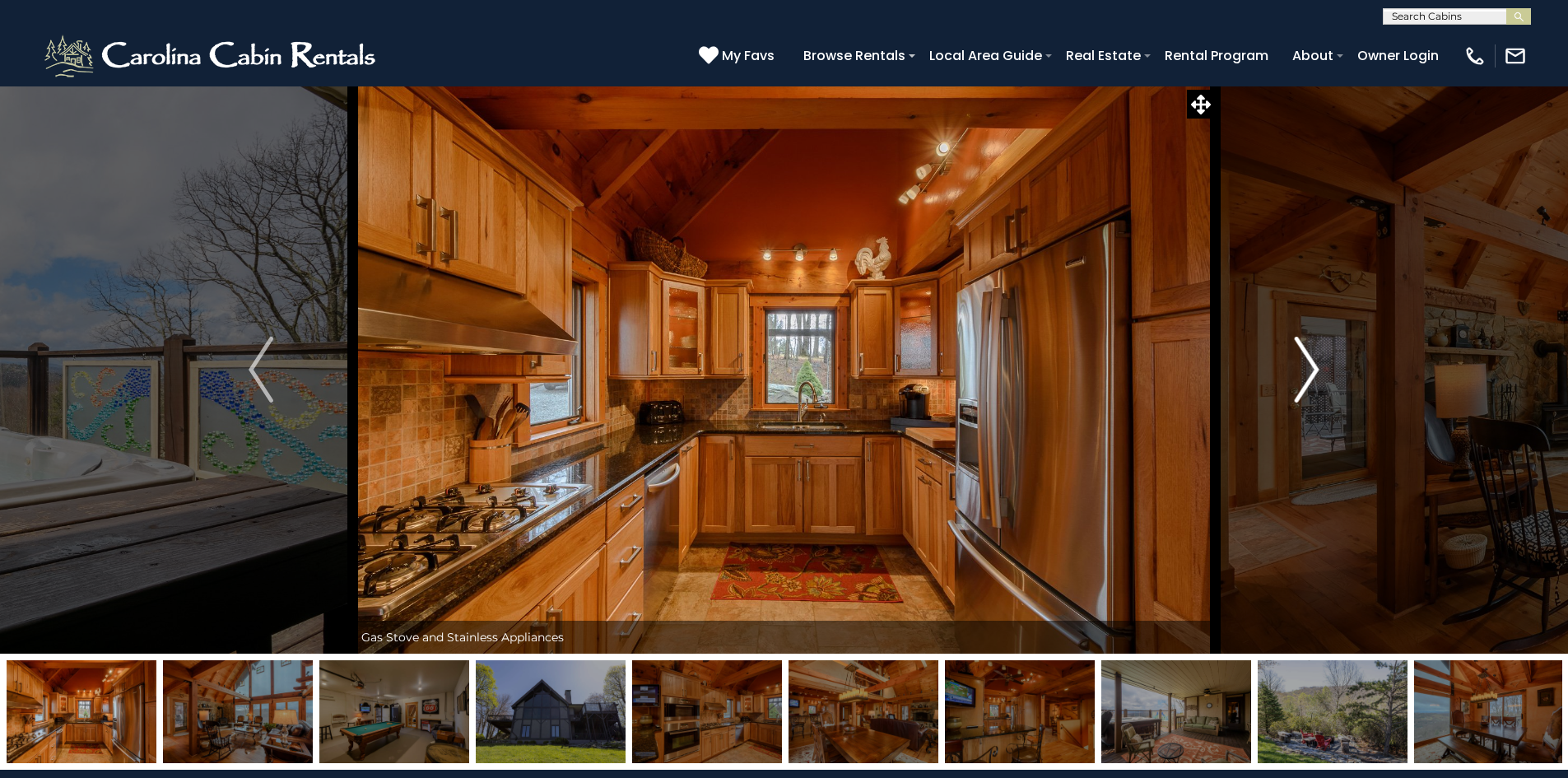
click at [1272, 369] on button "Next" at bounding box center [1307, 370] width 183 height 568
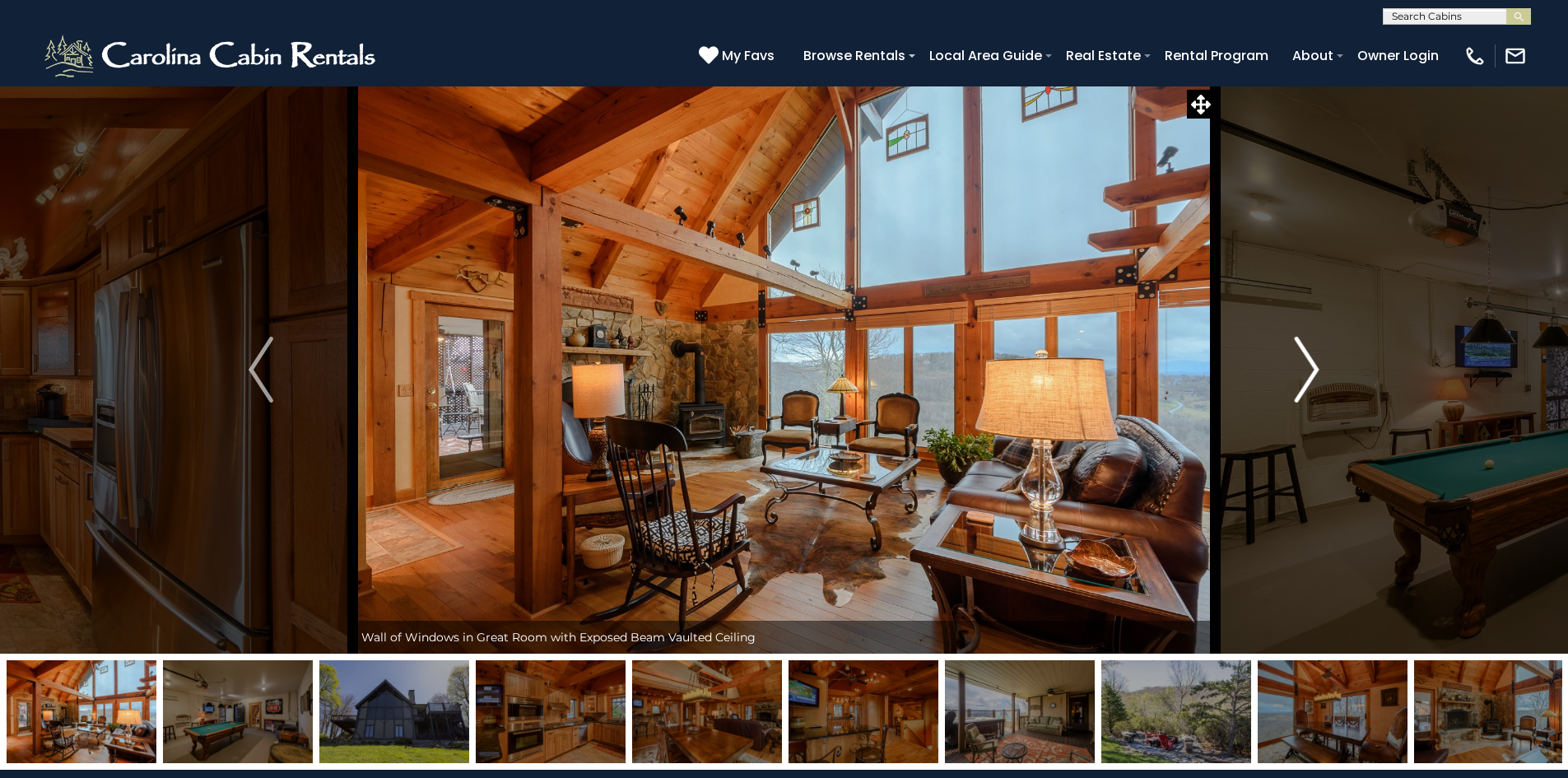
click at [1252, 368] on button "Next" at bounding box center [1307, 370] width 183 height 568
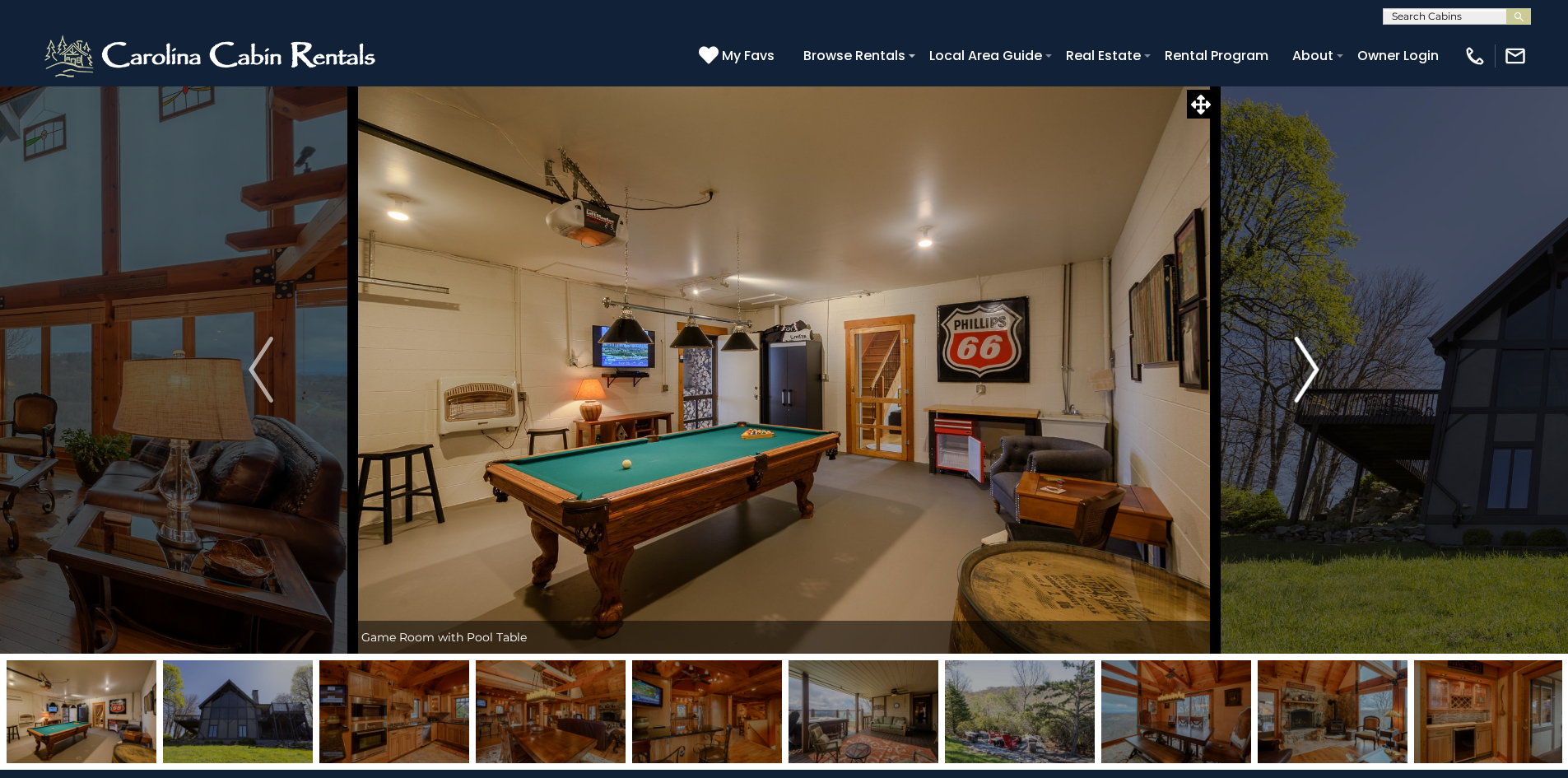
click at [1252, 368] on button "Next" at bounding box center [1307, 370] width 183 height 568
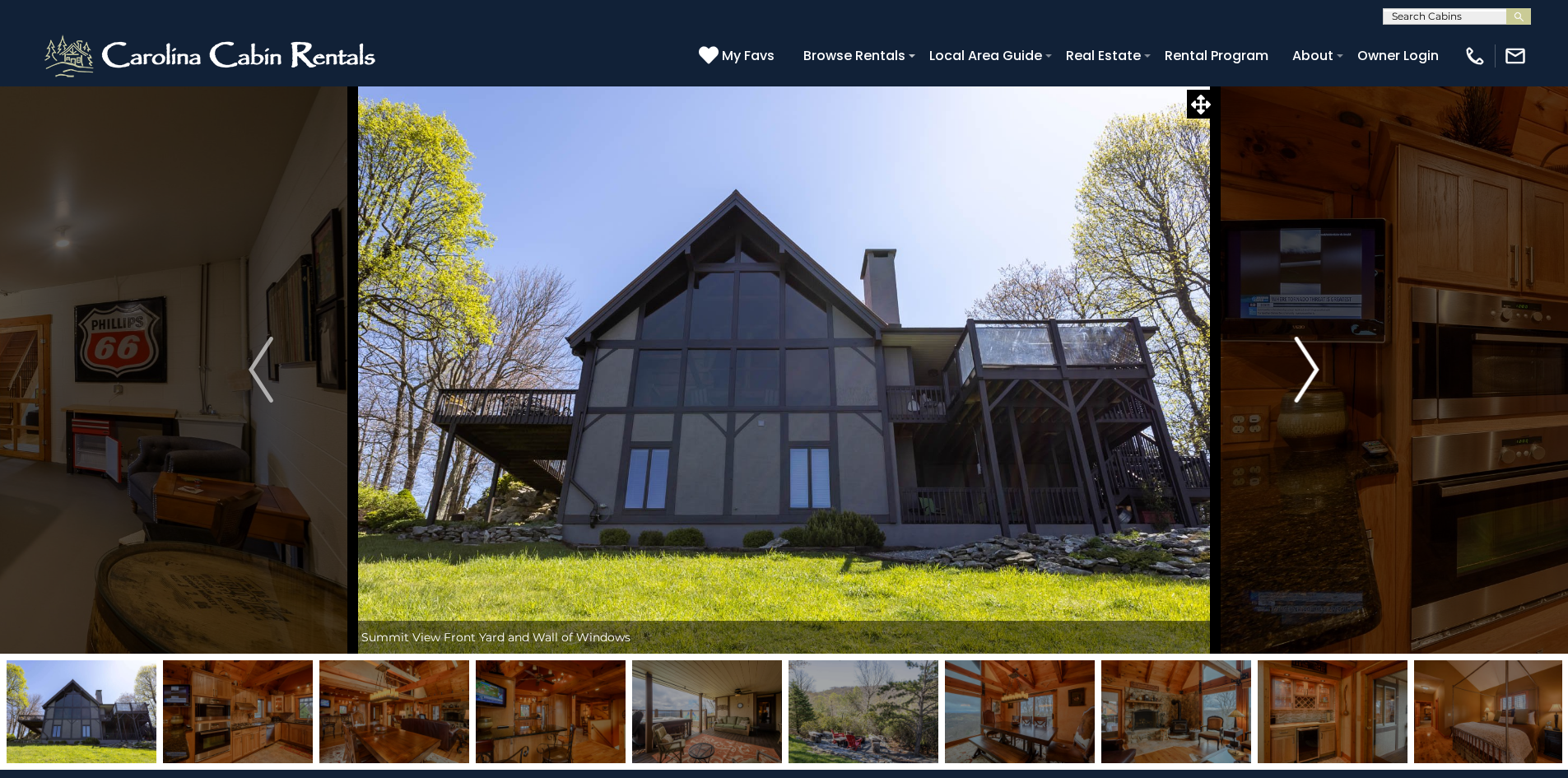
click at [1245, 368] on button "Next" at bounding box center [1307, 370] width 183 height 568
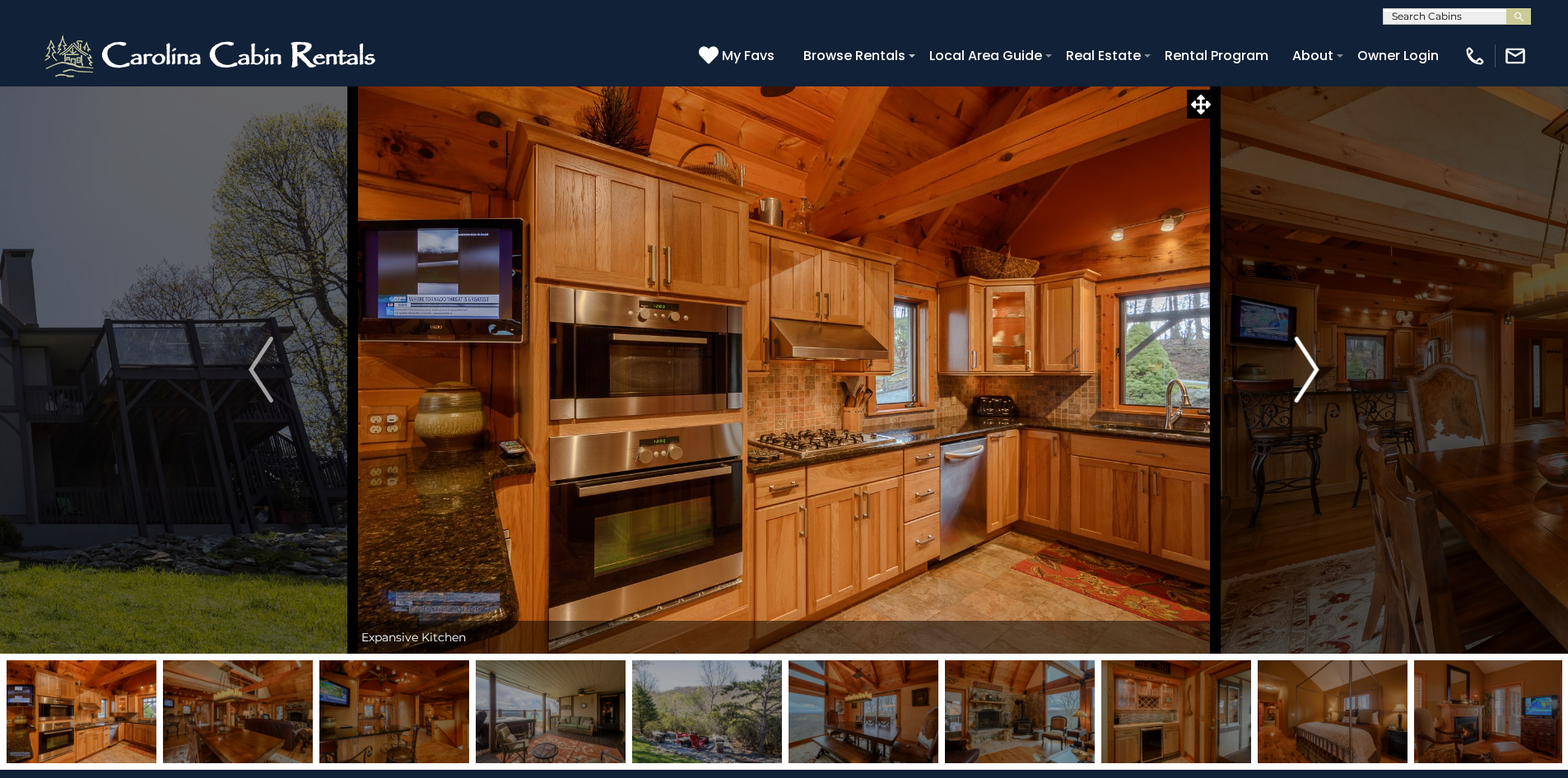
click at [1245, 368] on button "Next" at bounding box center [1307, 370] width 183 height 568
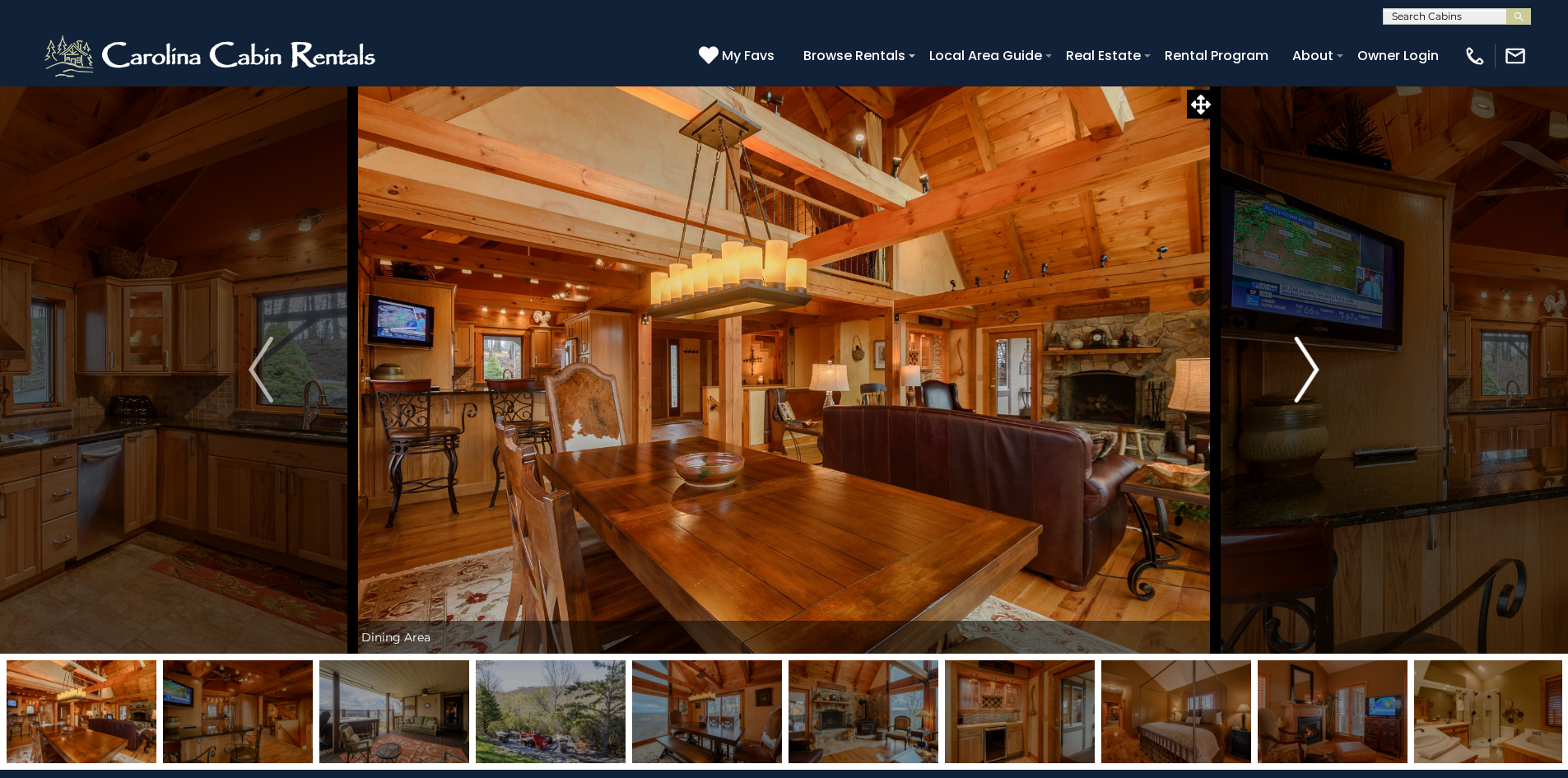
click at [1245, 368] on button "Next" at bounding box center [1307, 370] width 183 height 568
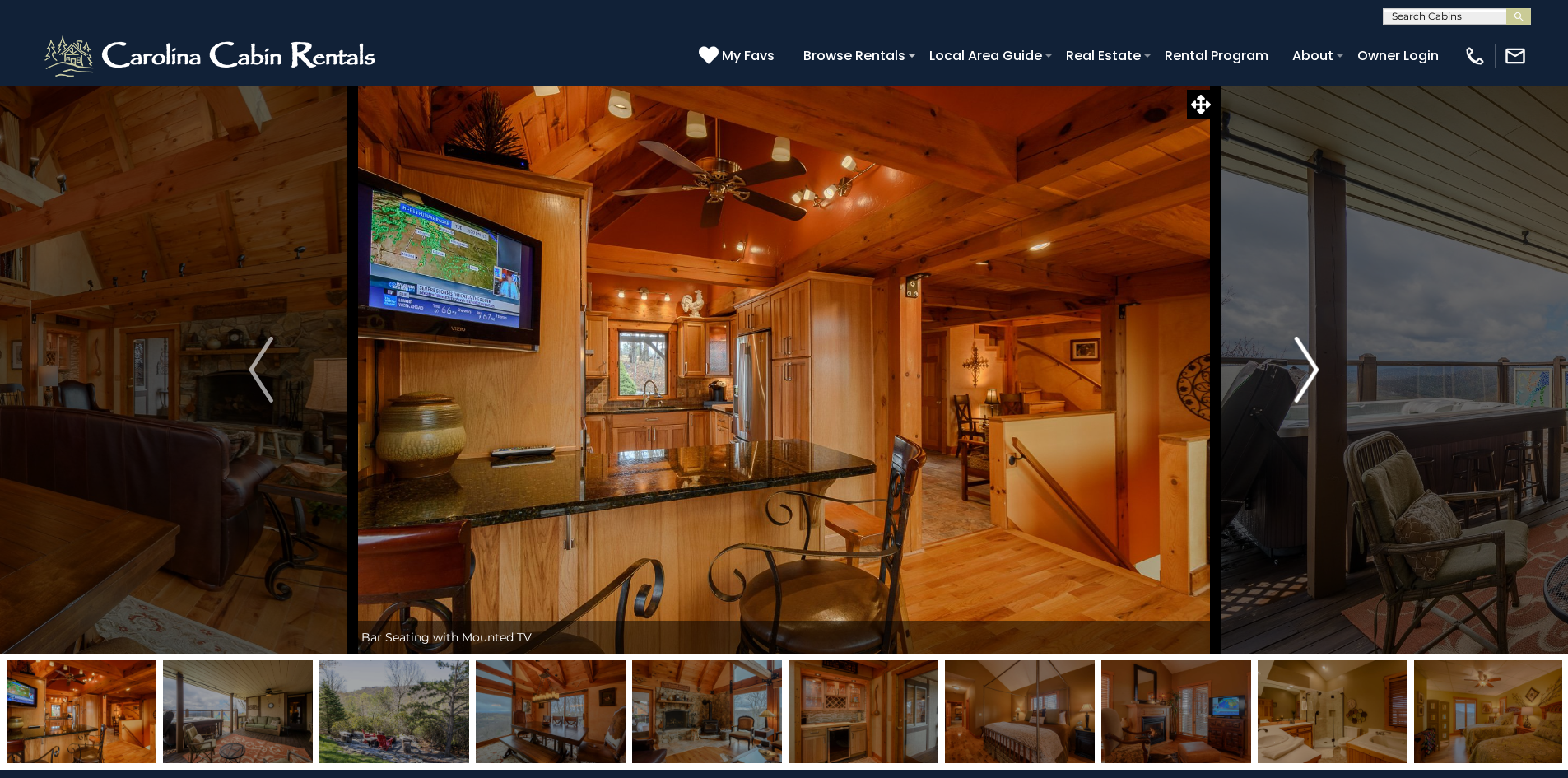
click at [1245, 368] on button "Next" at bounding box center [1307, 370] width 183 height 568
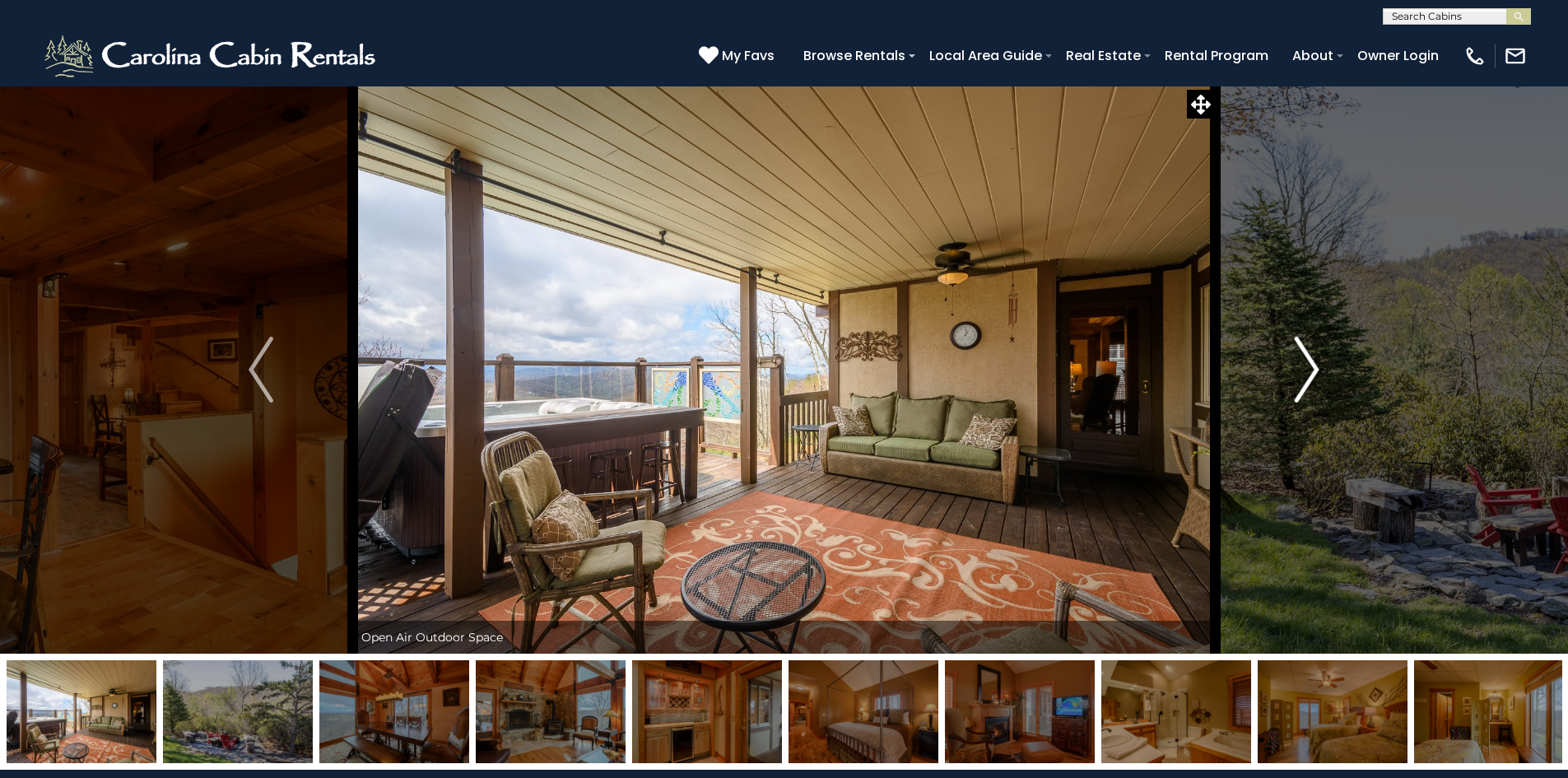
click at [1245, 368] on button "Next" at bounding box center [1307, 370] width 183 height 568
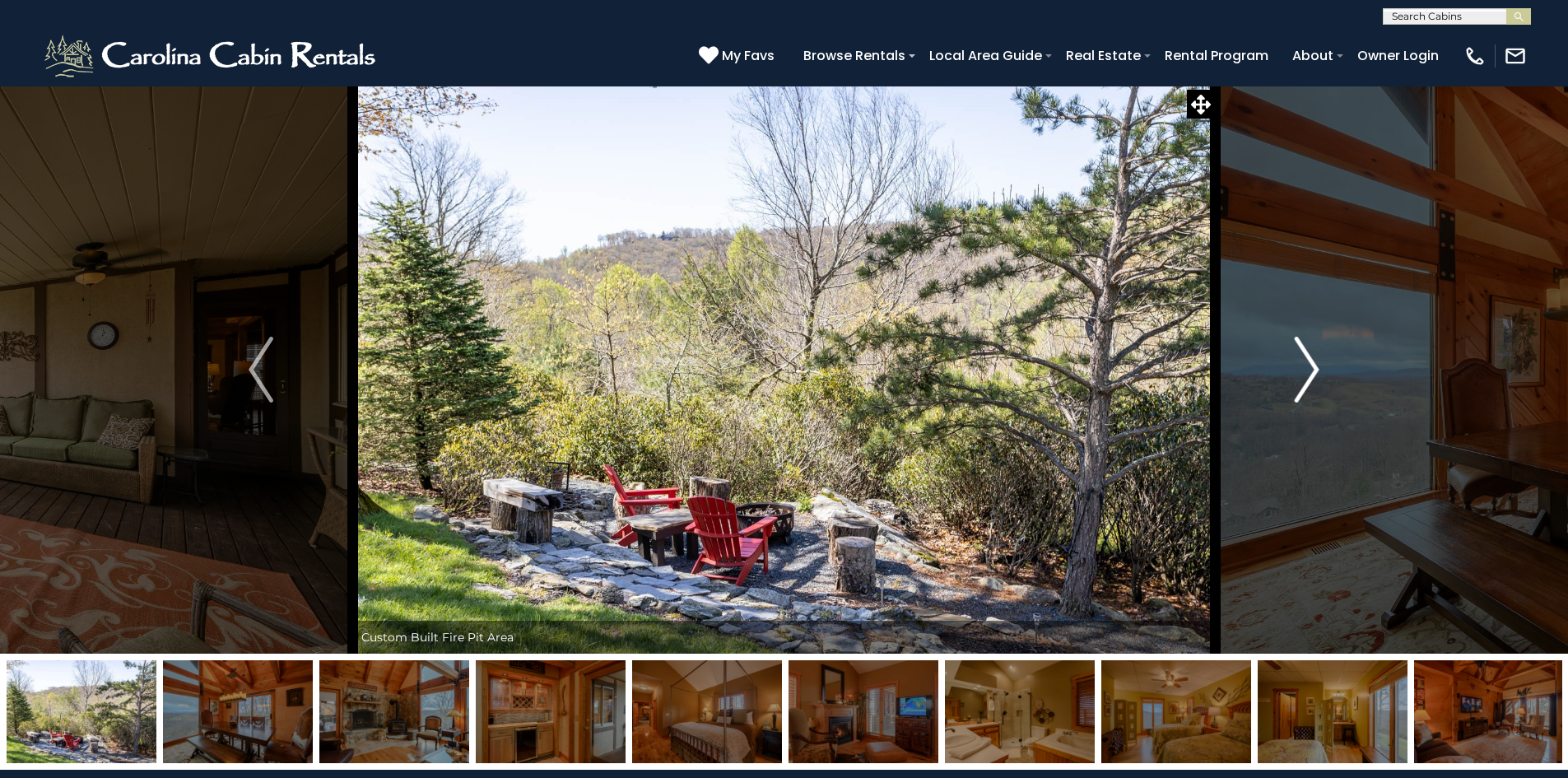
click at [1307, 360] on img "Next" at bounding box center [1307, 369] width 25 height 66
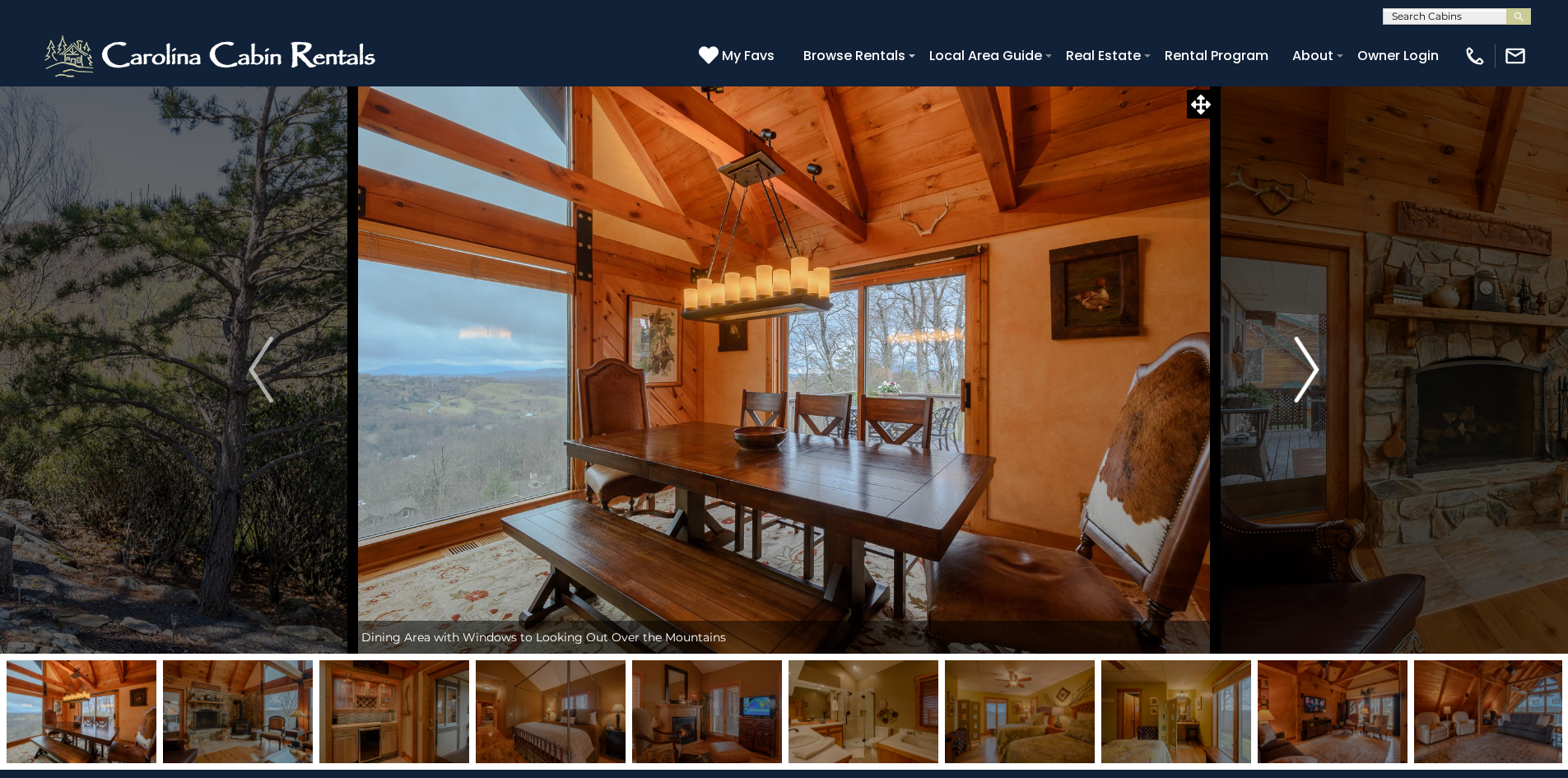
click at [1307, 360] on img "Next" at bounding box center [1307, 369] width 25 height 66
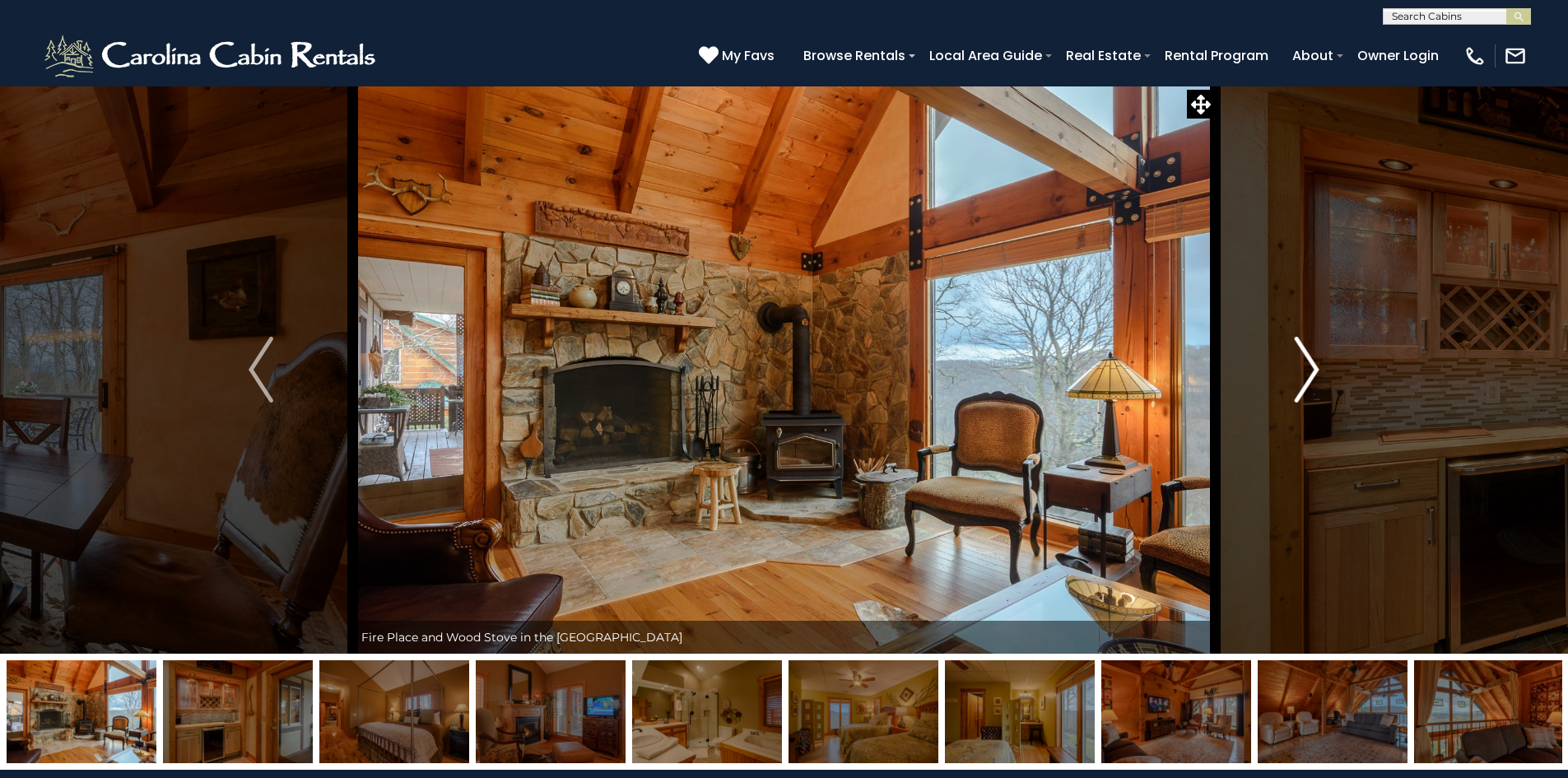
click at [1302, 363] on img "Next" at bounding box center [1307, 369] width 25 height 66
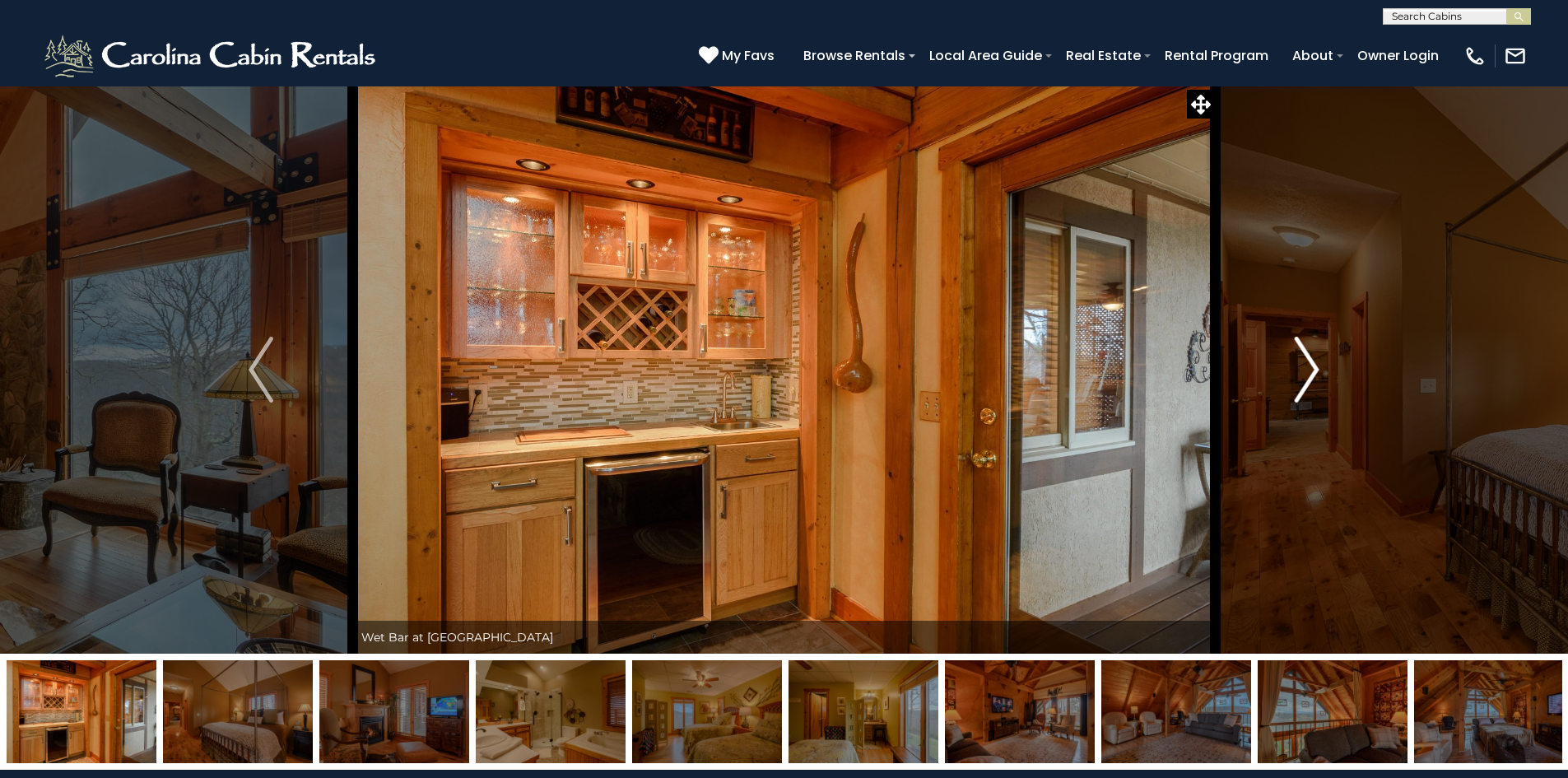
click at [1301, 365] on img "Next" at bounding box center [1307, 369] width 25 height 66
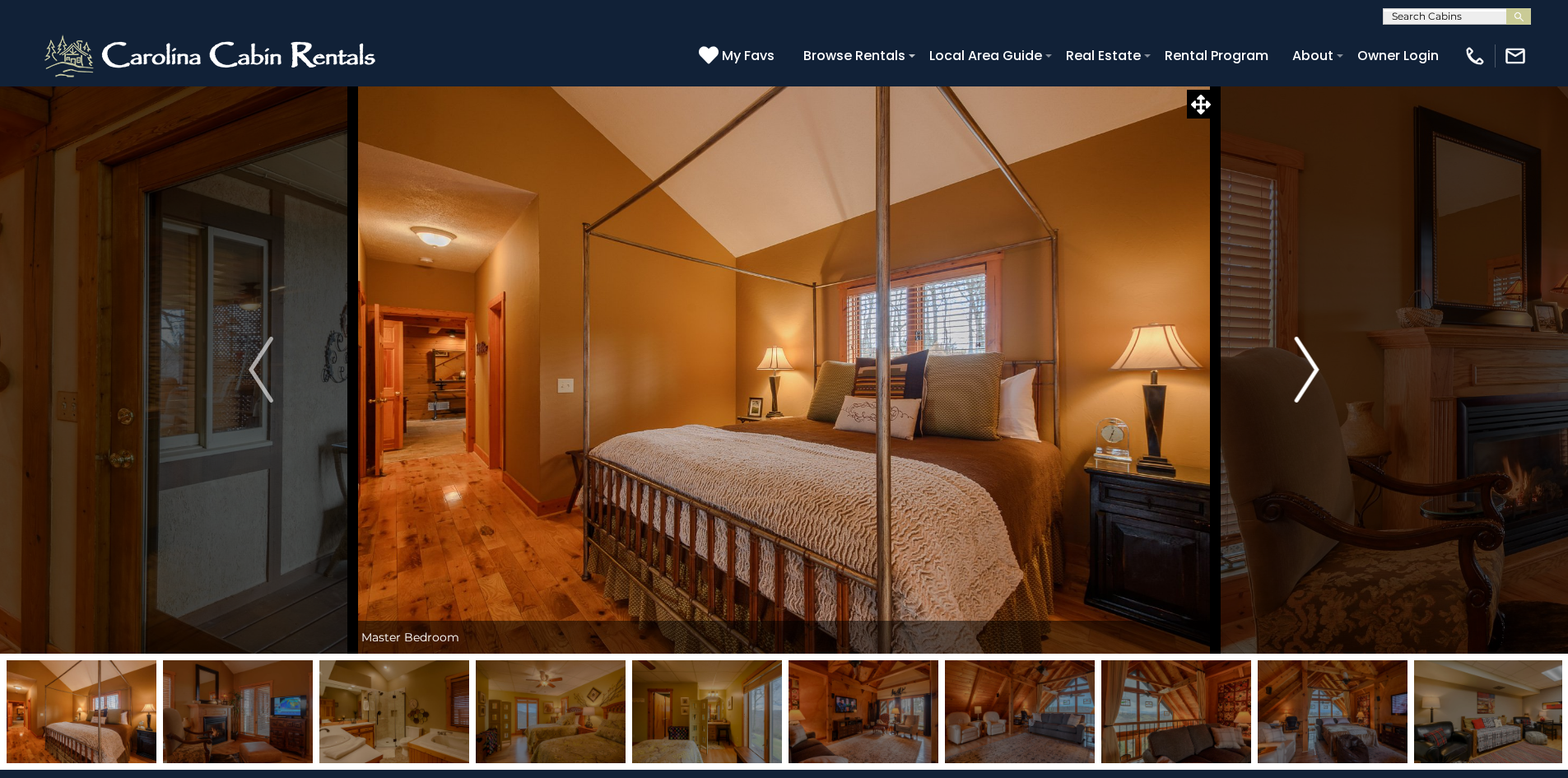
click at [1306, 349] on img "Next" at bounding box center [1307, 369] width 25 height 66
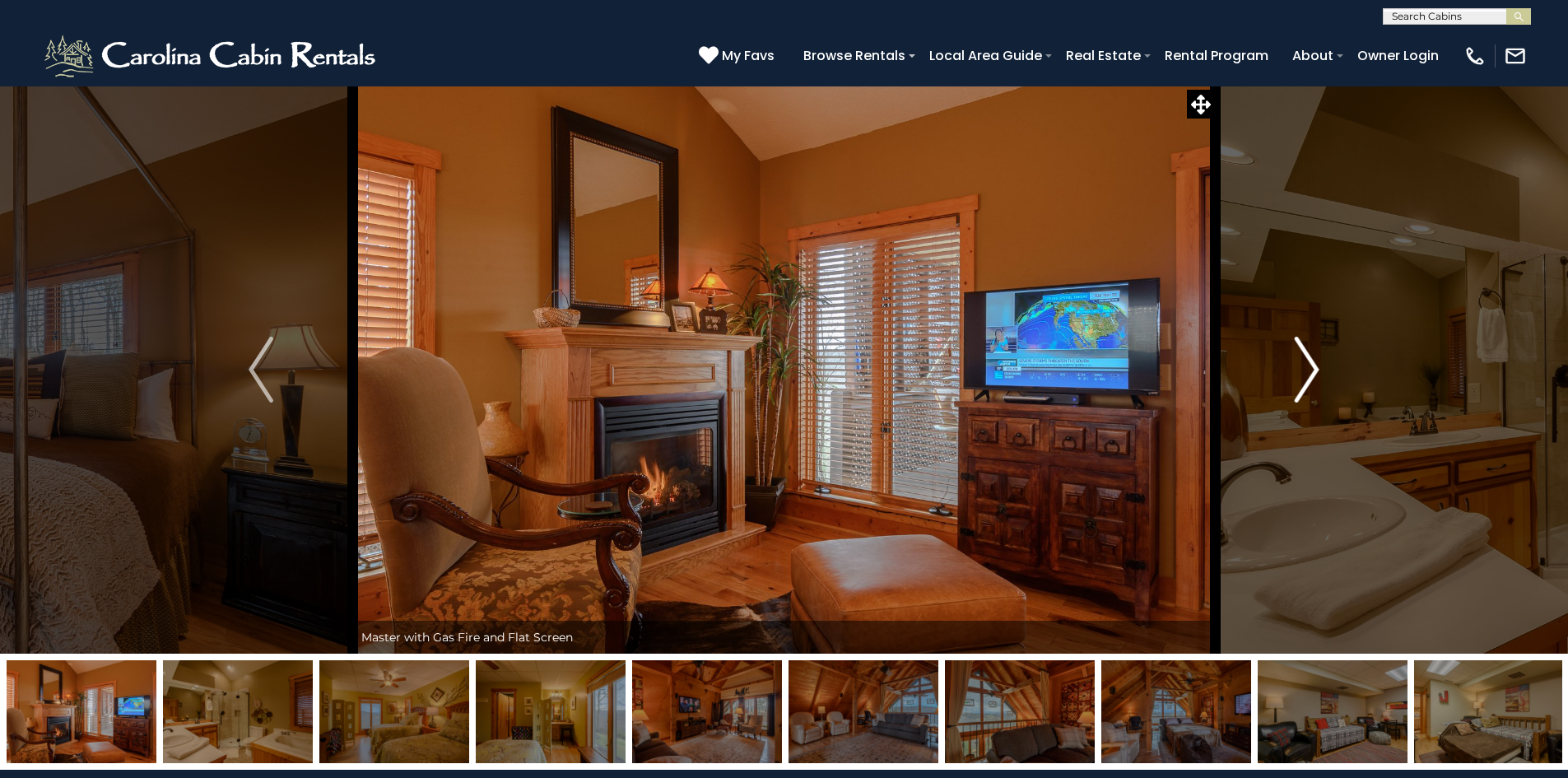
click at [1303, 351] on img "Next" at bounding box center [1307, 369] width 25 height 66
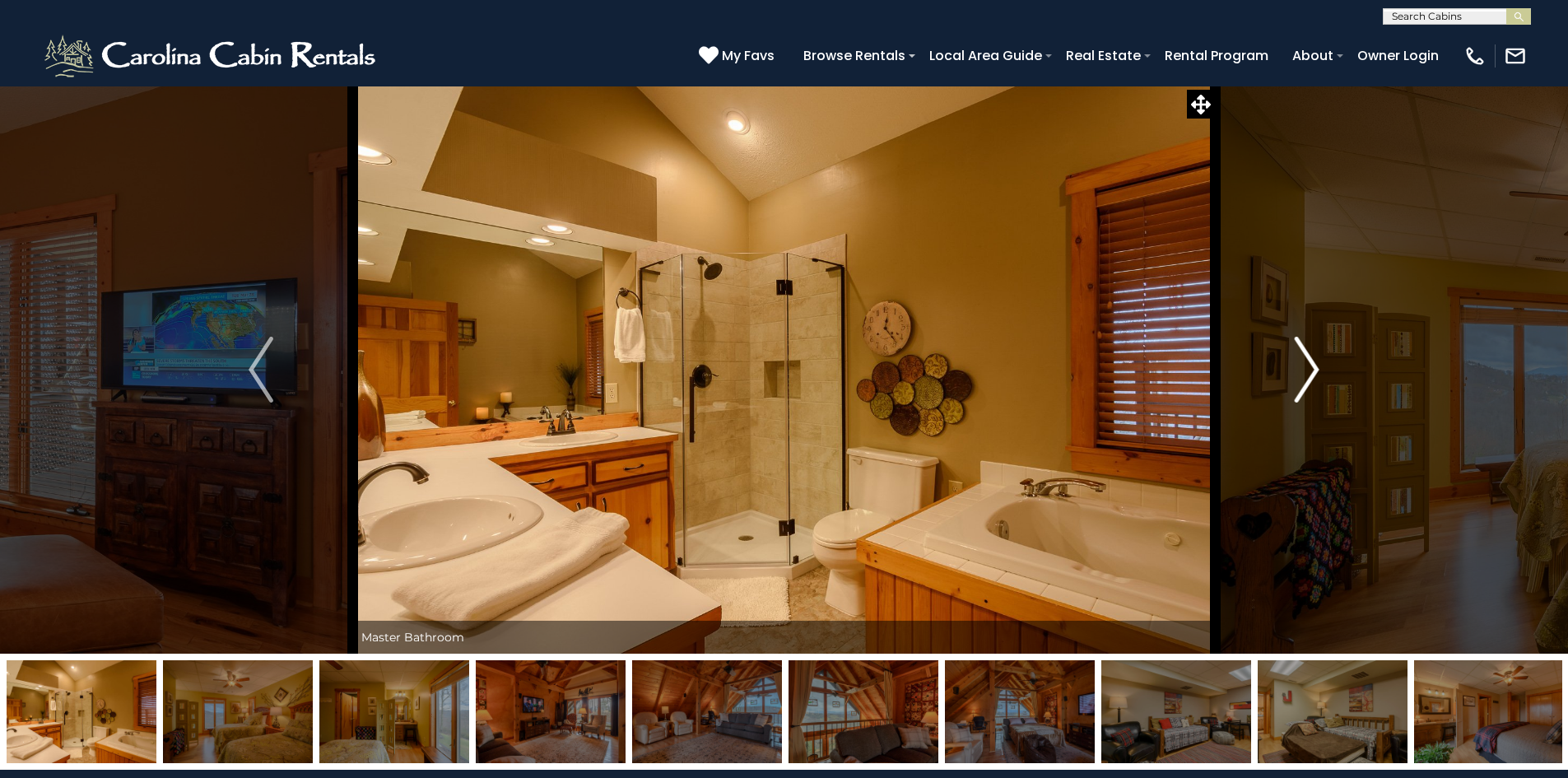
click at [1303, 351] on img "Next" at bounding box center [1307, 369] width 25 height 66
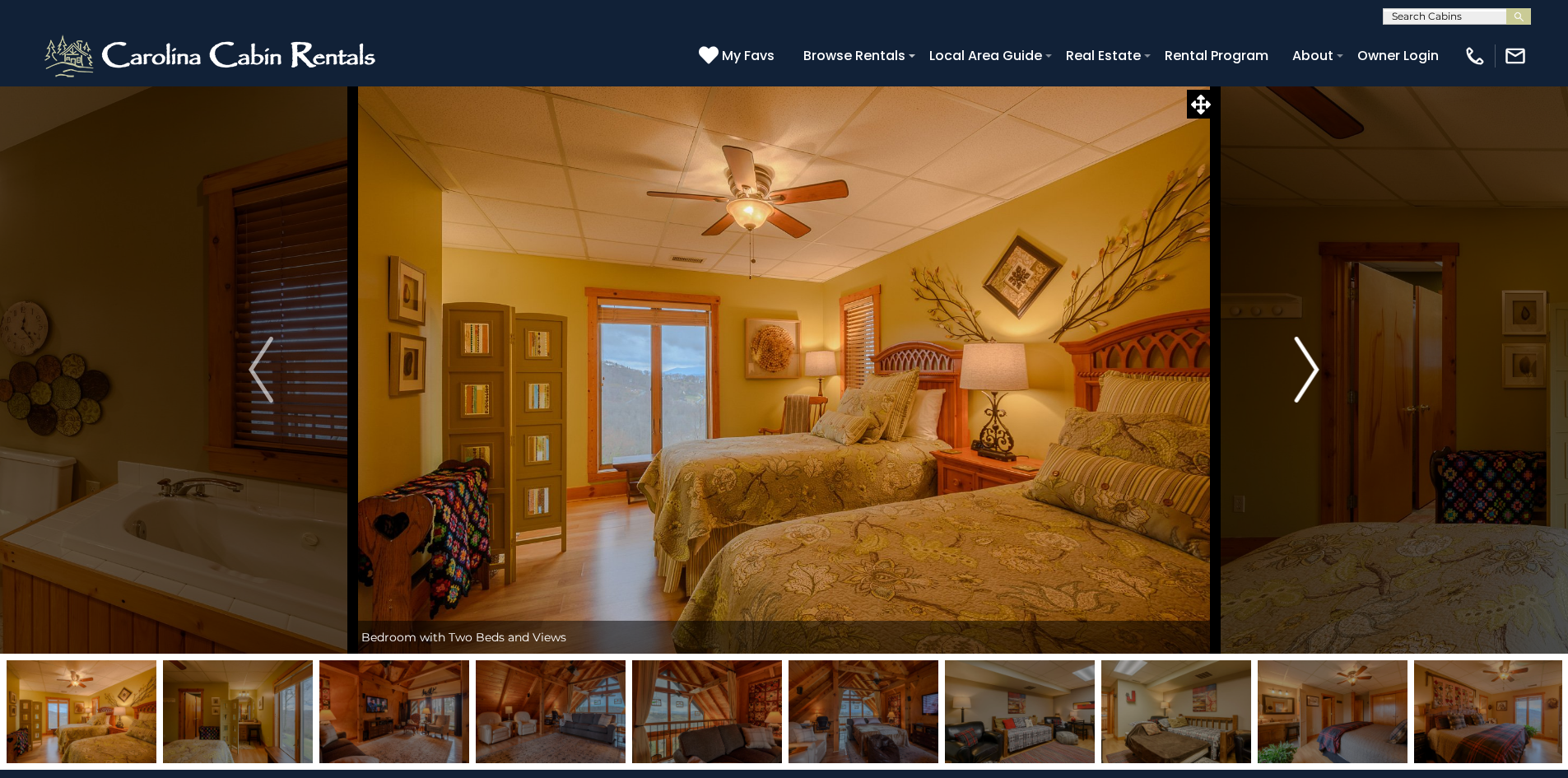
click at [1301, 352] on img "Next" at bounding box center [1307, 369] width 25 height 66
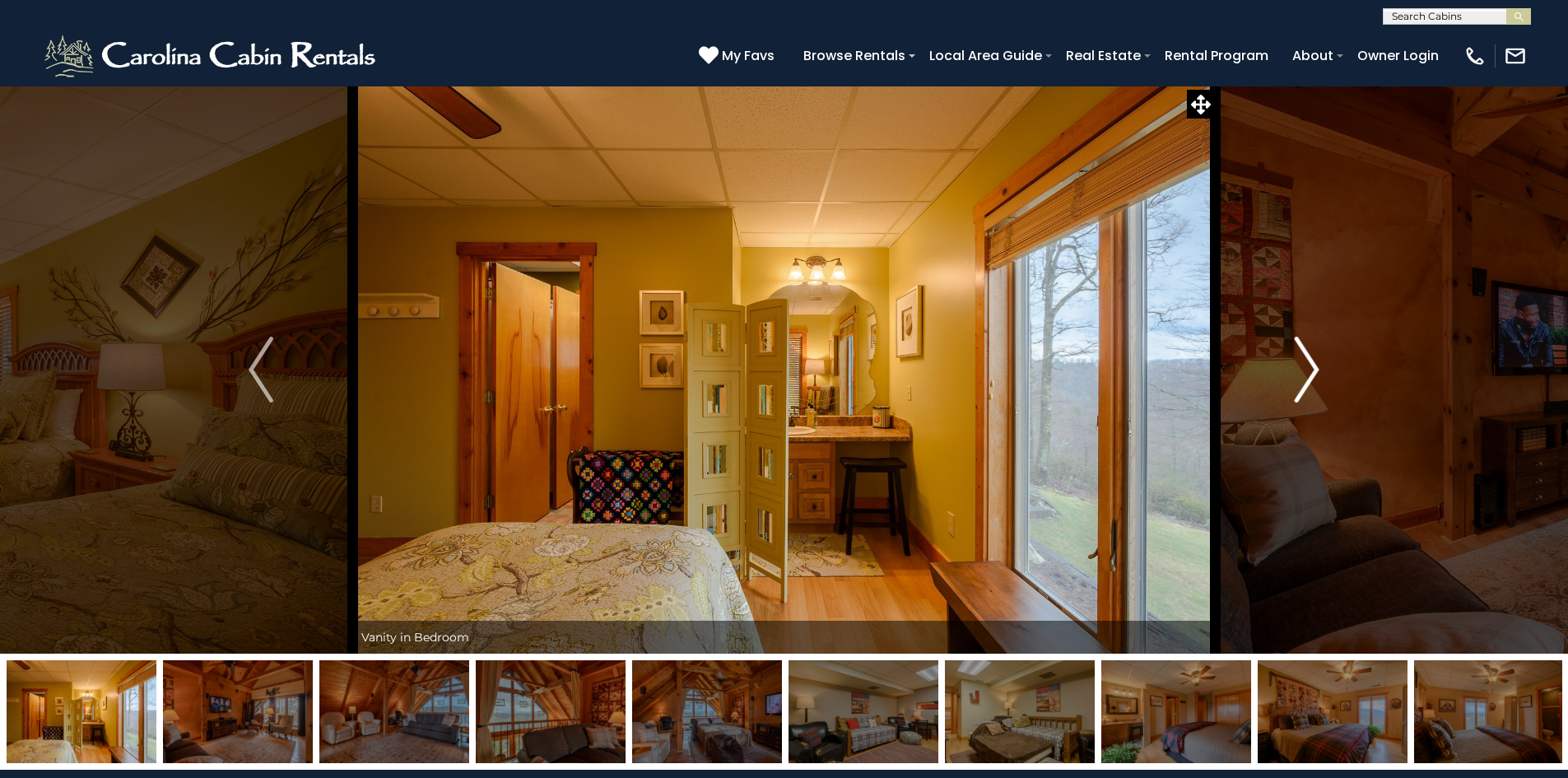
click at [1294, 374] on img "Next" at bounding box center [1307, 369] width 25 height 66
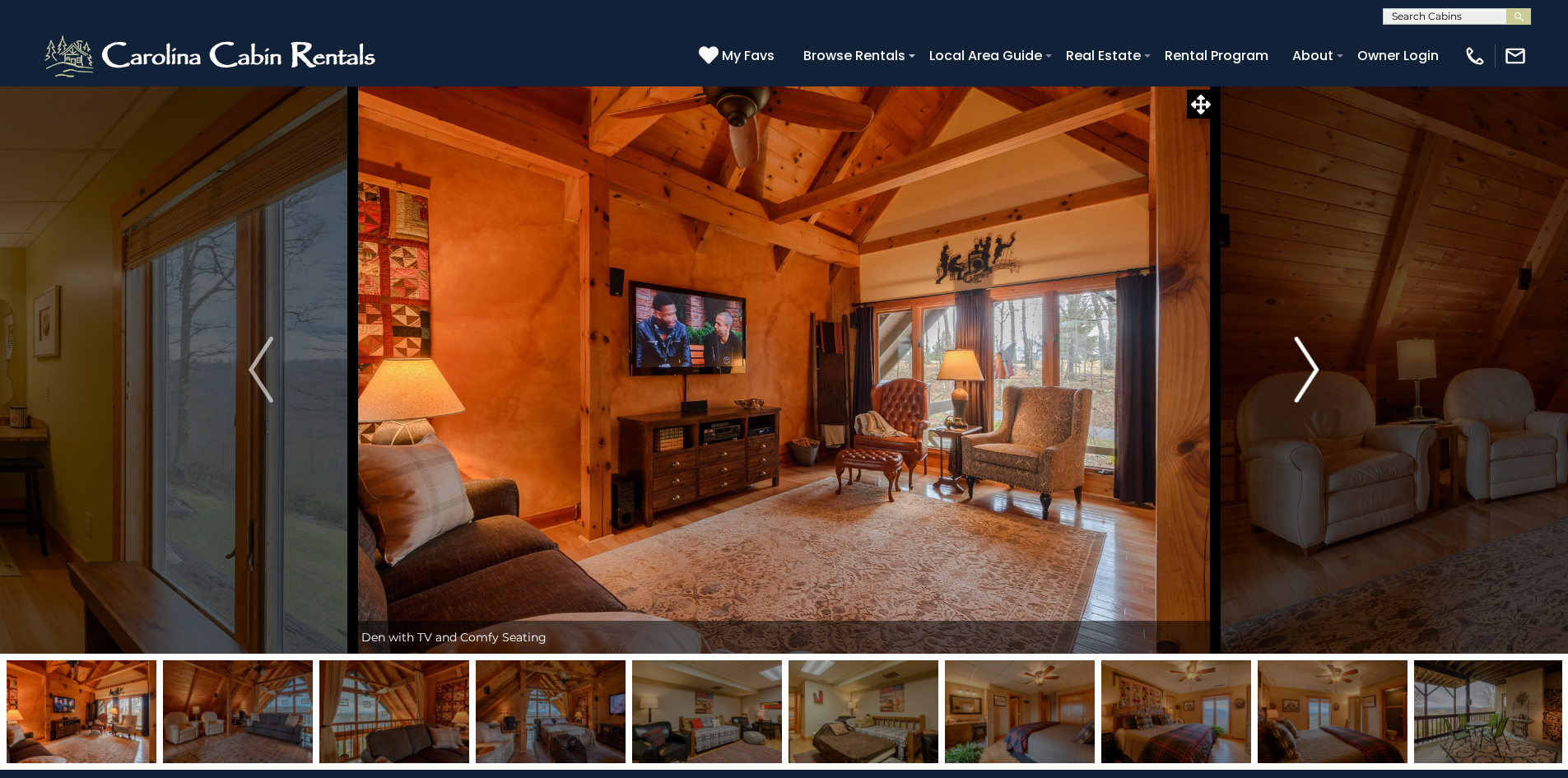
click at [1314, 368] on img "Next" at bounding box center [1307, 369] width 25 height 66
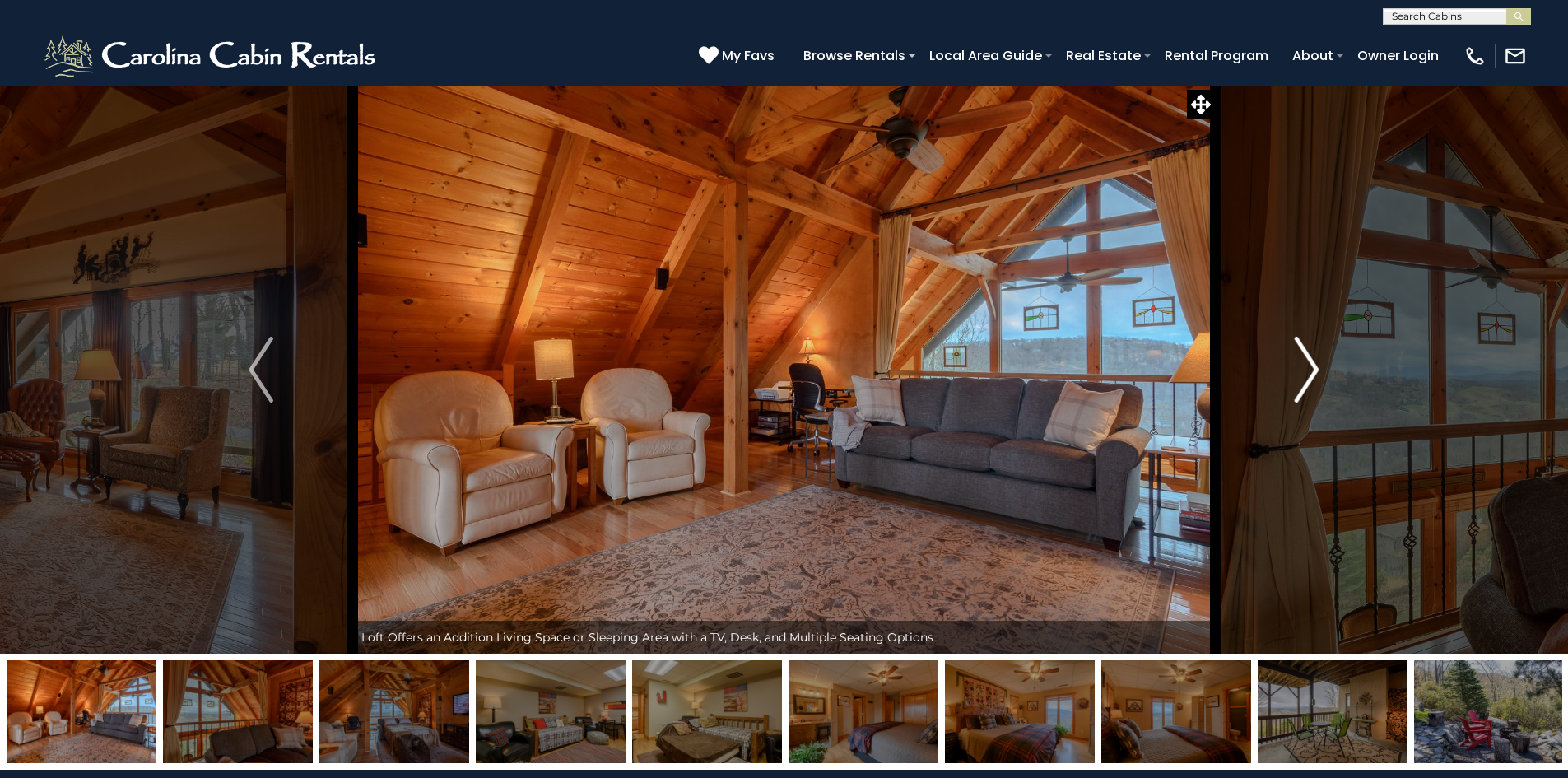
click at [1314, 368] on img "Next" at bounding box center [1307, 369] width 25 height 66
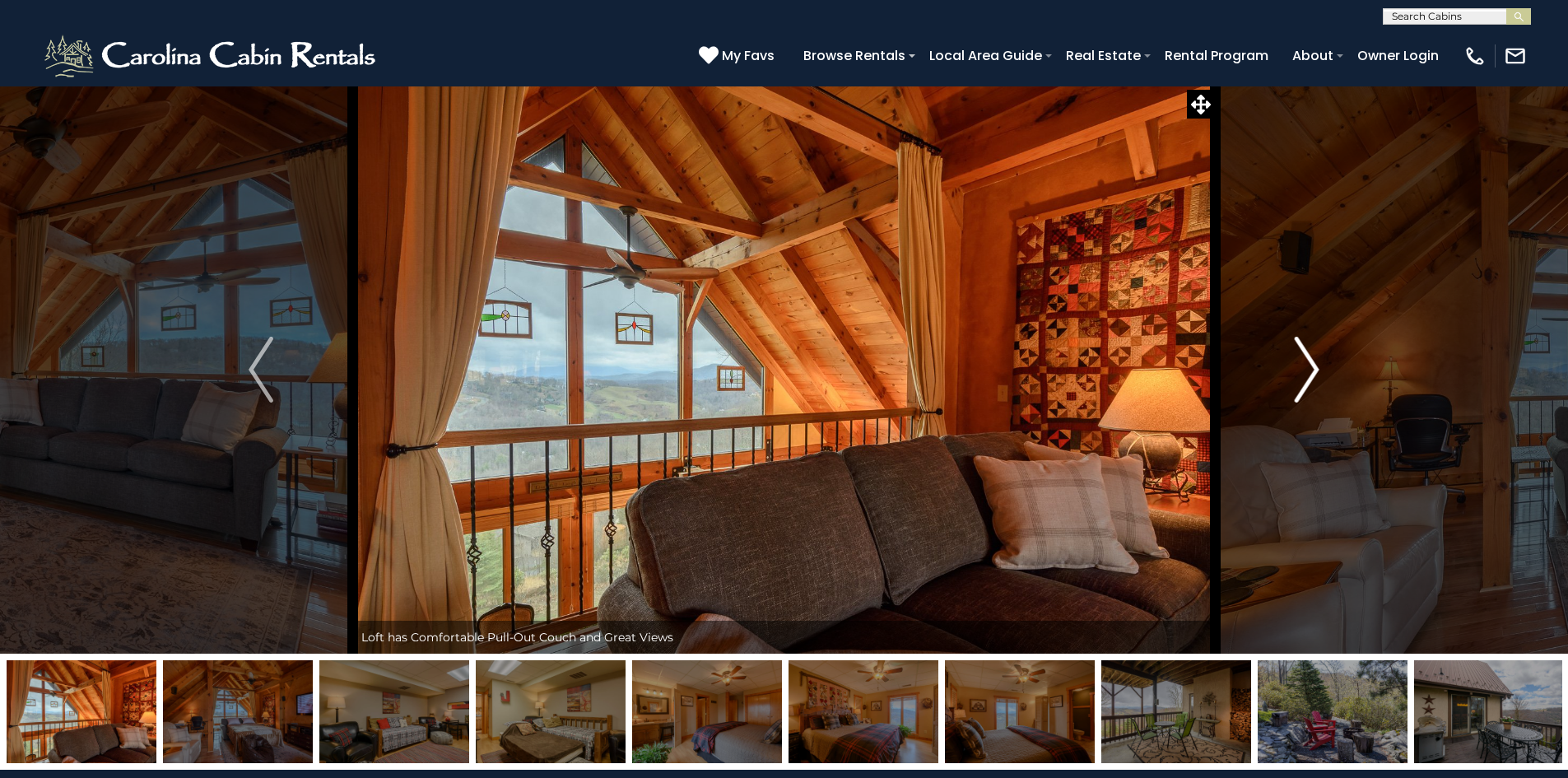
click at [1314, 368] on img "Next" at bounding box center [1307, 369] width 25 height 66
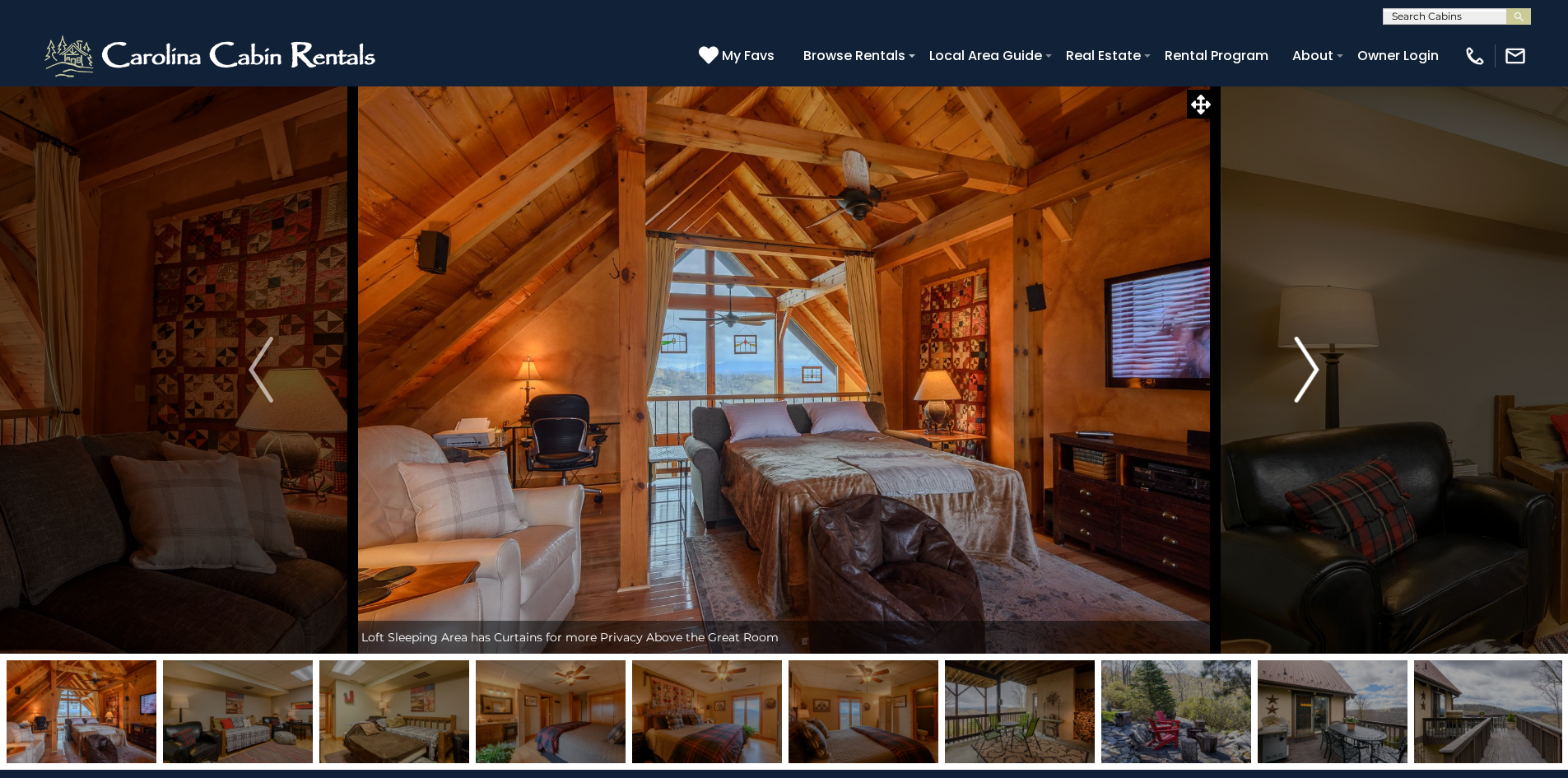
click at [1314, 368] on img "Next" at bounding box center [1307, 369] width 25 height 66
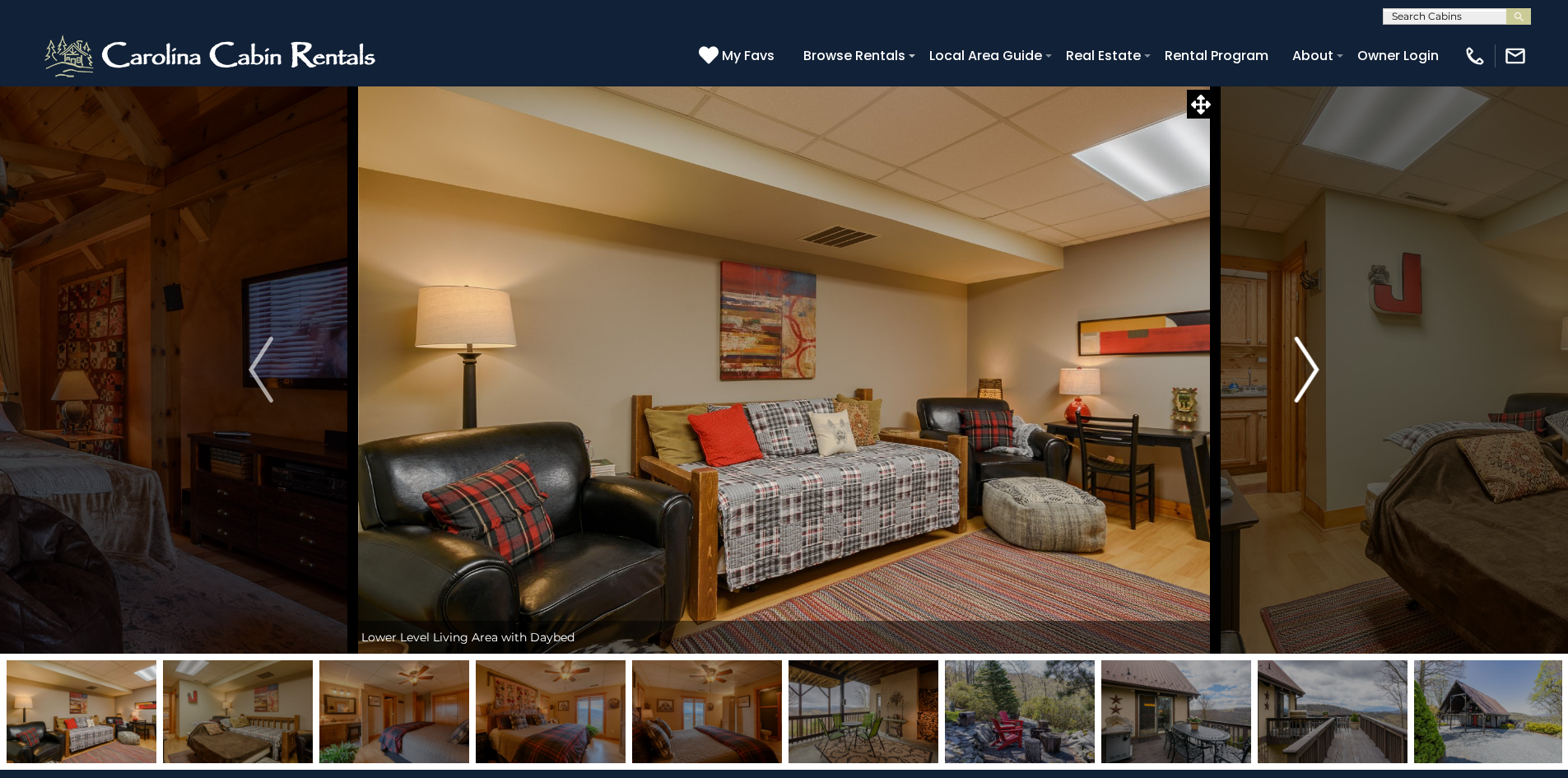
click at [1312, 355] on img "Next" at bounding box center [1307, 369] width 25 height 66
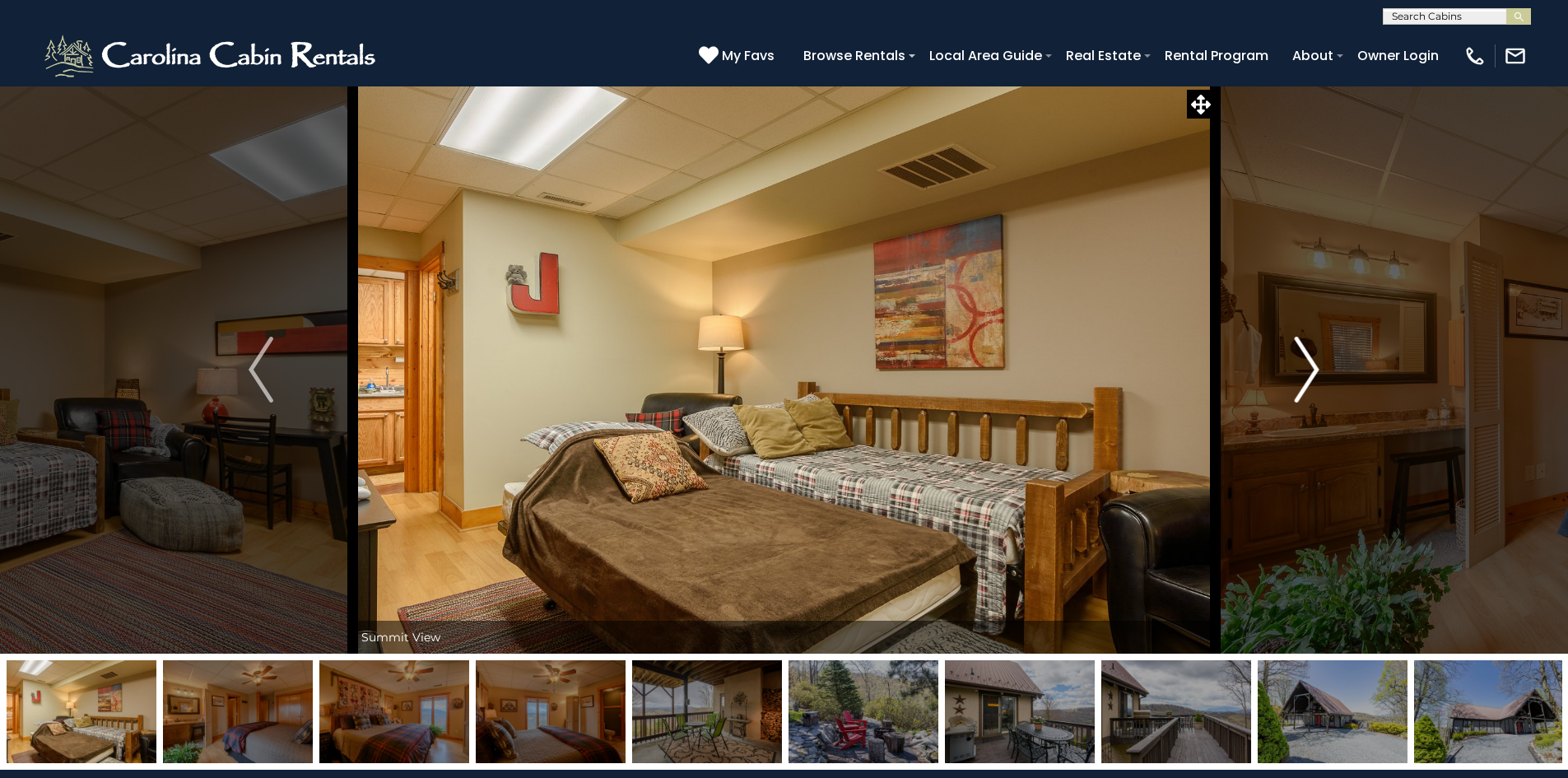
click at [1313, 349] on img "Next" at bounding box center [1307, 369] width 25 height 66
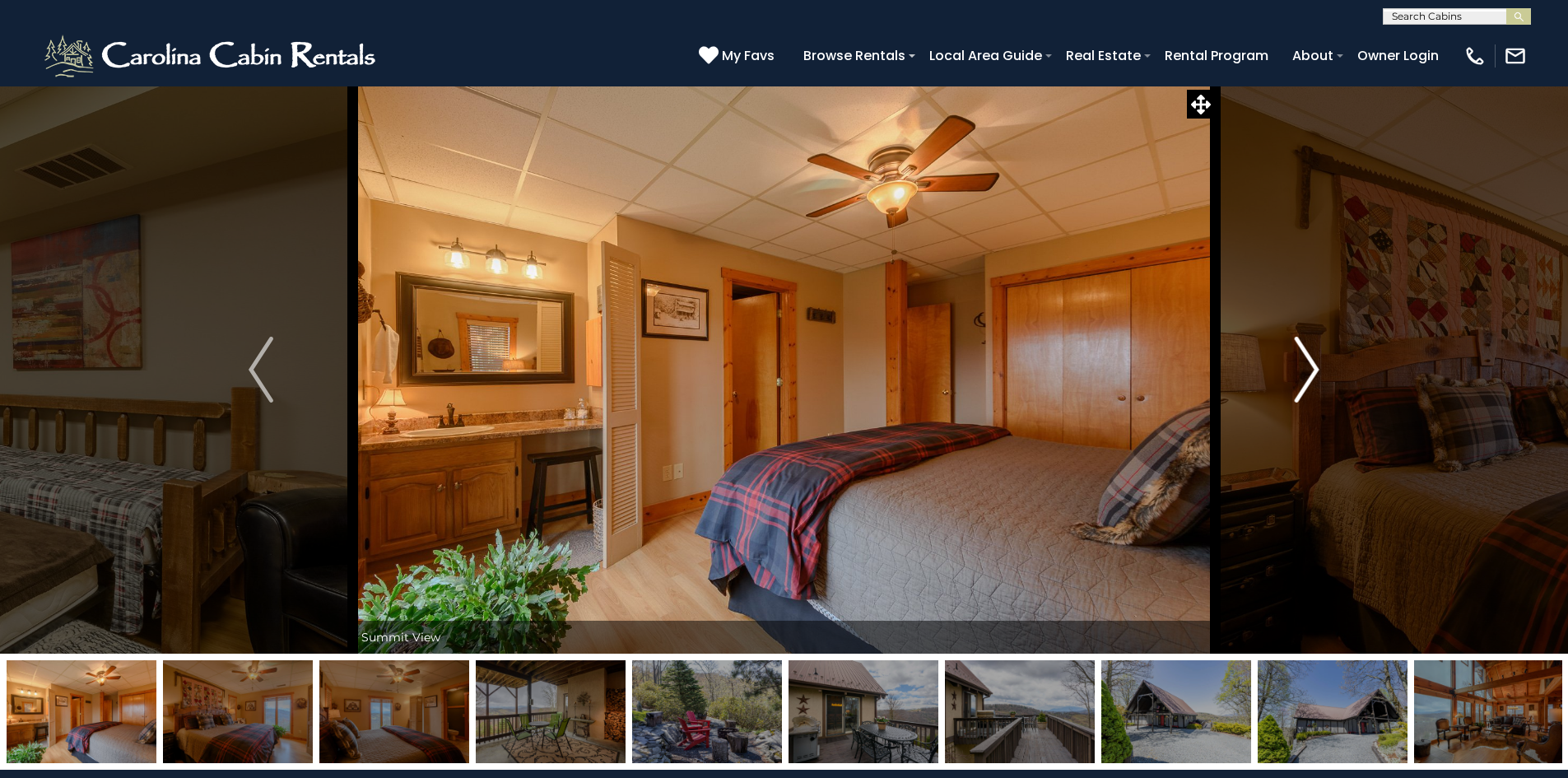
click at [1313, 349] on img "Next" at bounding box center [1307, 369] width 25 height 66
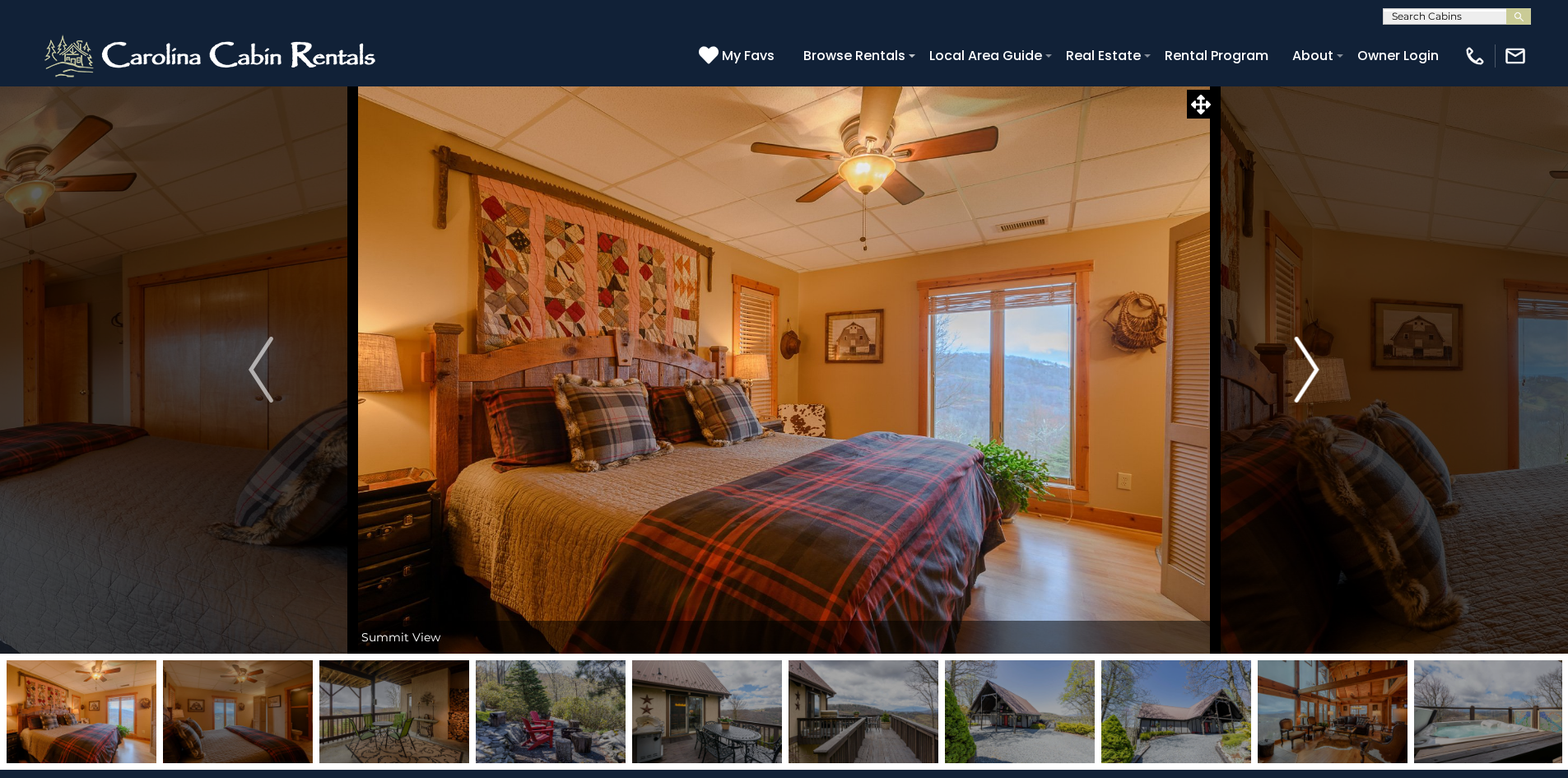
click at [1313, 349] on img "Next" at bounding box center [1307, 369] width 25 height 66
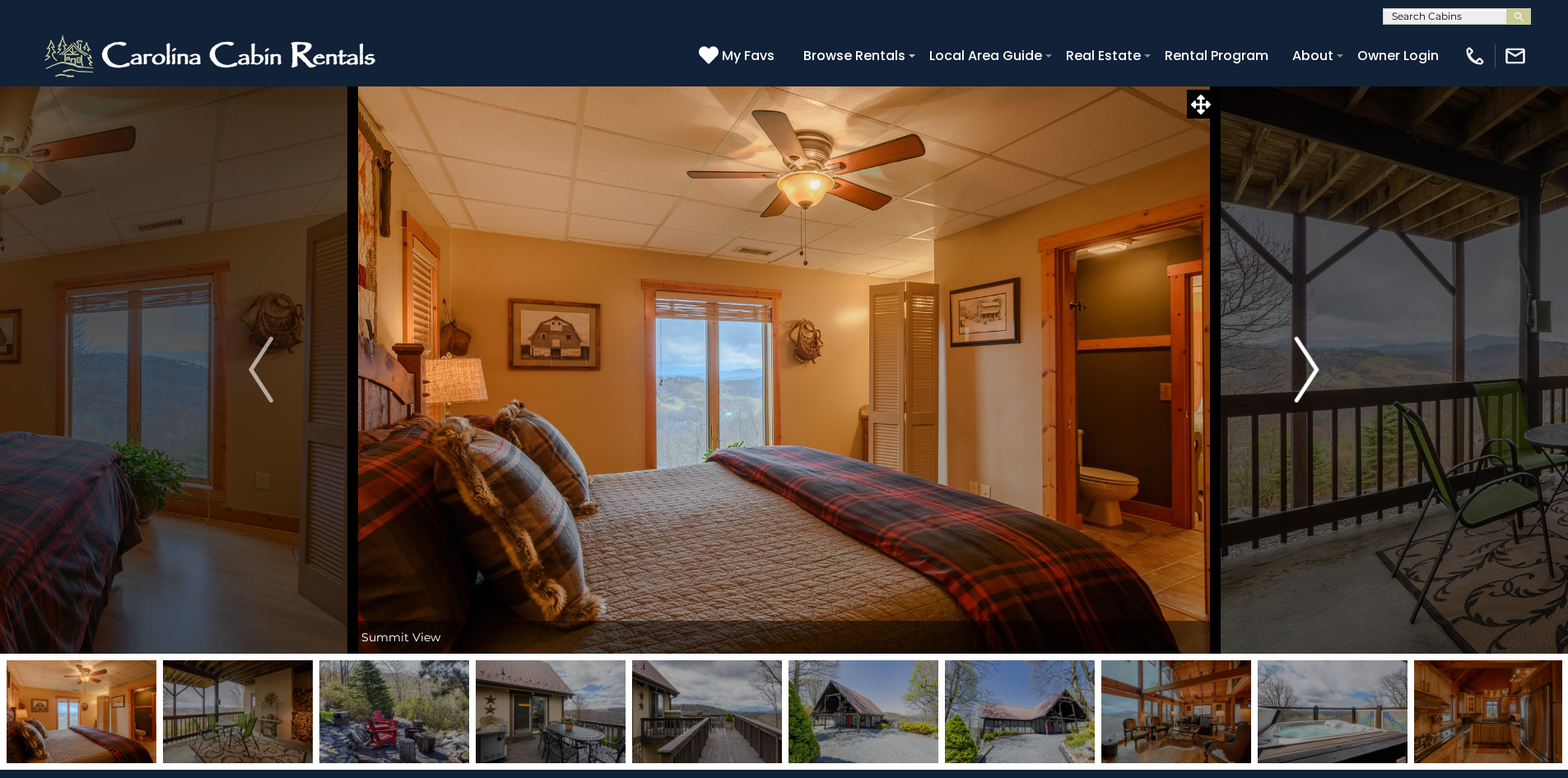
click at [1311, 349] on img "Next" at bounding box center [1307, 369] width 25 height 66
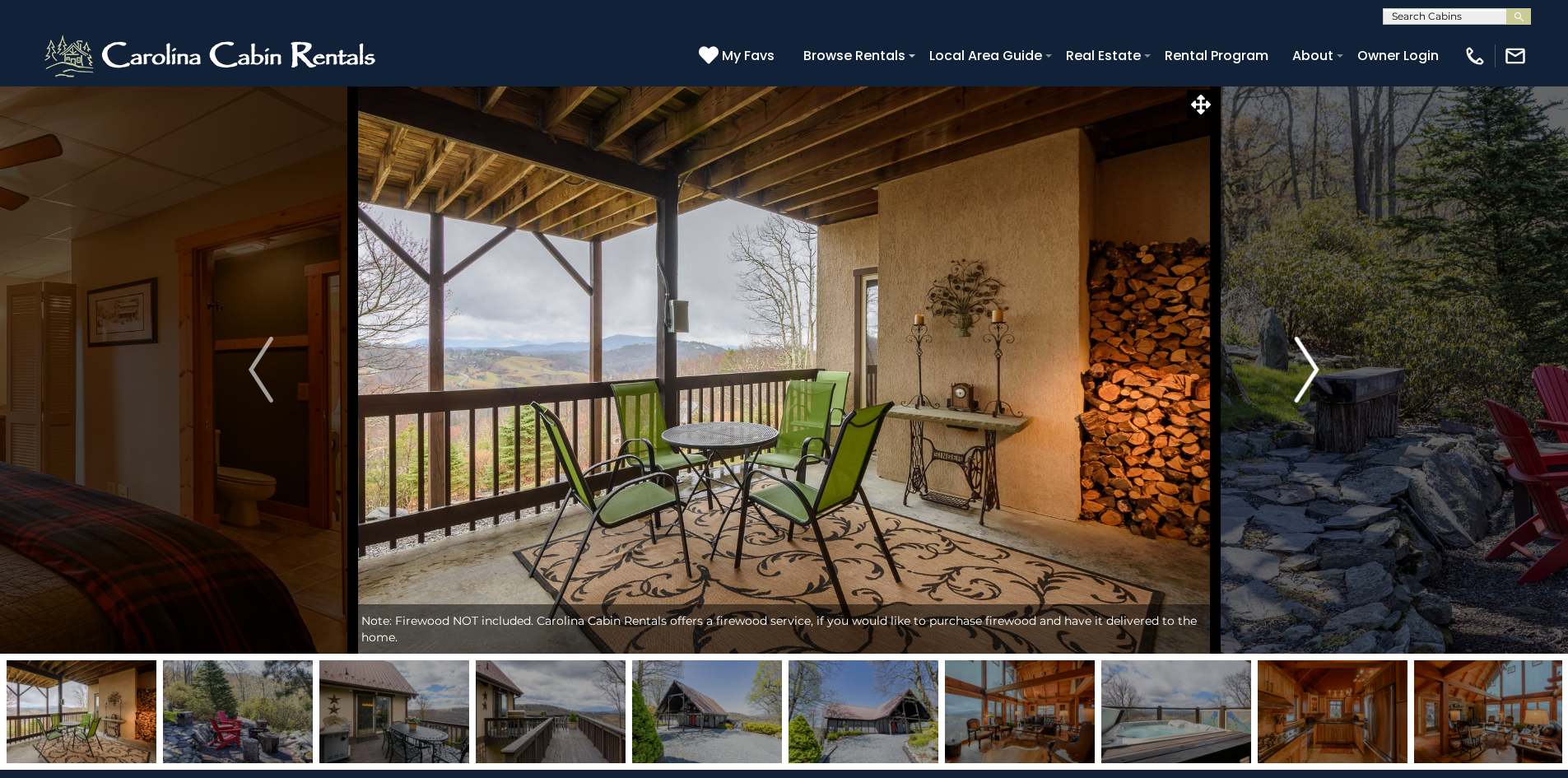
click at [1311, 349] on img "Next" at bounding box center [1307, 369] width 25 height 66
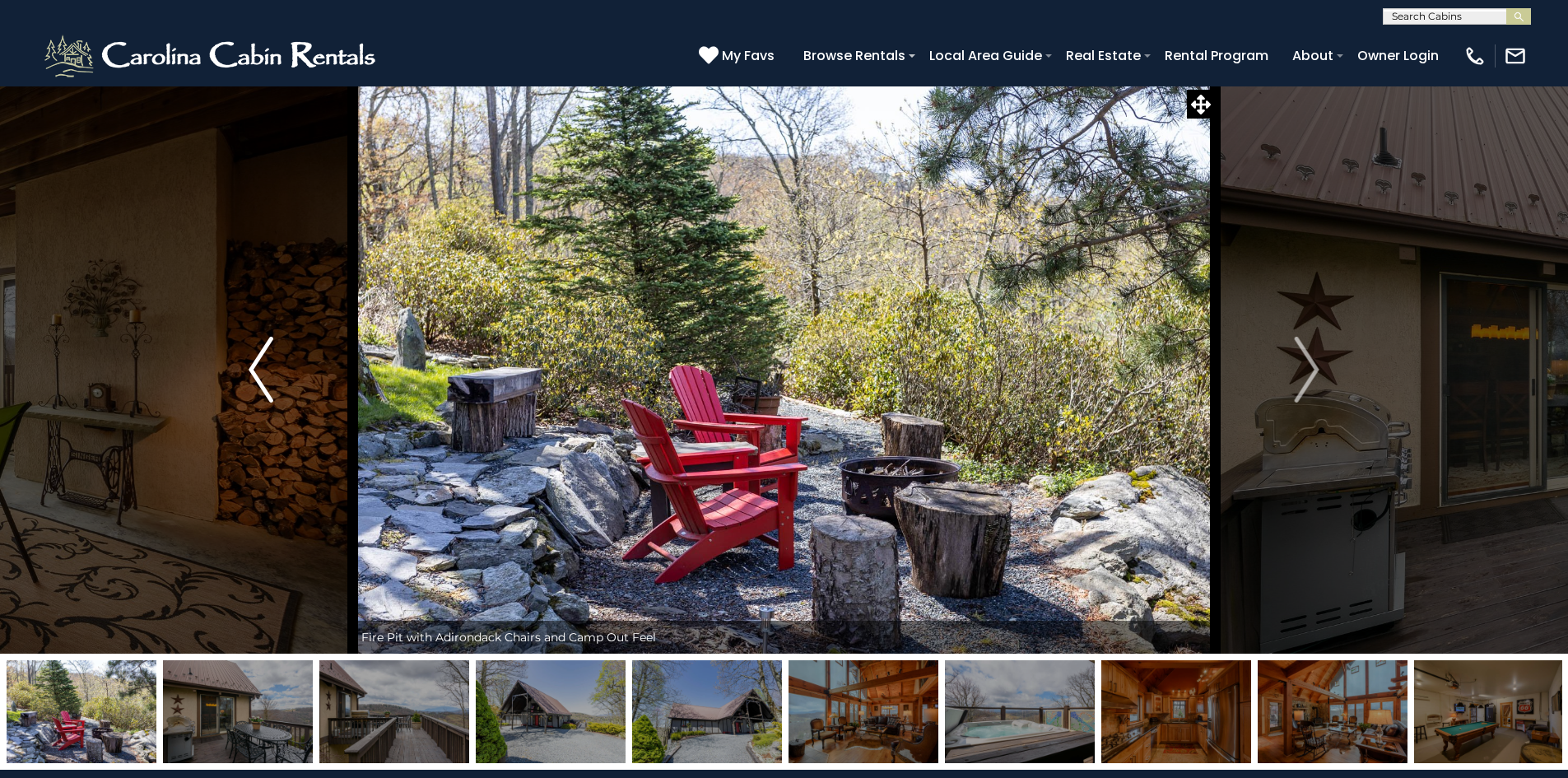
click at [253, 367] on img "Previous" at bounding box center [261, 369] width 25 height 66
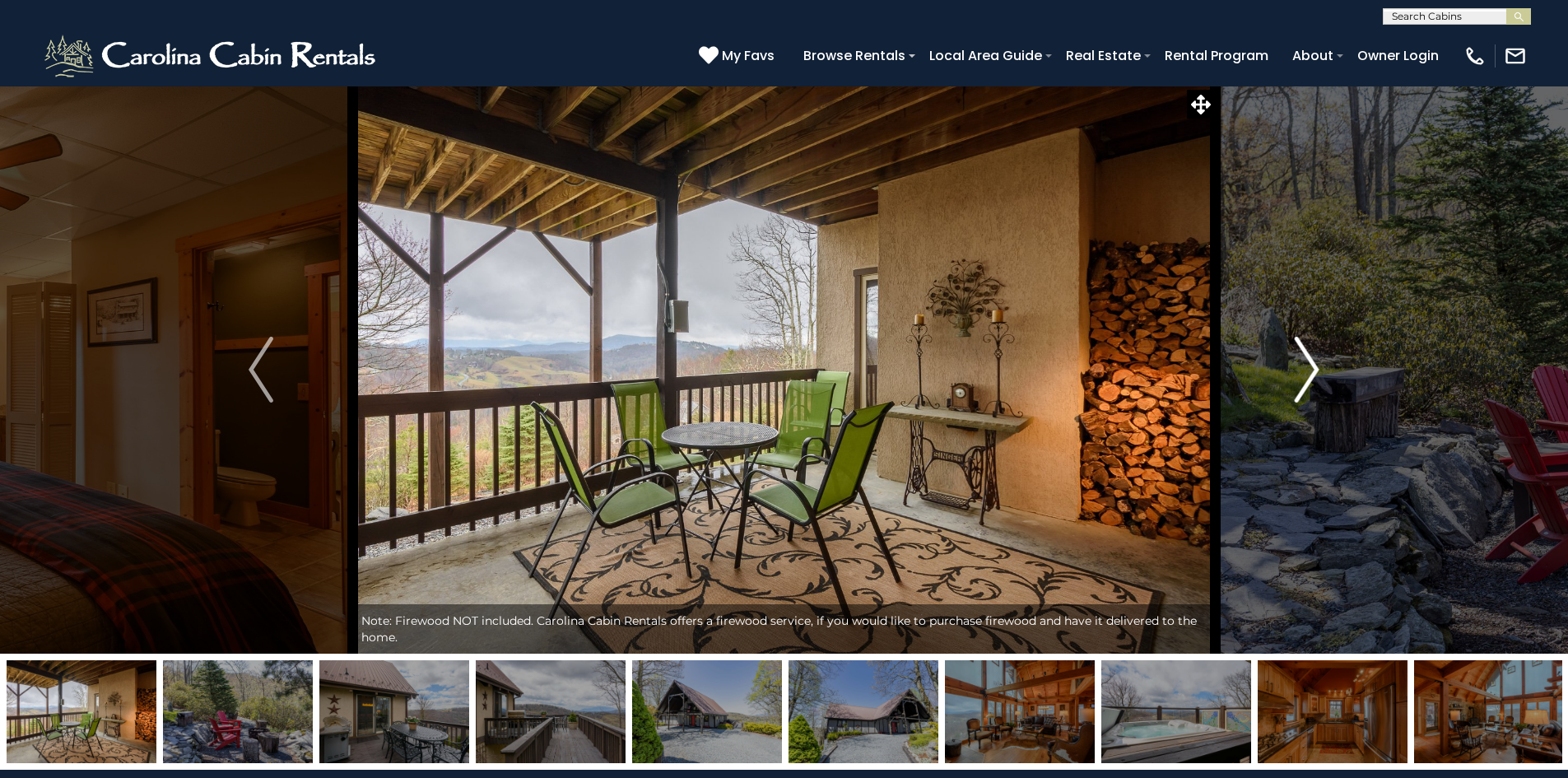
click at [1306, 374] on img "Next" at bounding box center [1307, 369] width 25 height 66
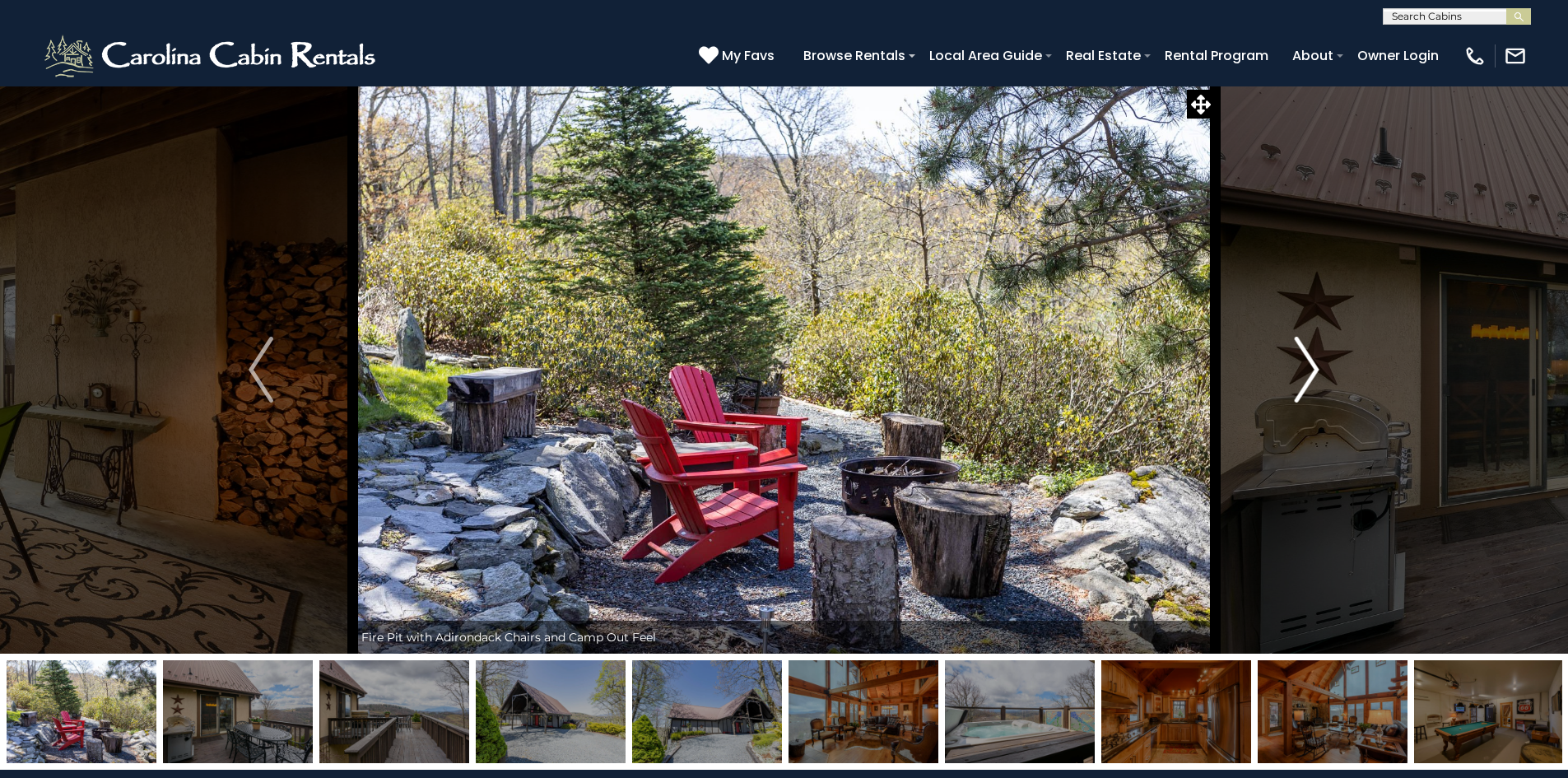
click at [1306, 374] on img "Next" at bounding box center [1307, 369] width 25 height 66
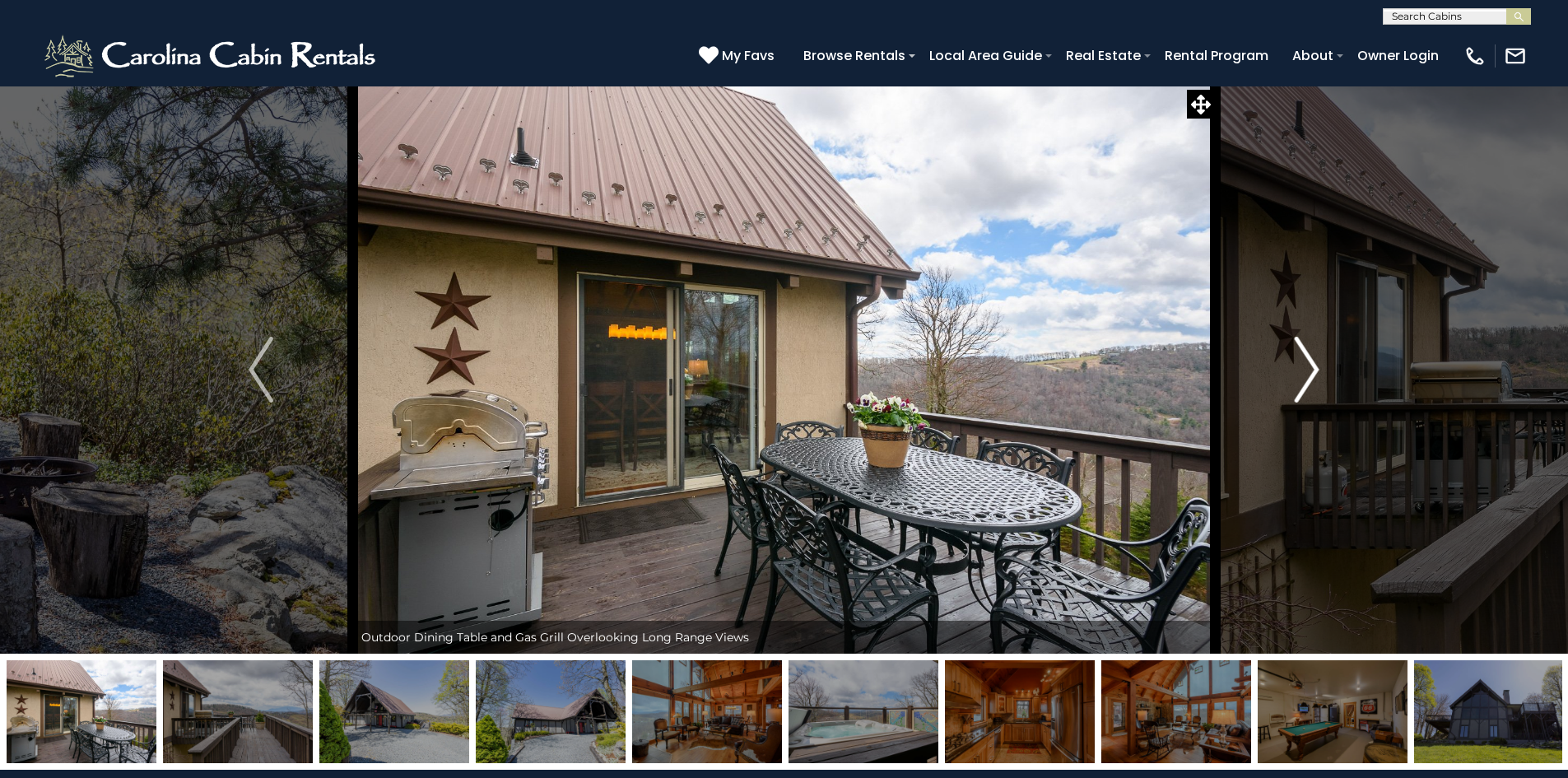
click at [1306, 374] on img "Next" at bounding box center [1307, 369] width 25 height 66
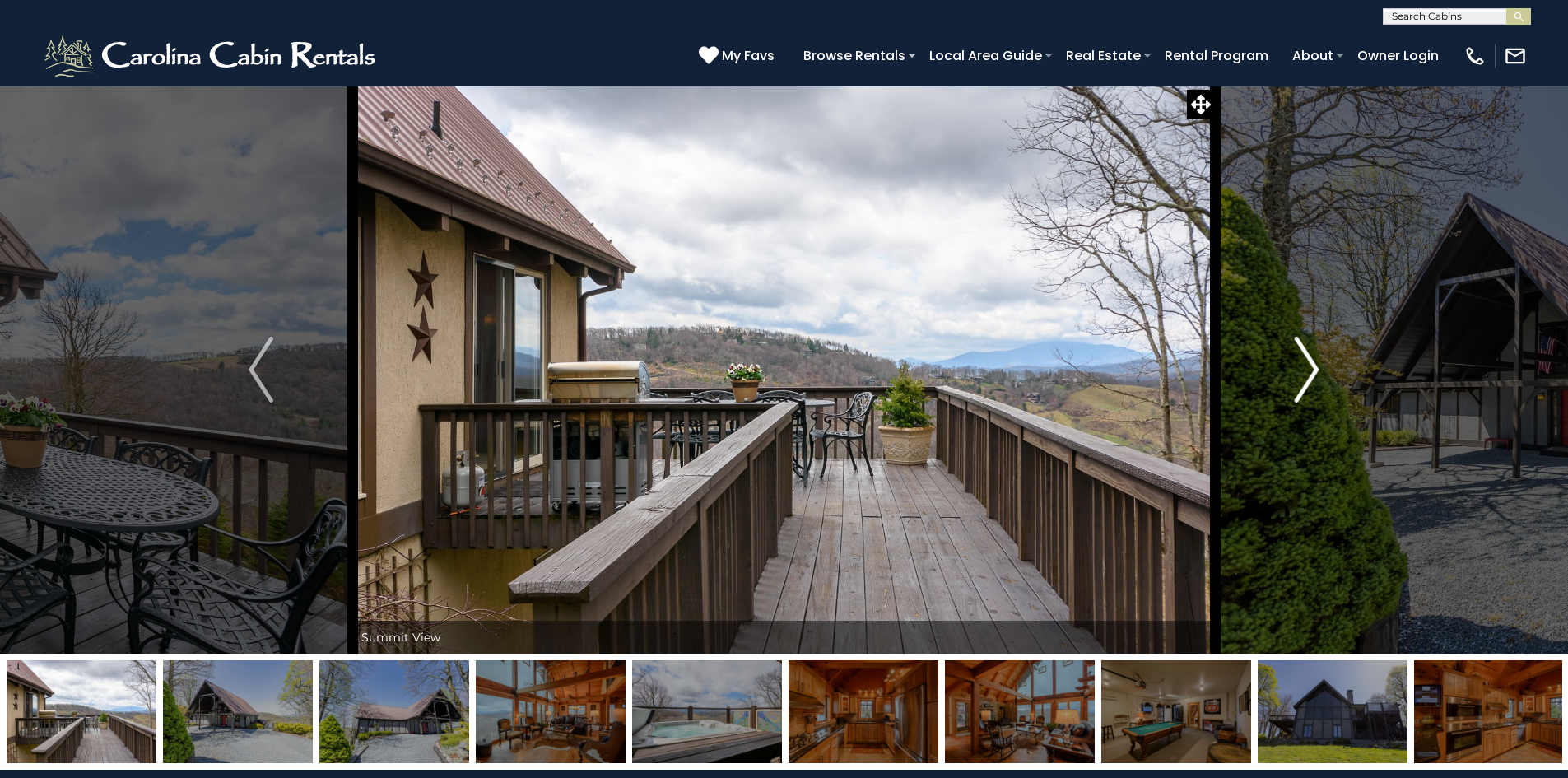
click at [1306, 374] on img "Next" at bounding box center [1307, 369] width 25 height 66
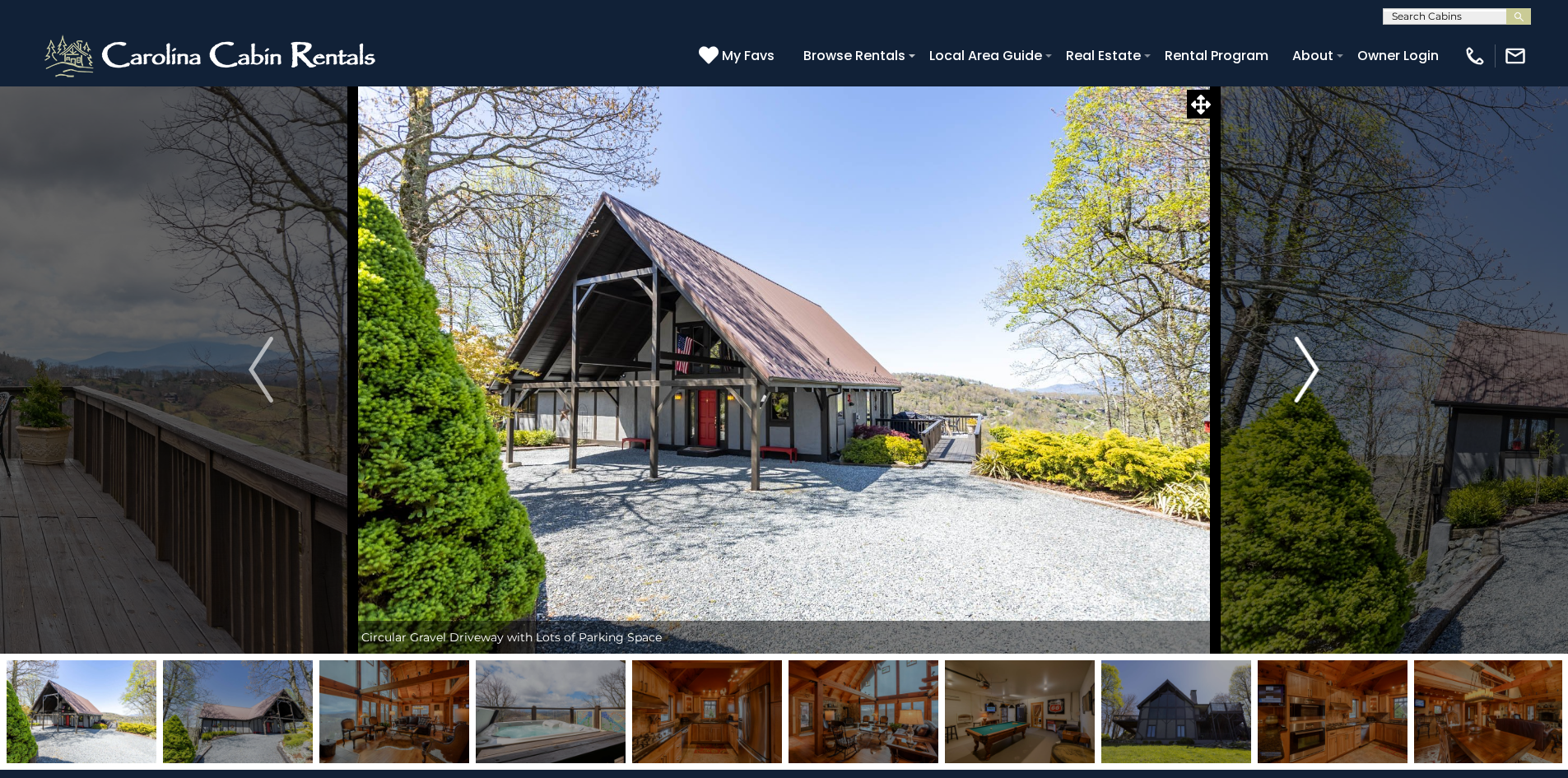
click at [1306, 374] on img "Next" at bounding box center [1307, 369] width 25 height 66
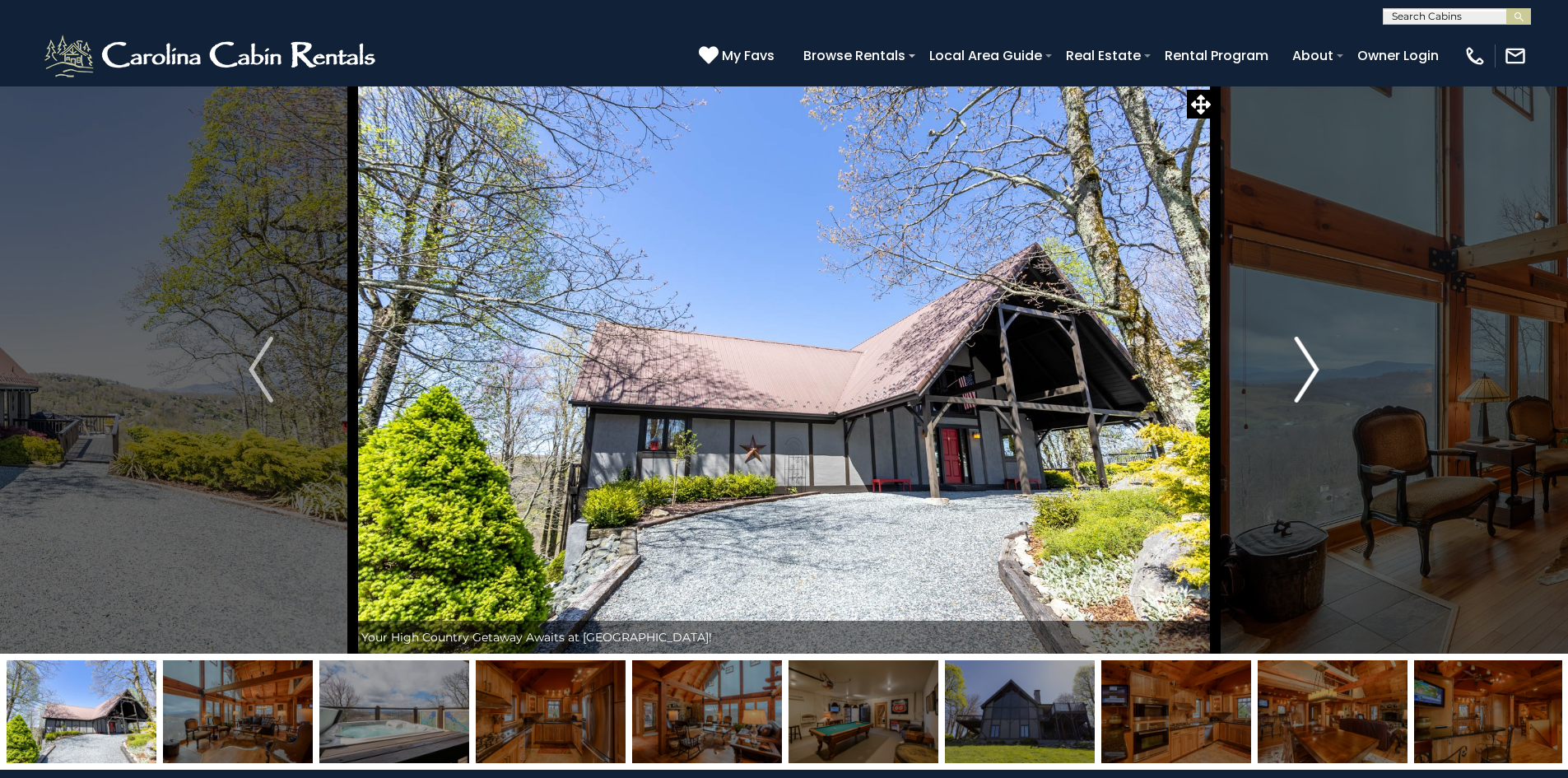
click at [1306, 374] on img "Next" at bounding box center [1307, 369] width 25 height 66
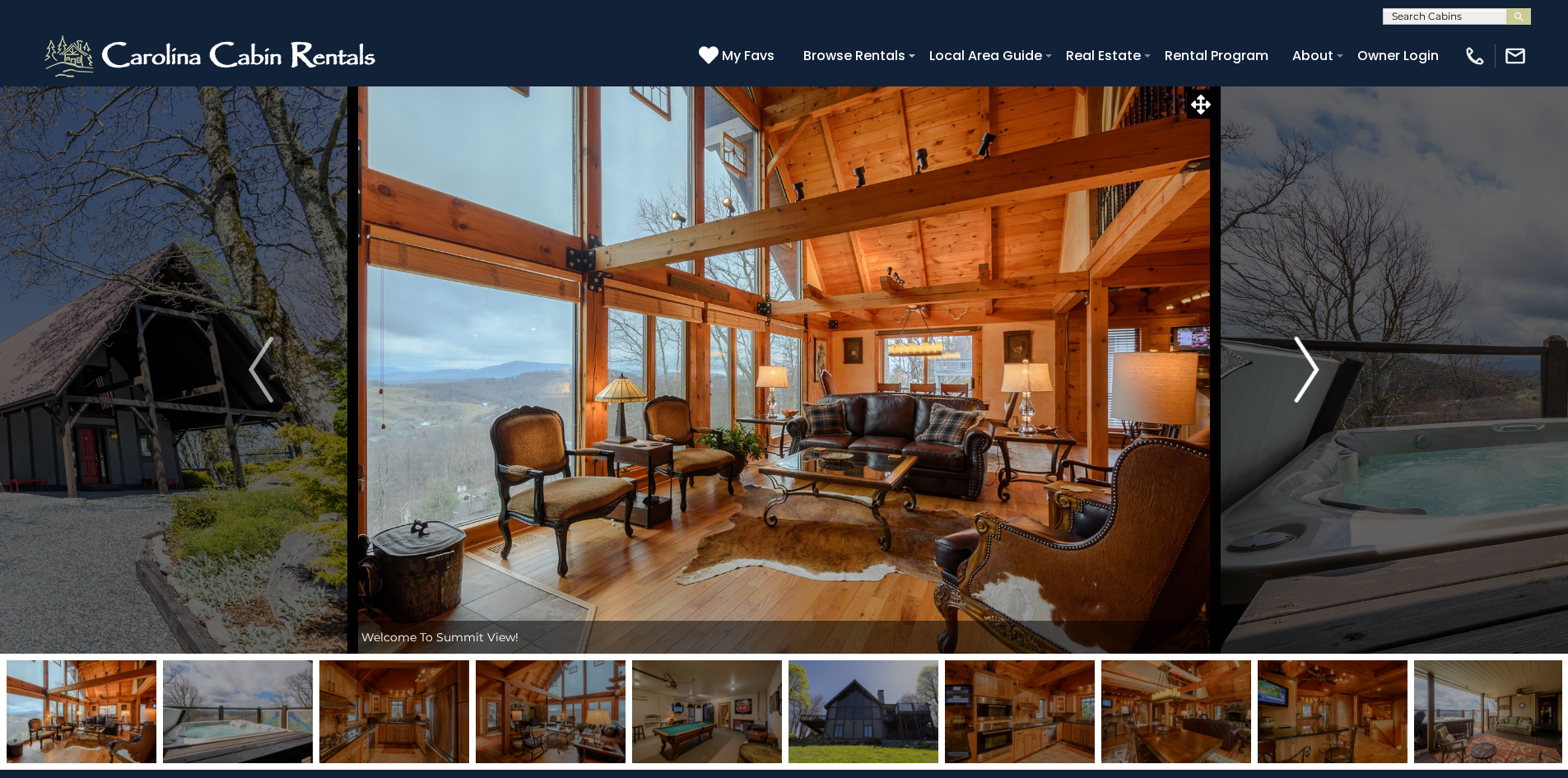
click at [1306, 374] on img "Next" at bounding box center [1307, 369] width 25 height 66
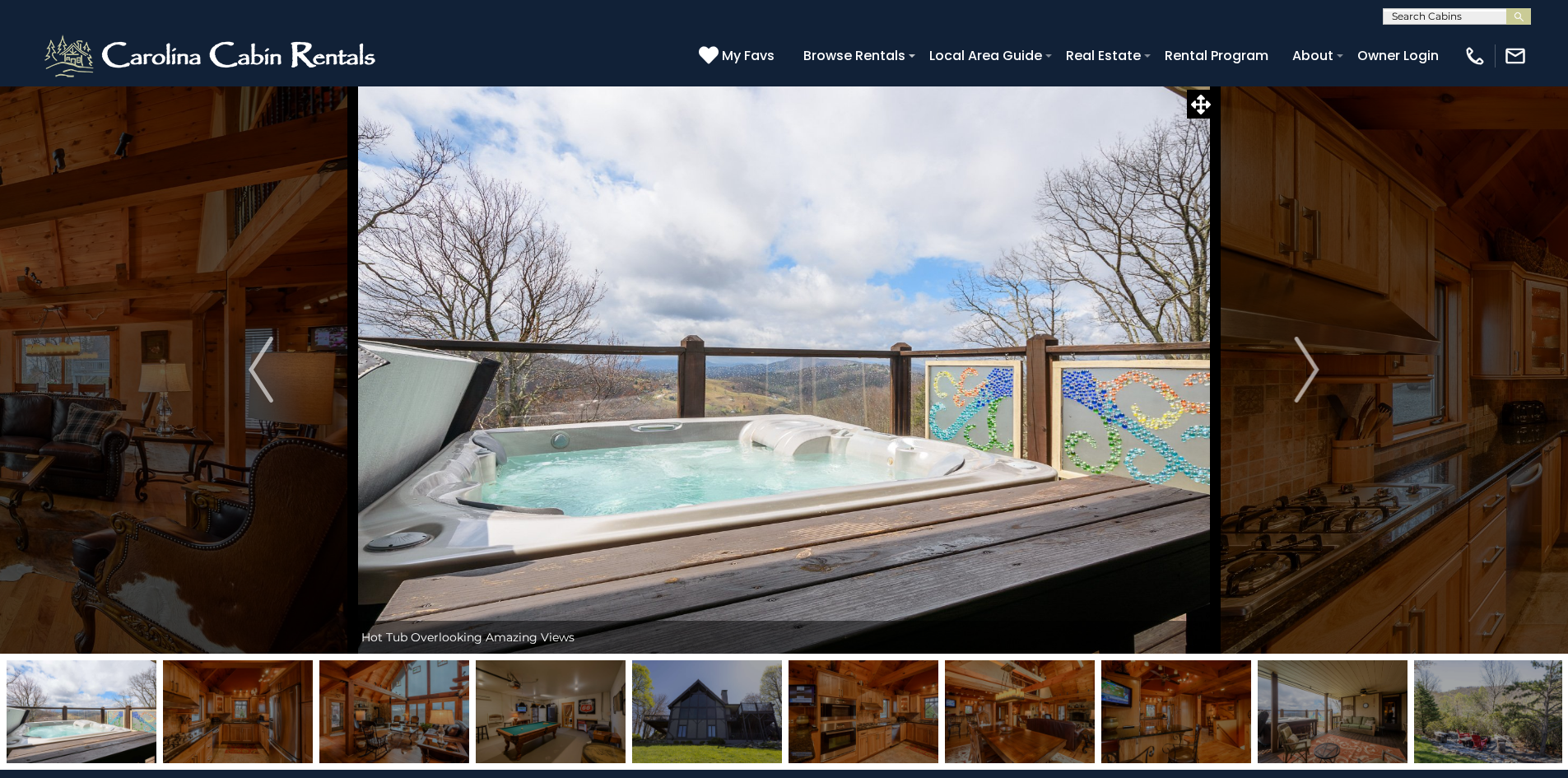
scroll to position [1, 0]
click at [1481, 20] on input "text" at bounding box center [1455, 18] width 144 height 16
type input "**********"
click at [1445, 55] on span "lake haven lodger" at bounding box center [1492, 53] width 126 height 15
click at [1522, 15] on img "submit" at bounding box center [1519, 16] width 12 height 12
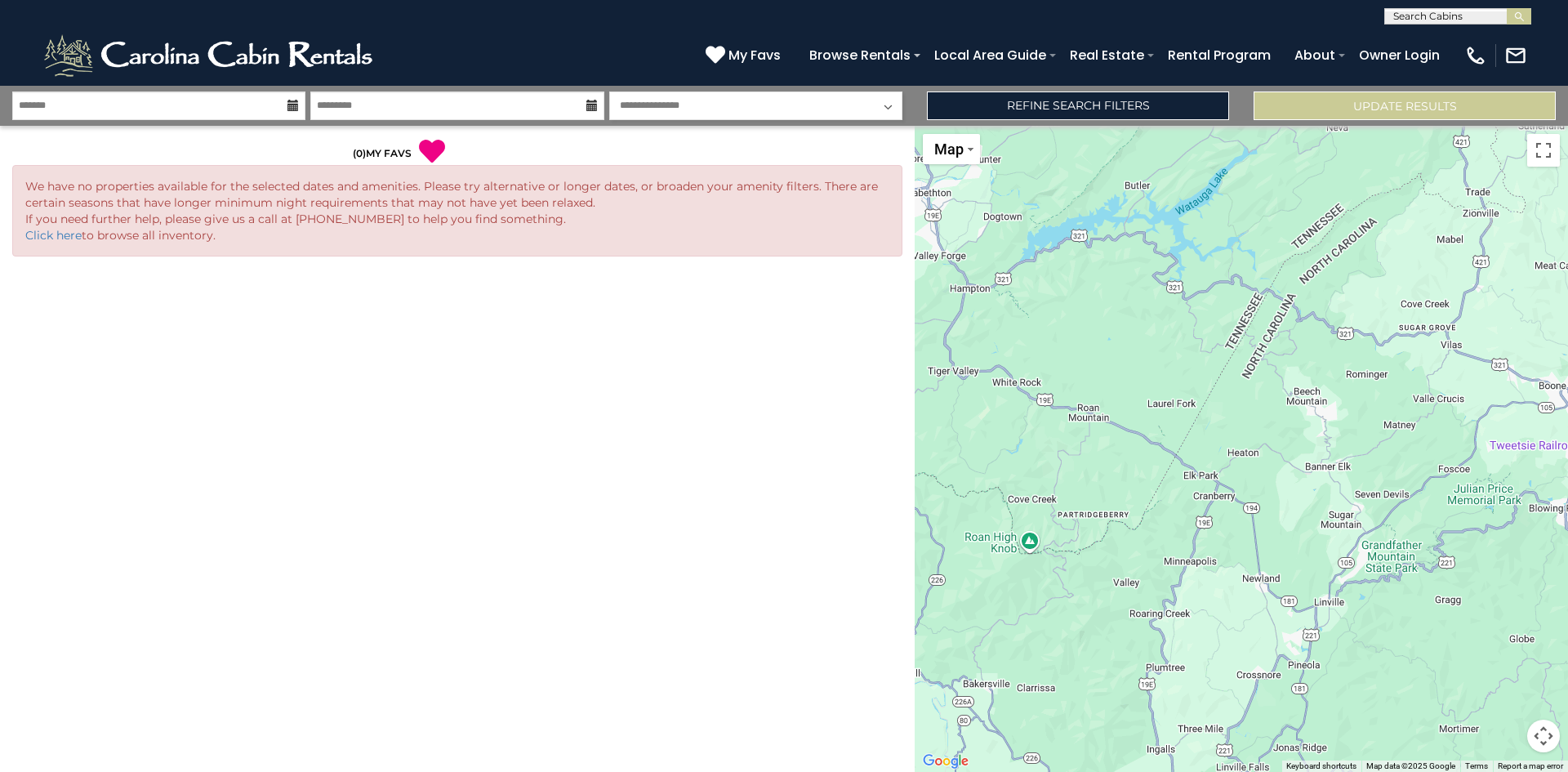
scroll to position [1, 0]
click at [1441, 10] on input "text" at bounding box center [1456, 18] width 143 height 16
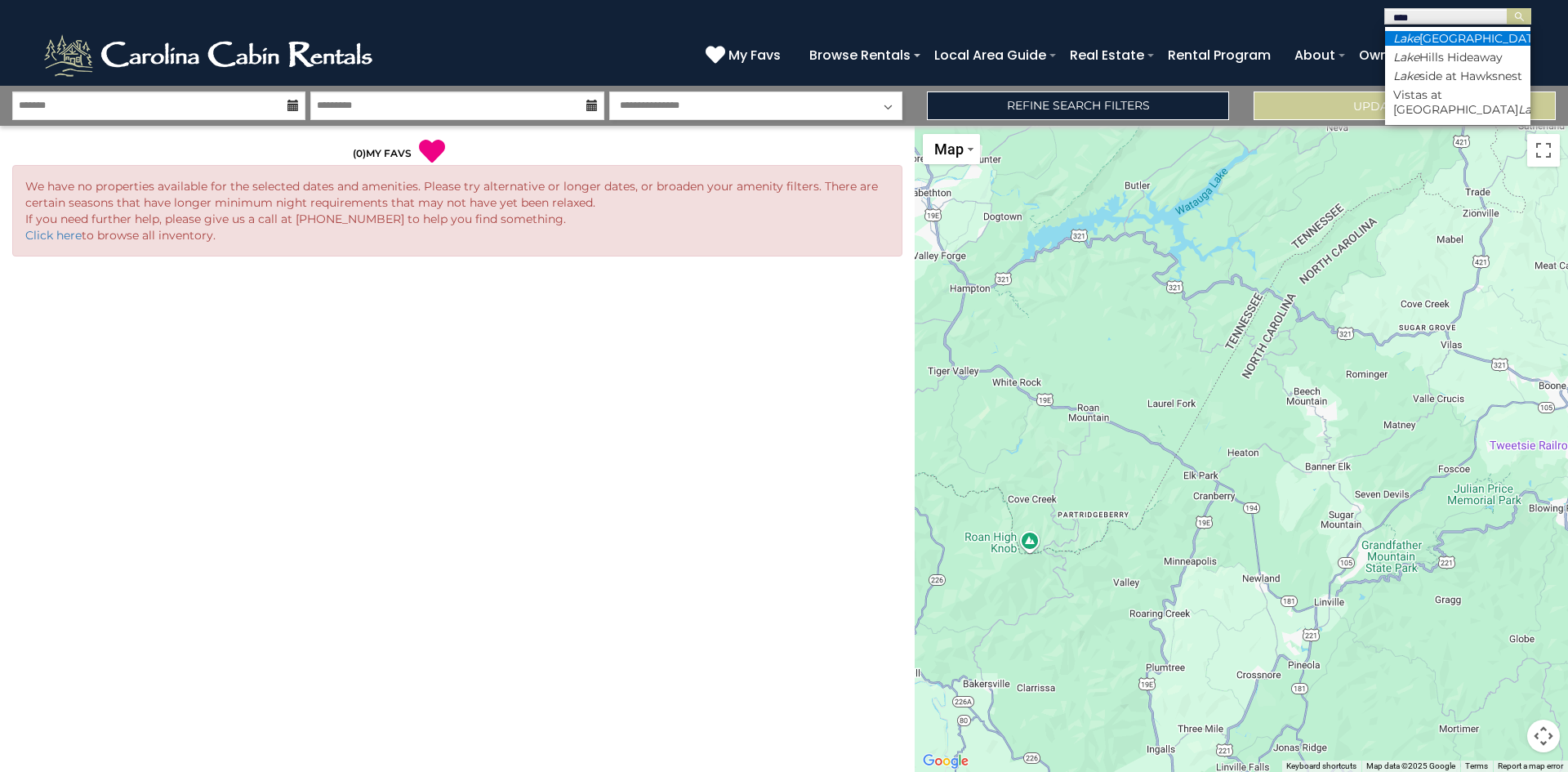
type input "****"
click at [1469, 38] on li "Lake Haven Lodge" at bounding box center [1458, 38] width 145 height 15
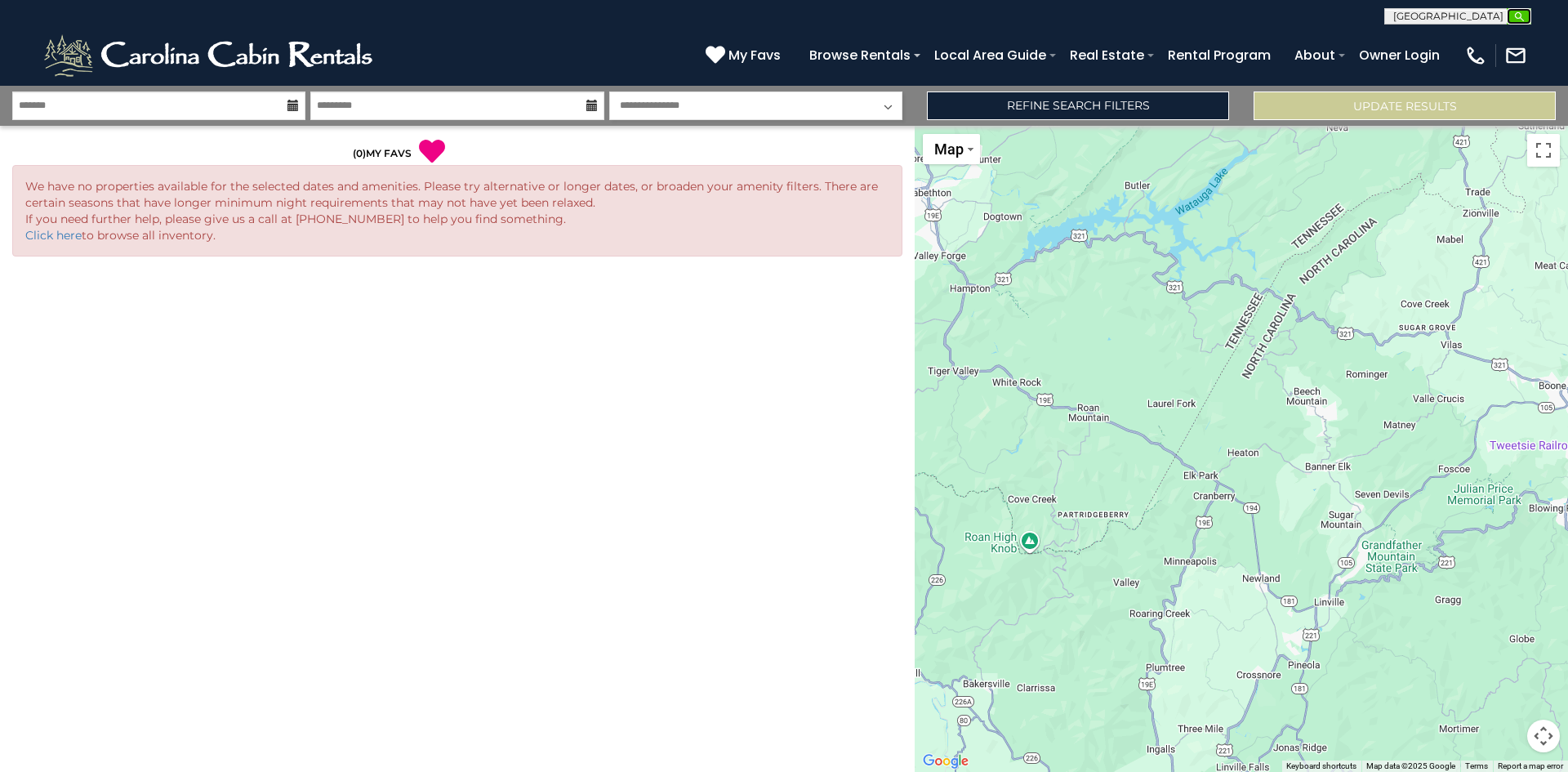
drag, startPoint x: 1513, startPoint y: 17, endPoint x: 1466, endPoint y: 0, distance: 50.0
click at [1513, 15] on img "submit" at bounding box center [1519, 16] width 12 height 12
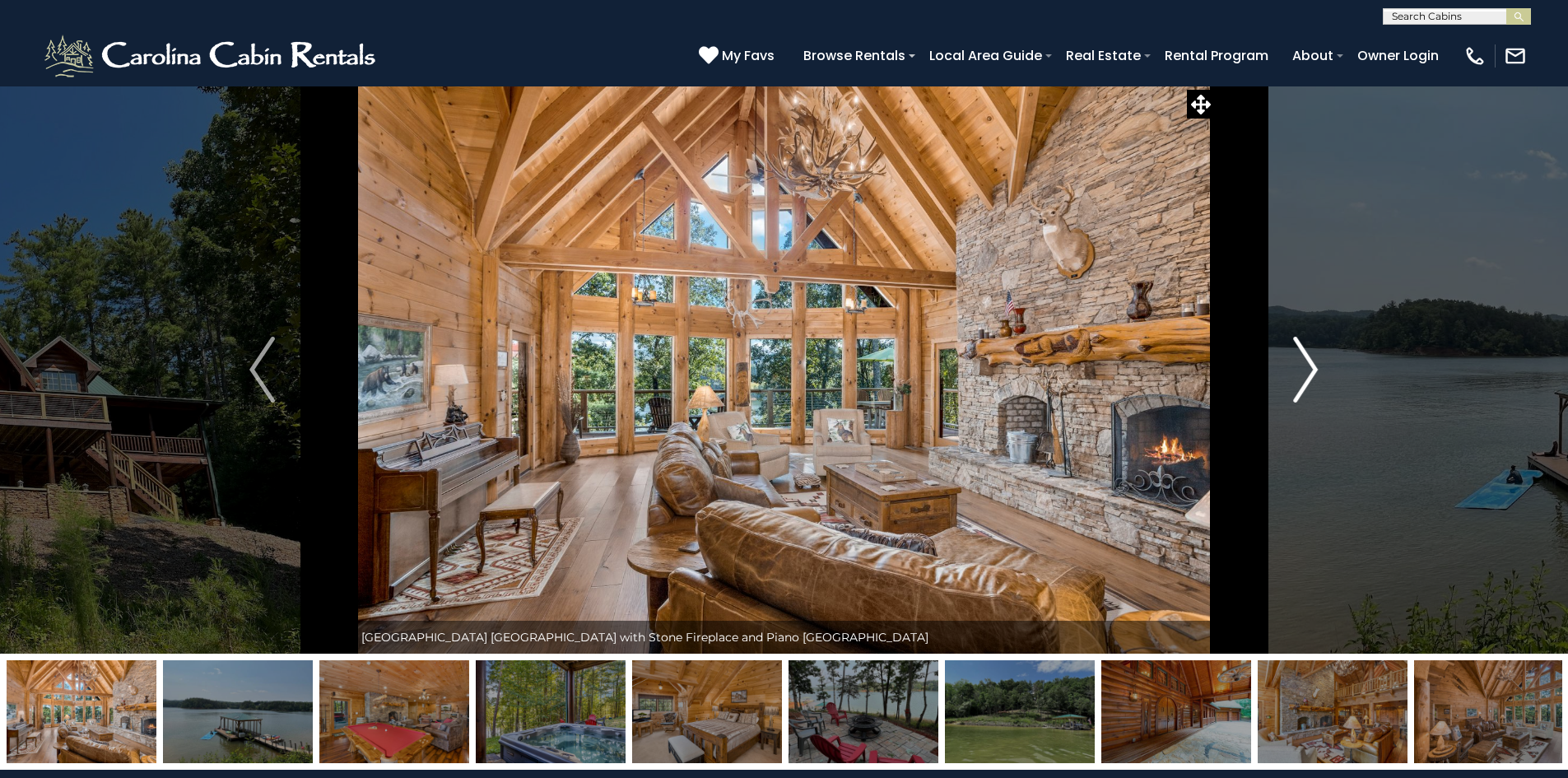
click at [1258, 353] on button "Next" at bounding box center [1306, 370] width 181 height 568
